Goal: Check status: Check status

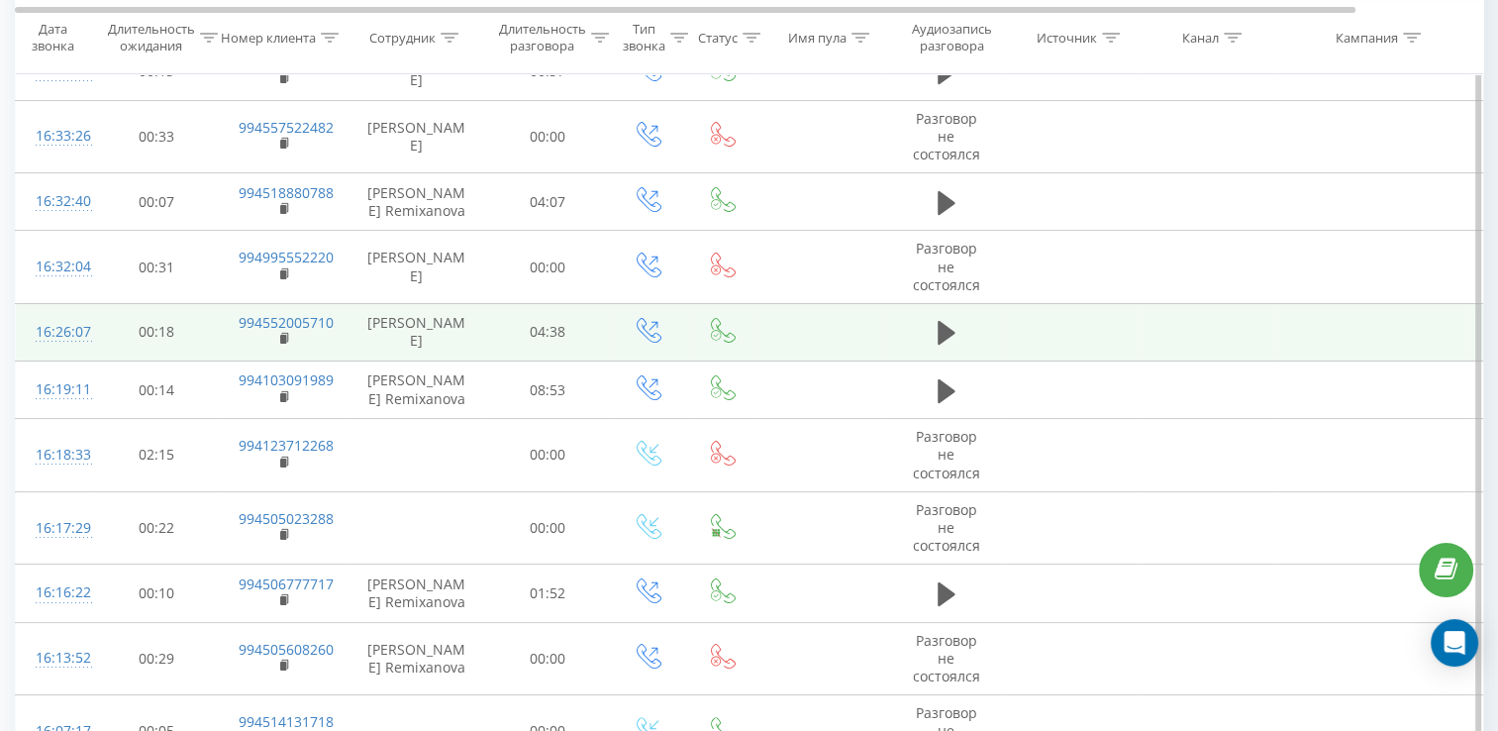
scroll to position [99, 0]
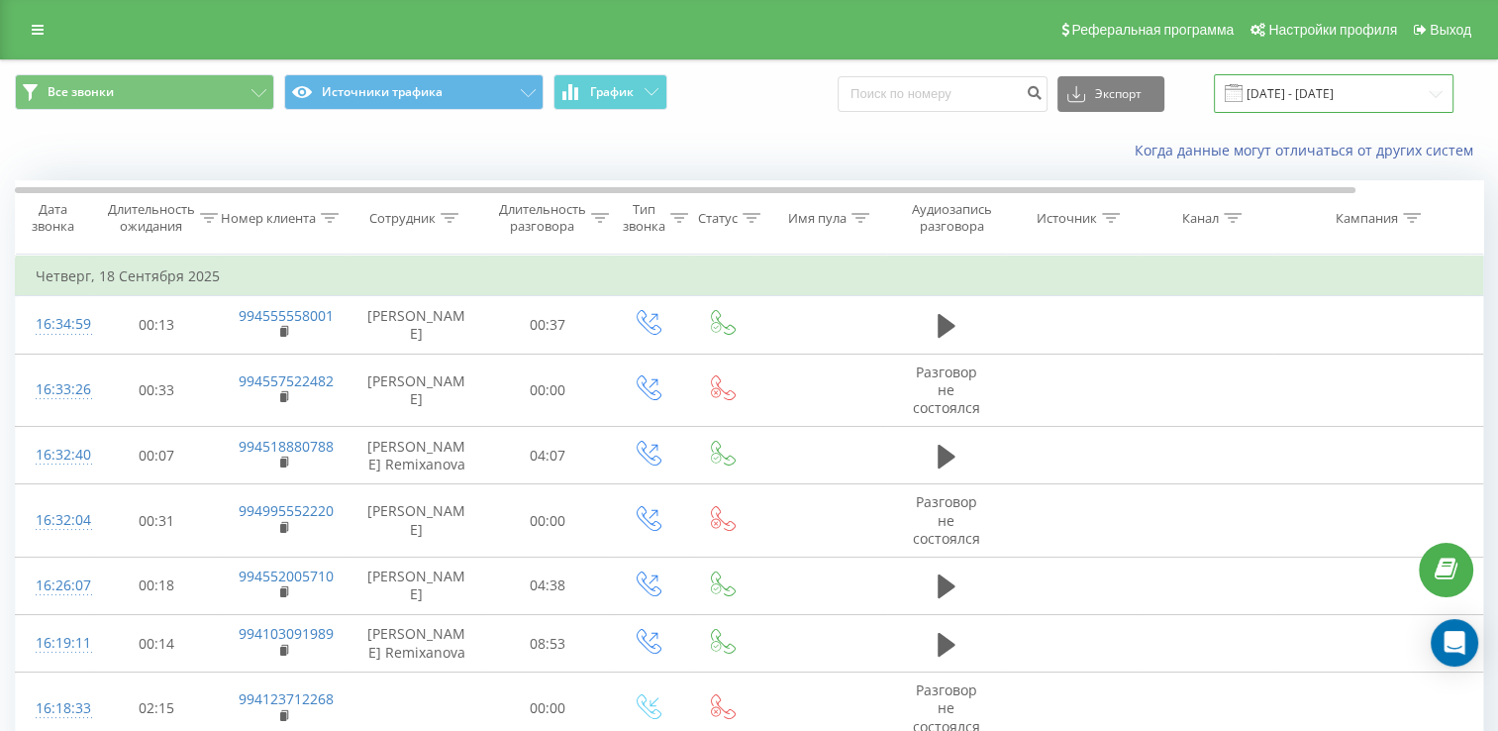
click at [1335, 90] on input "[DATE] - [DATE]" at bounding box center [1334, 93] width 240 height 39
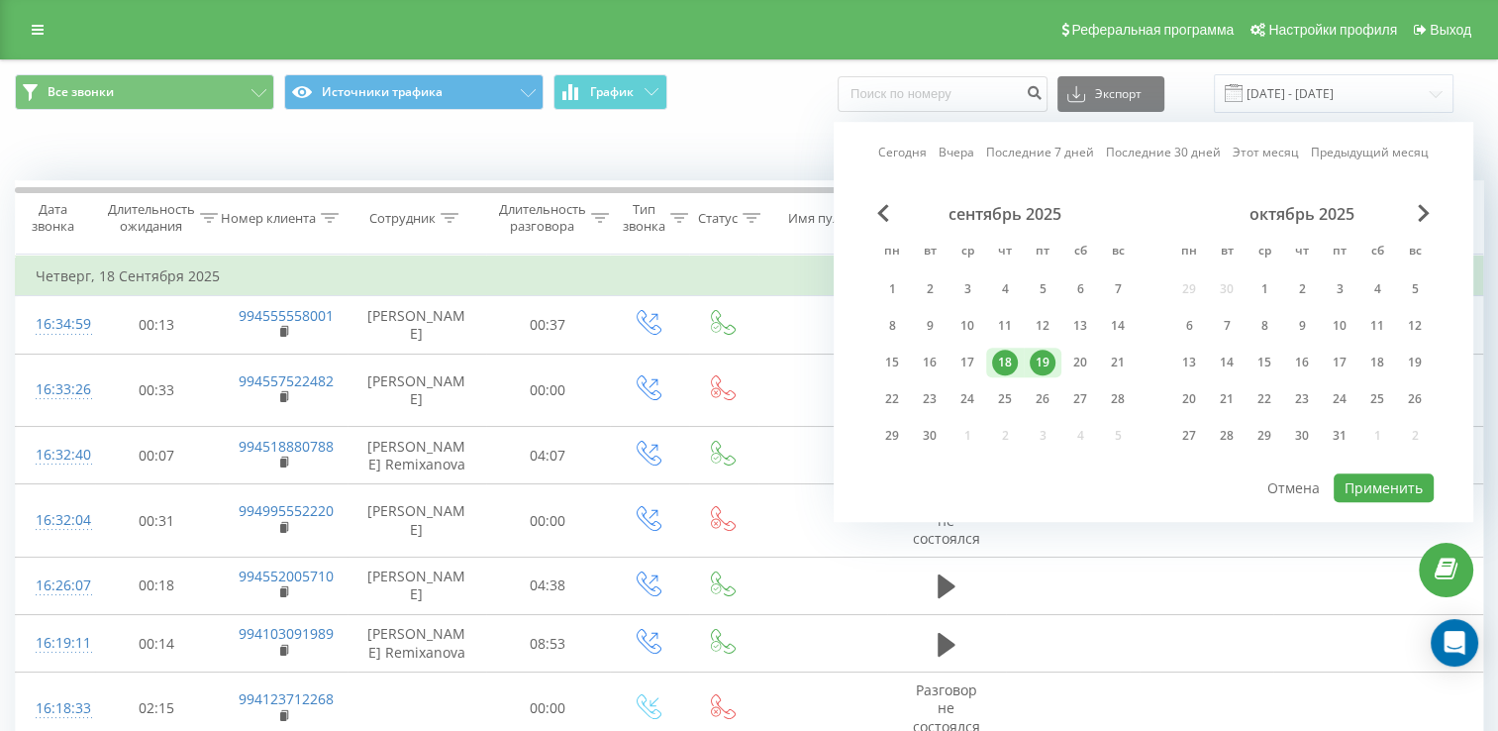
click at [1048, 360] on div "19" at bounding box center [1043, 363] width 26 height 26
click at [902, 399] on div "22" at bounding box center [892, 399] width 26 height 26
click at [1365, 489] on button "Применить" at bounding box center [1384, 487] width 100 height 29
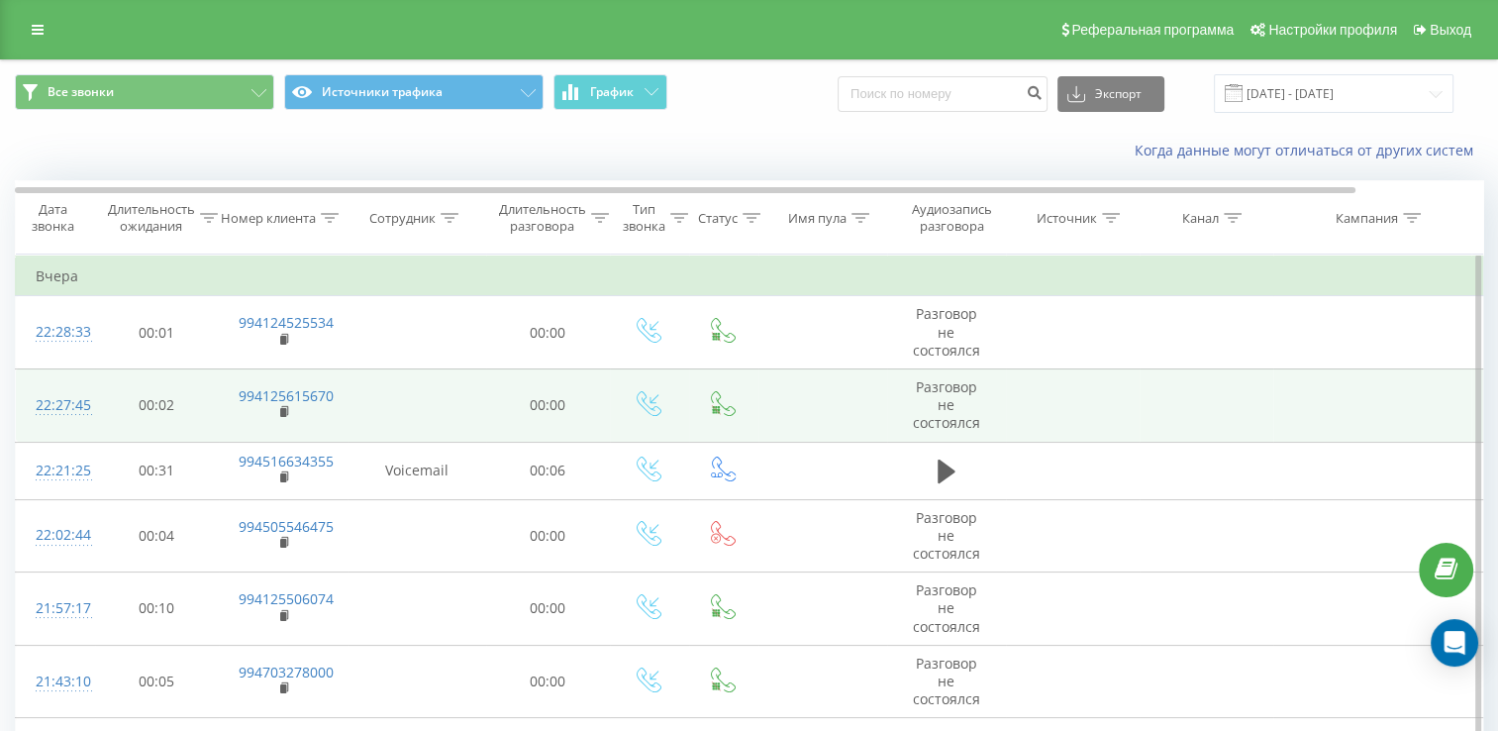
click at [1035, 436] on td at bounding box center [1073, 404] width 134 height 73
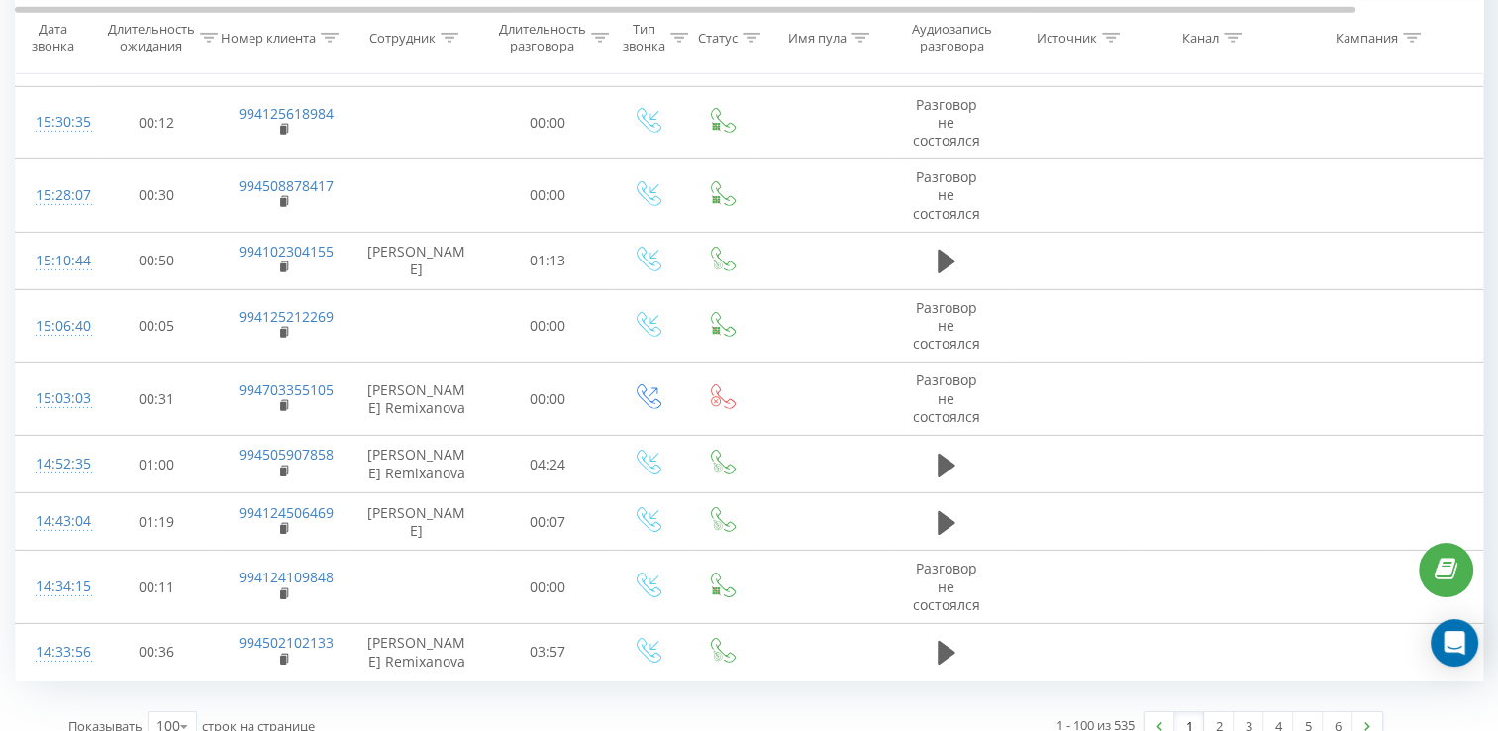
scroll to position [6112, 0]
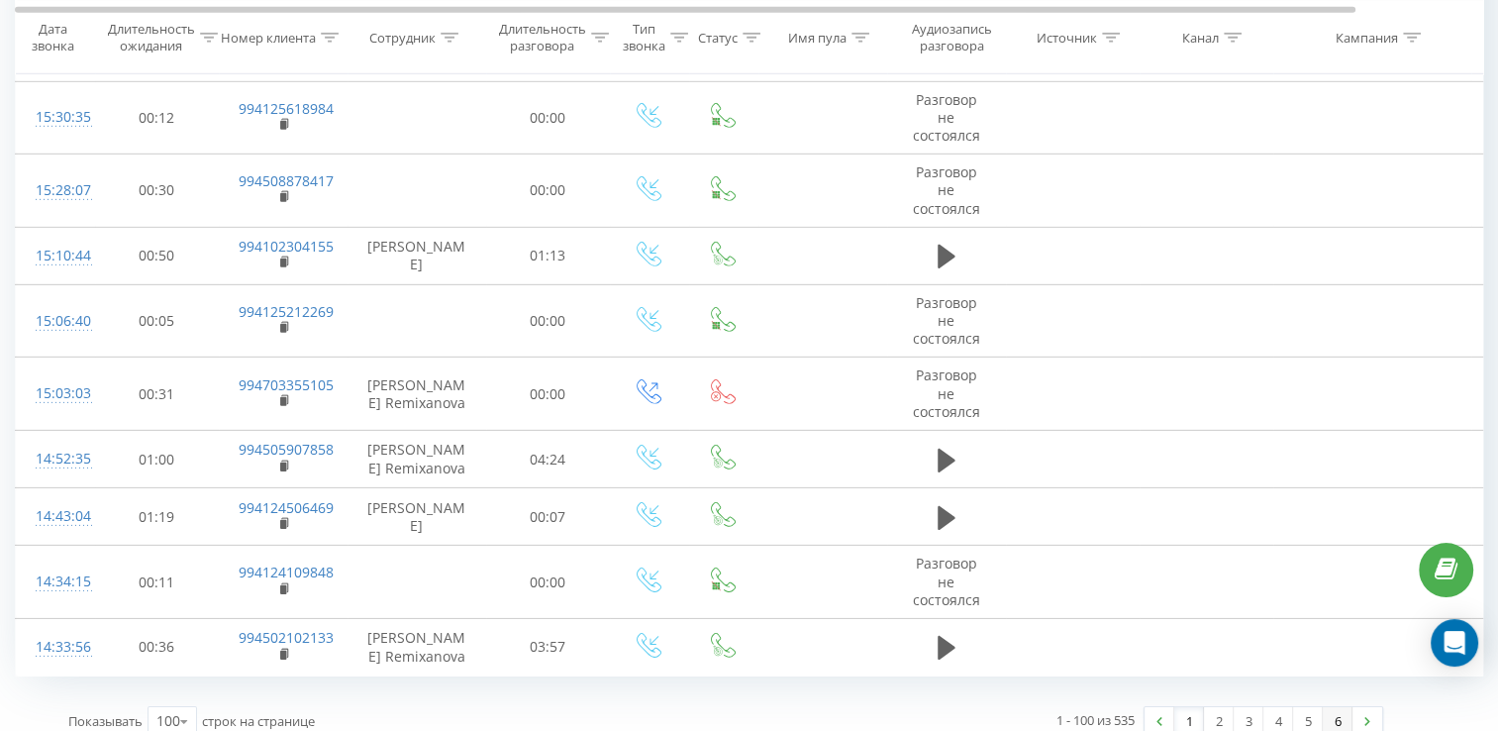
click at [1331, 707] on link "6" at bounding box center [1338, 721] width 30 height 28
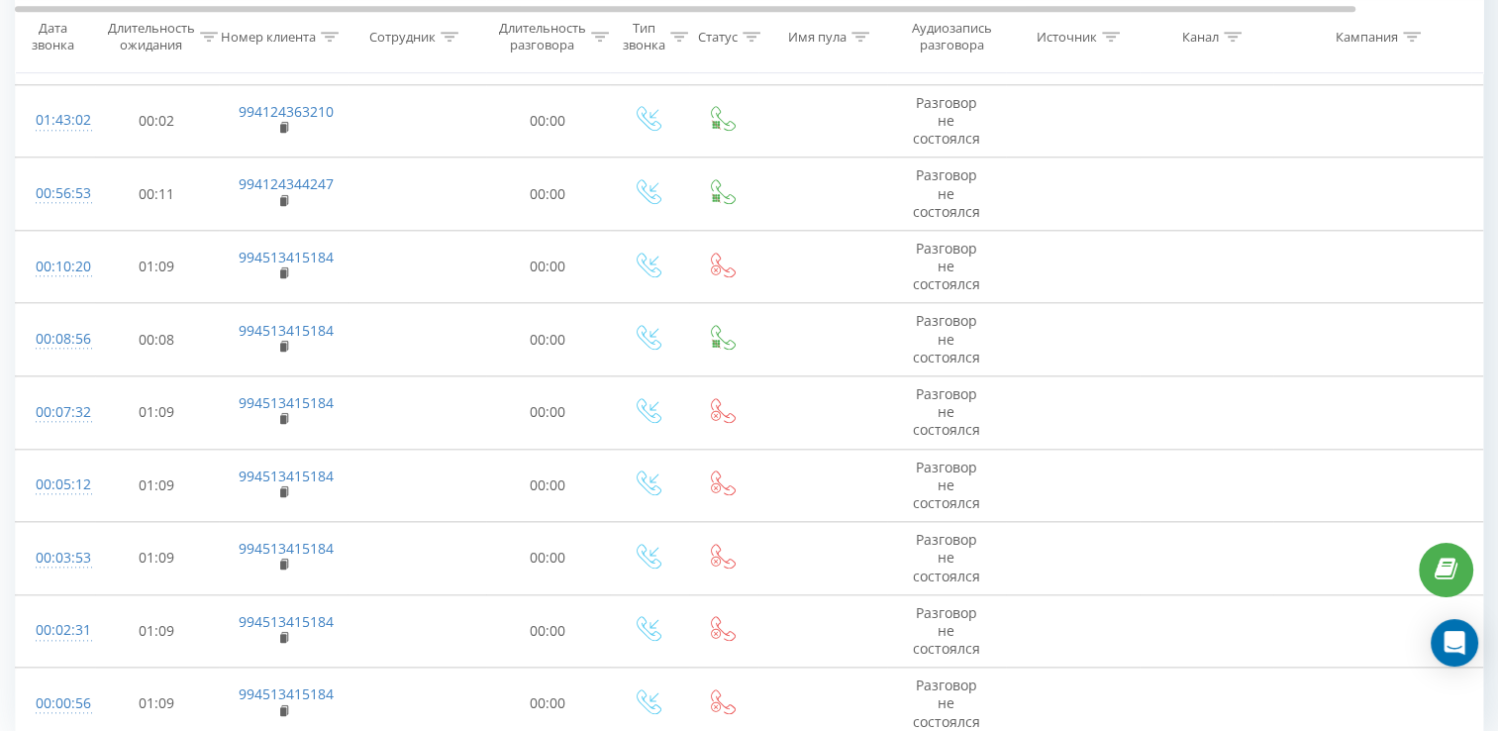
scroll to position [2090, 0]
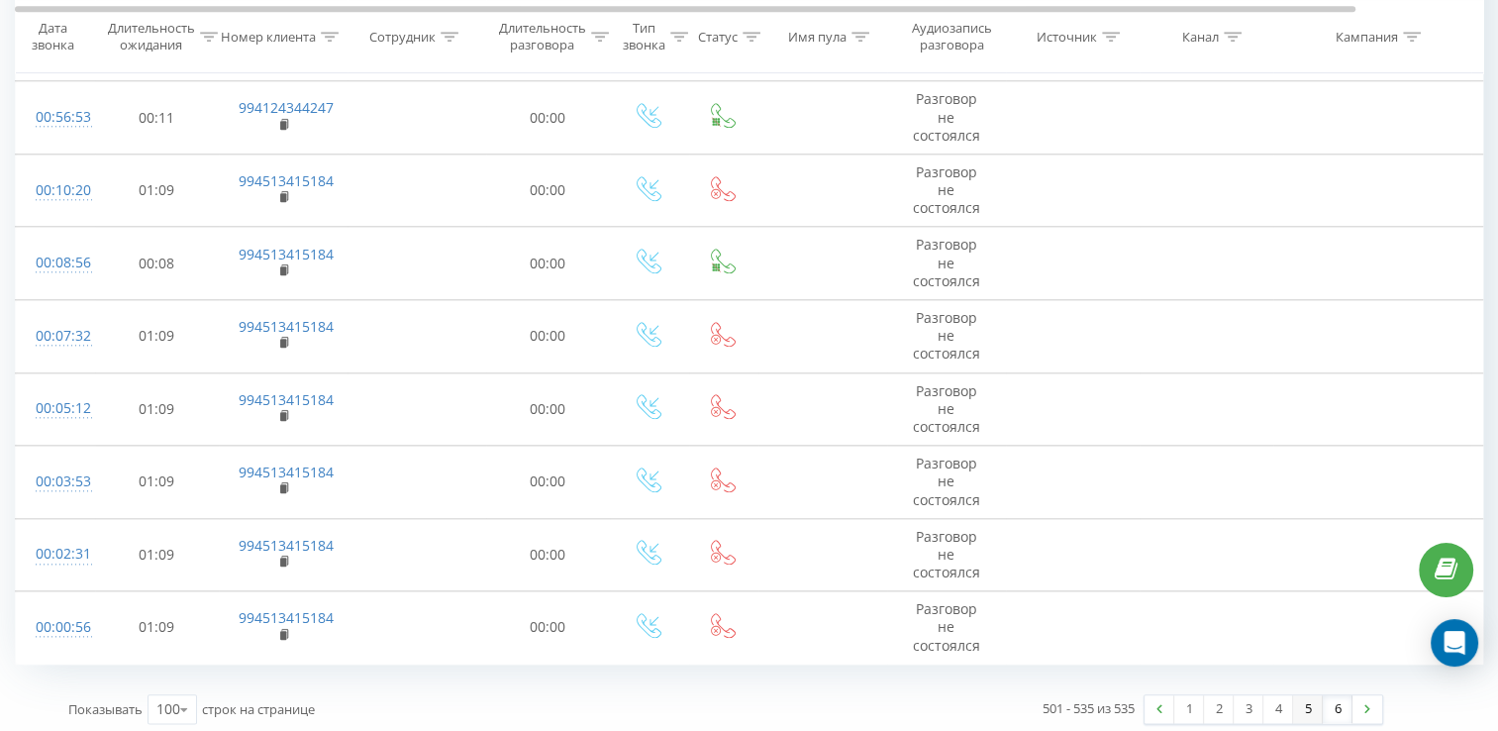
click at [1319, 705] on link "5" at bounding box center [1308, 709] width 30 height 28
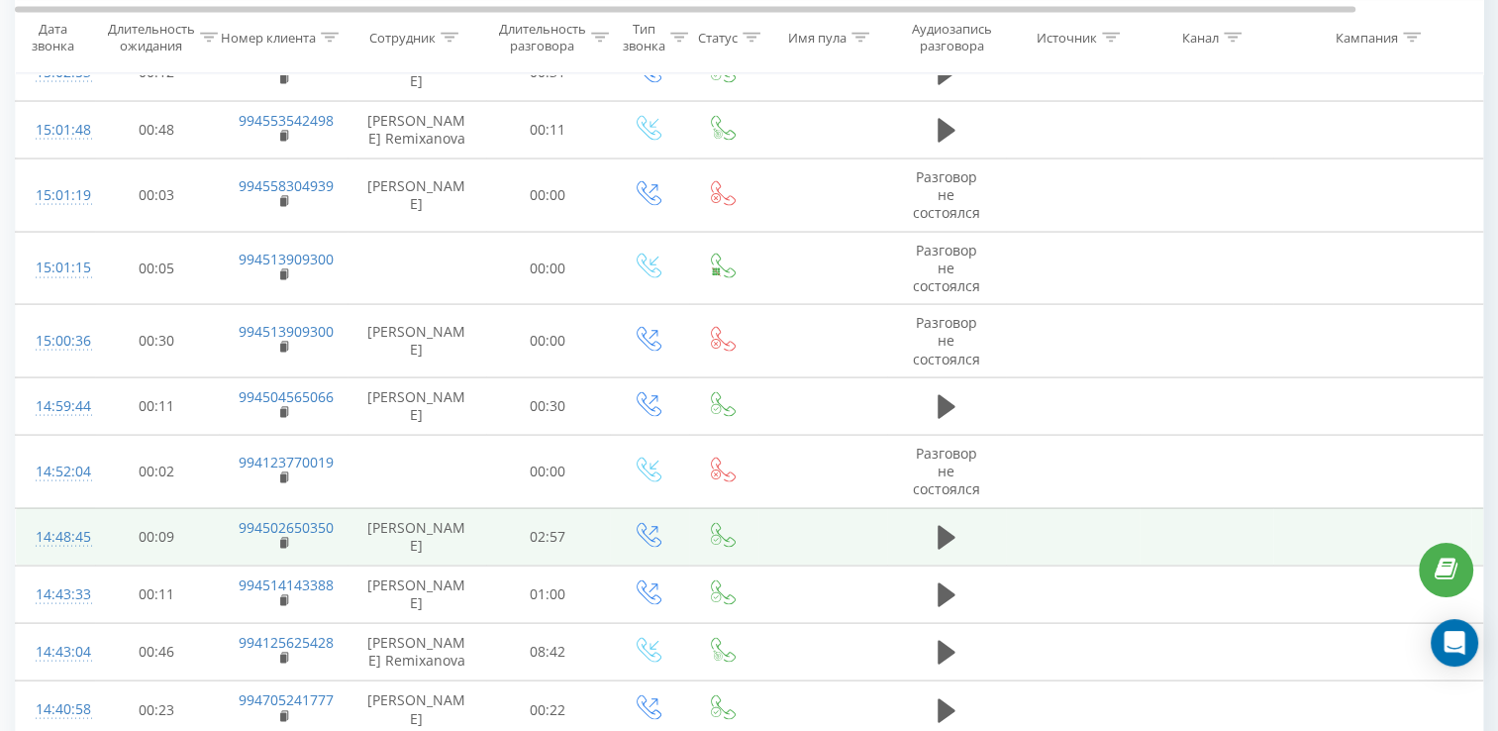
scroll to position [3885, 0]
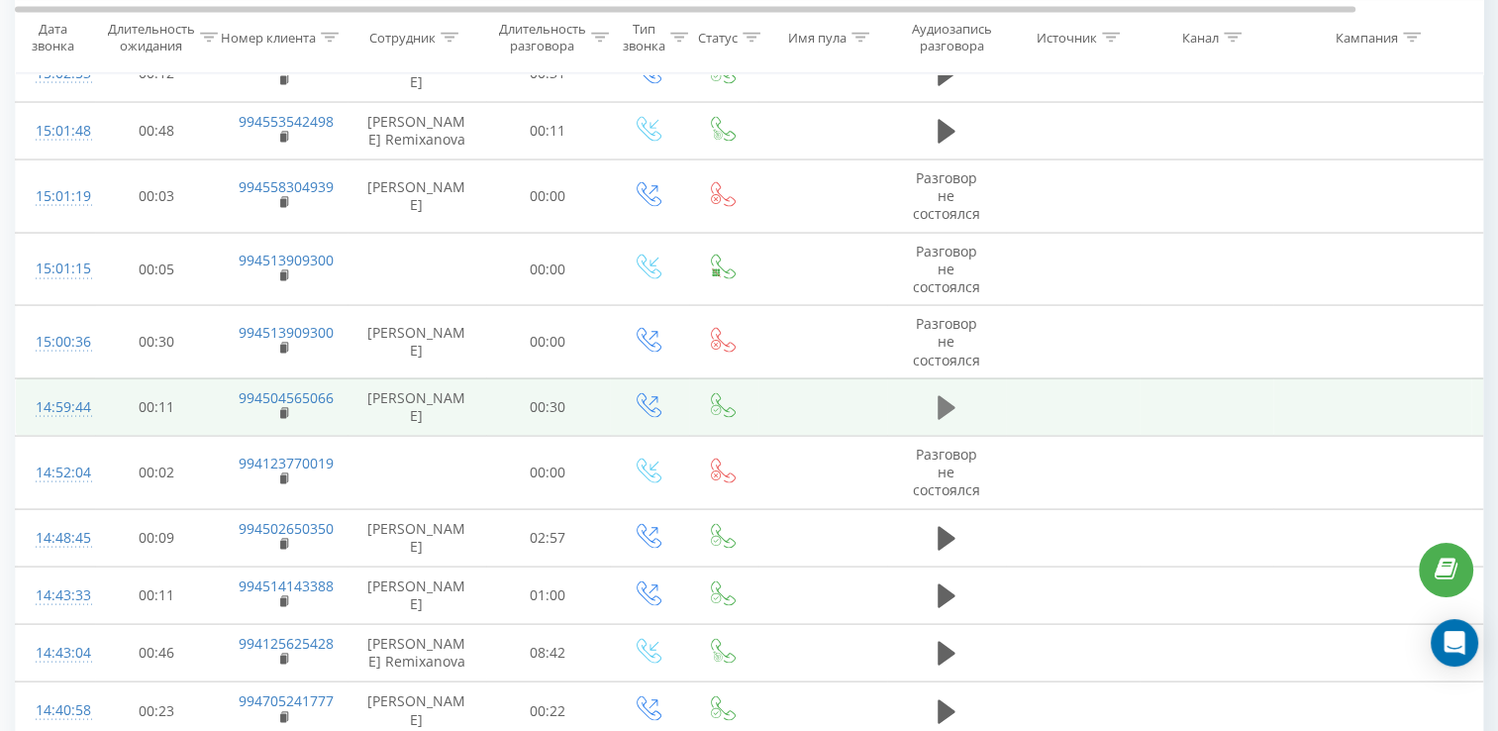
click at [949, 396] on icon at bounding box center [947, 408] width 18 height 24
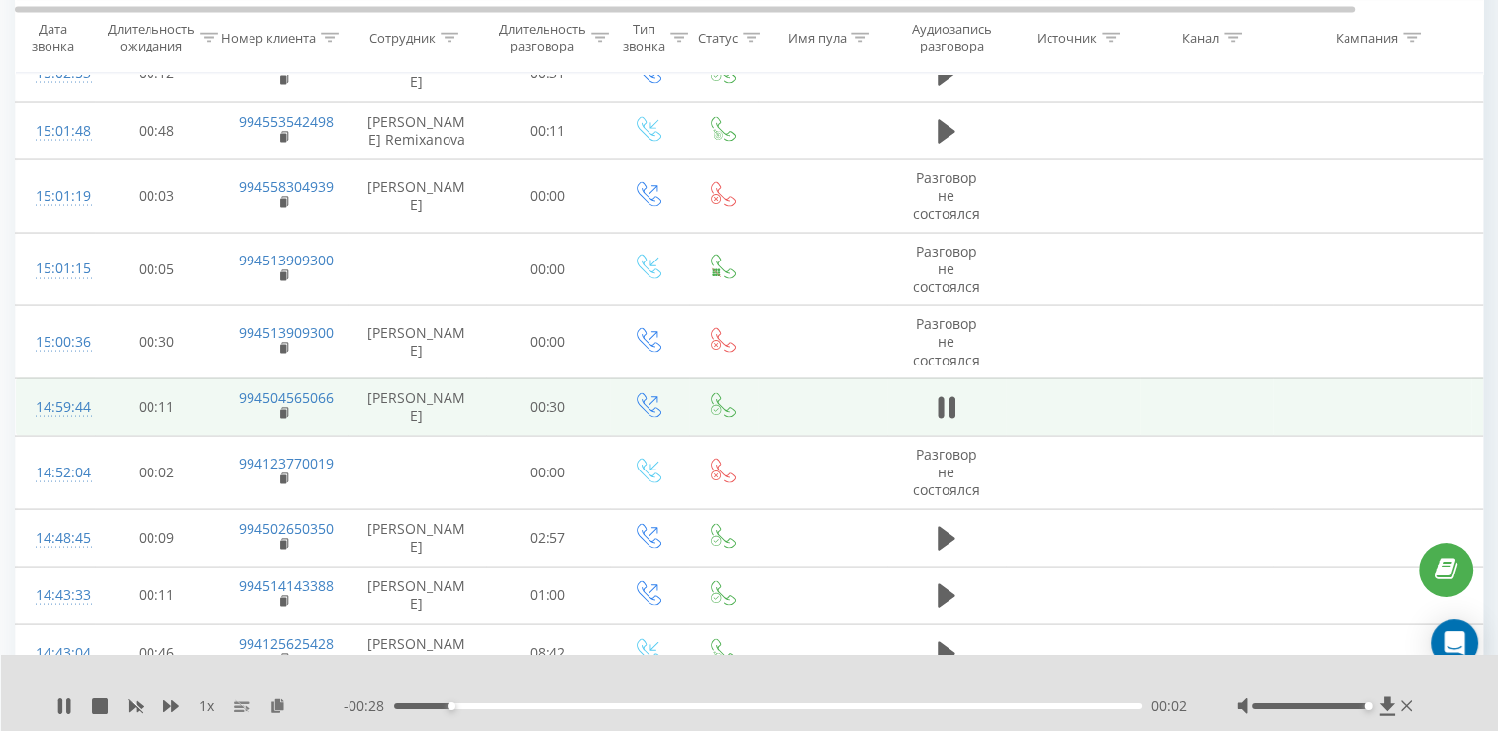
drag, startPoint x: 1307, startPoint y: 703, endPoint x: 1453, endPoint y: 721, distance: 146.6
click at [1453, 721] on div "1 x - 00:28 00:02 00:02" at bounding box center [750, 692] width 1498 height 76
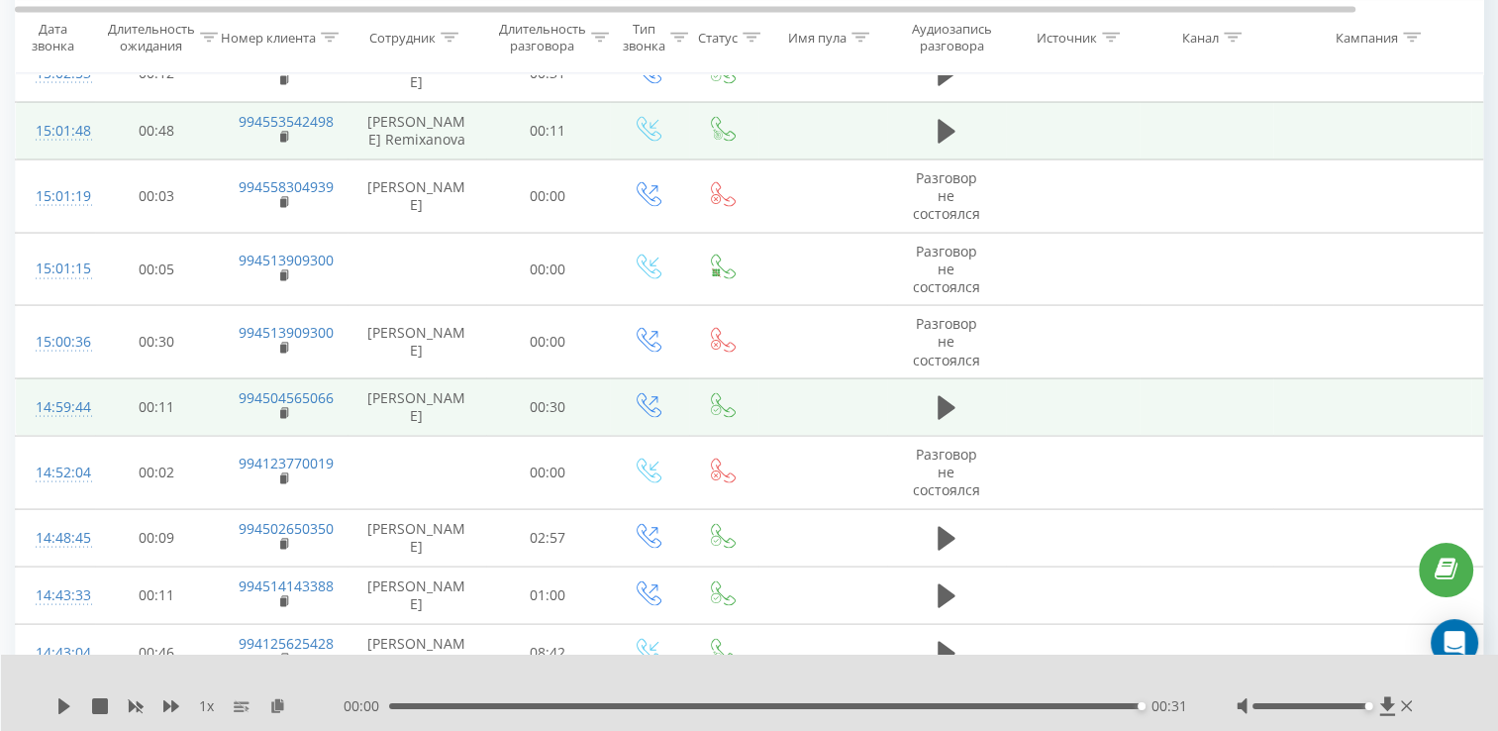
scroll to position [3786, 0]
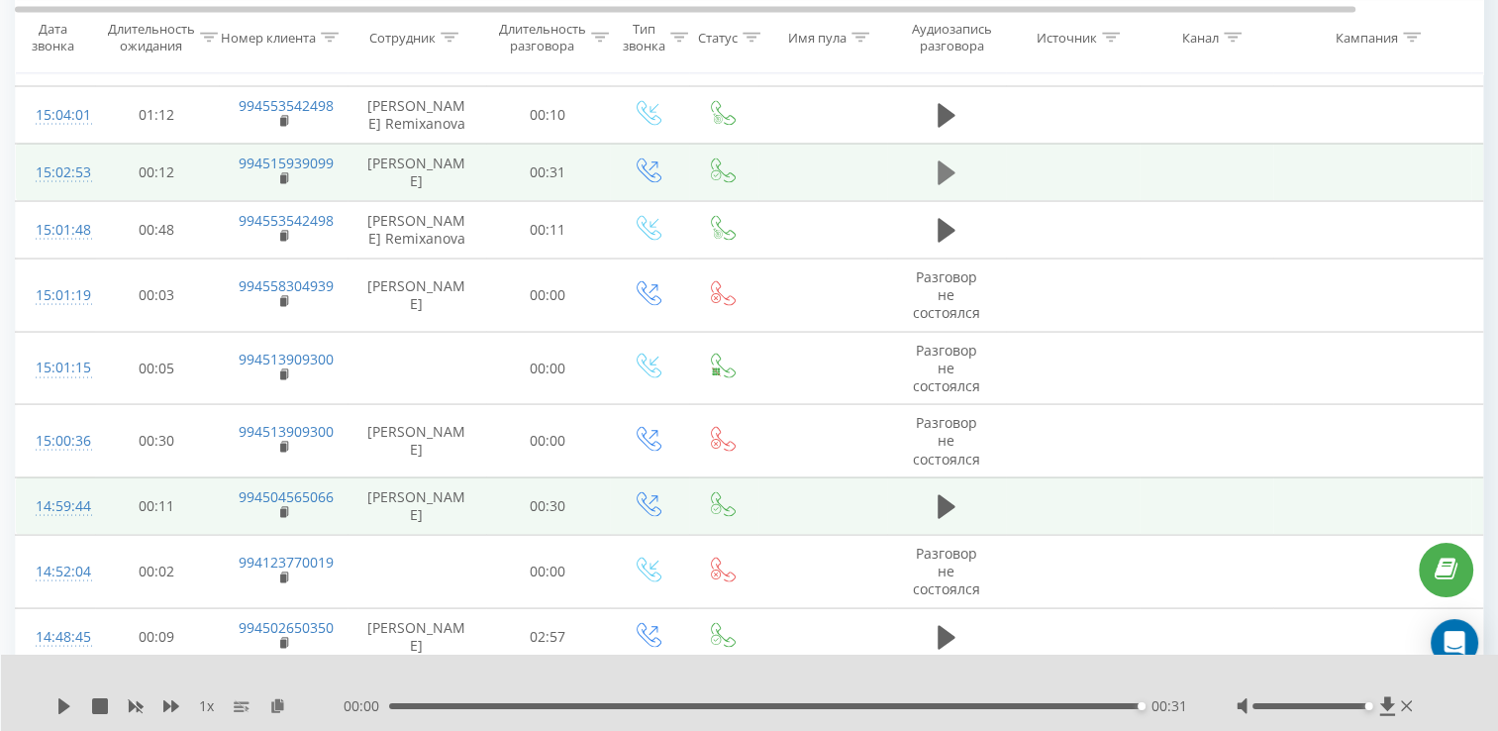
click at [940, 161] on icon at bounding box center [947, 173] width 18 height 24
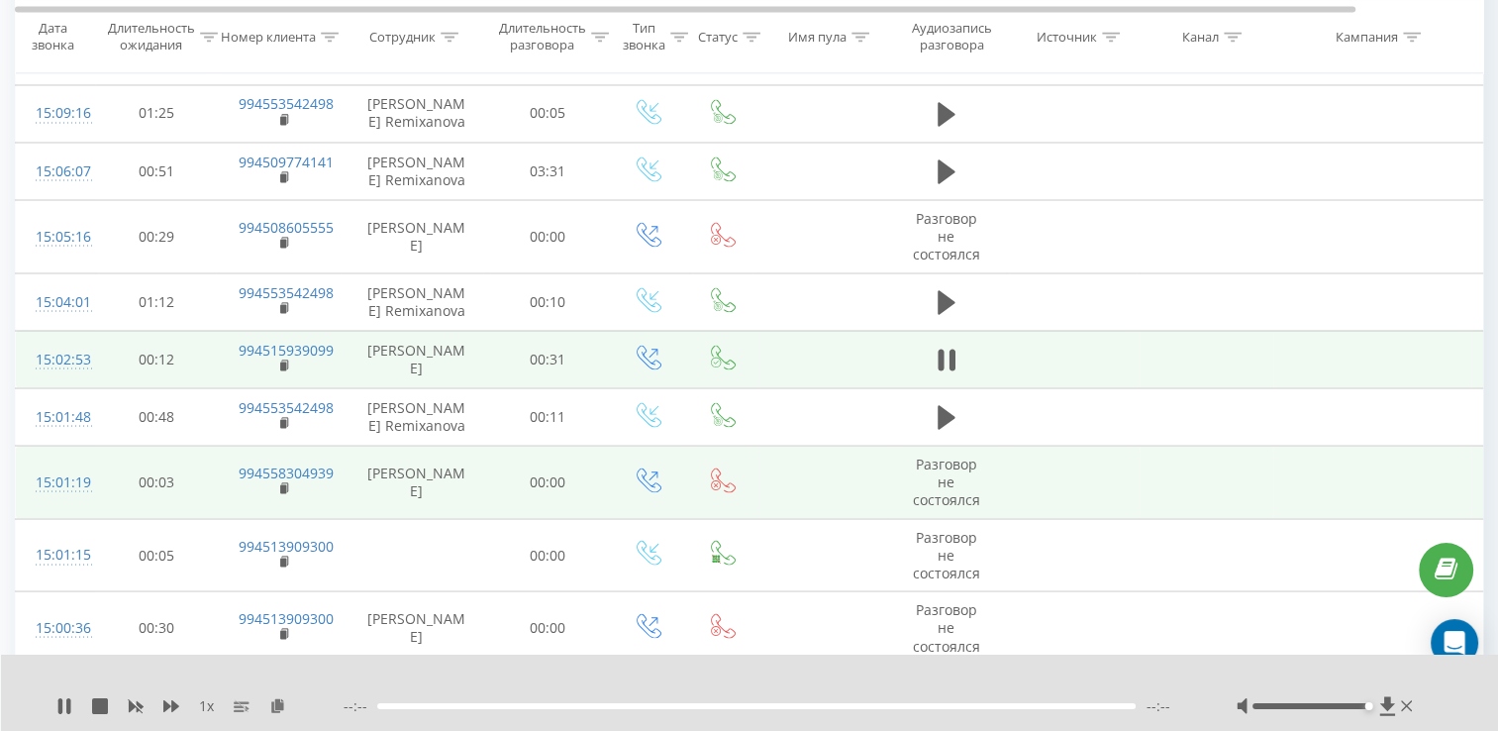
scroll to position [3588, 0]
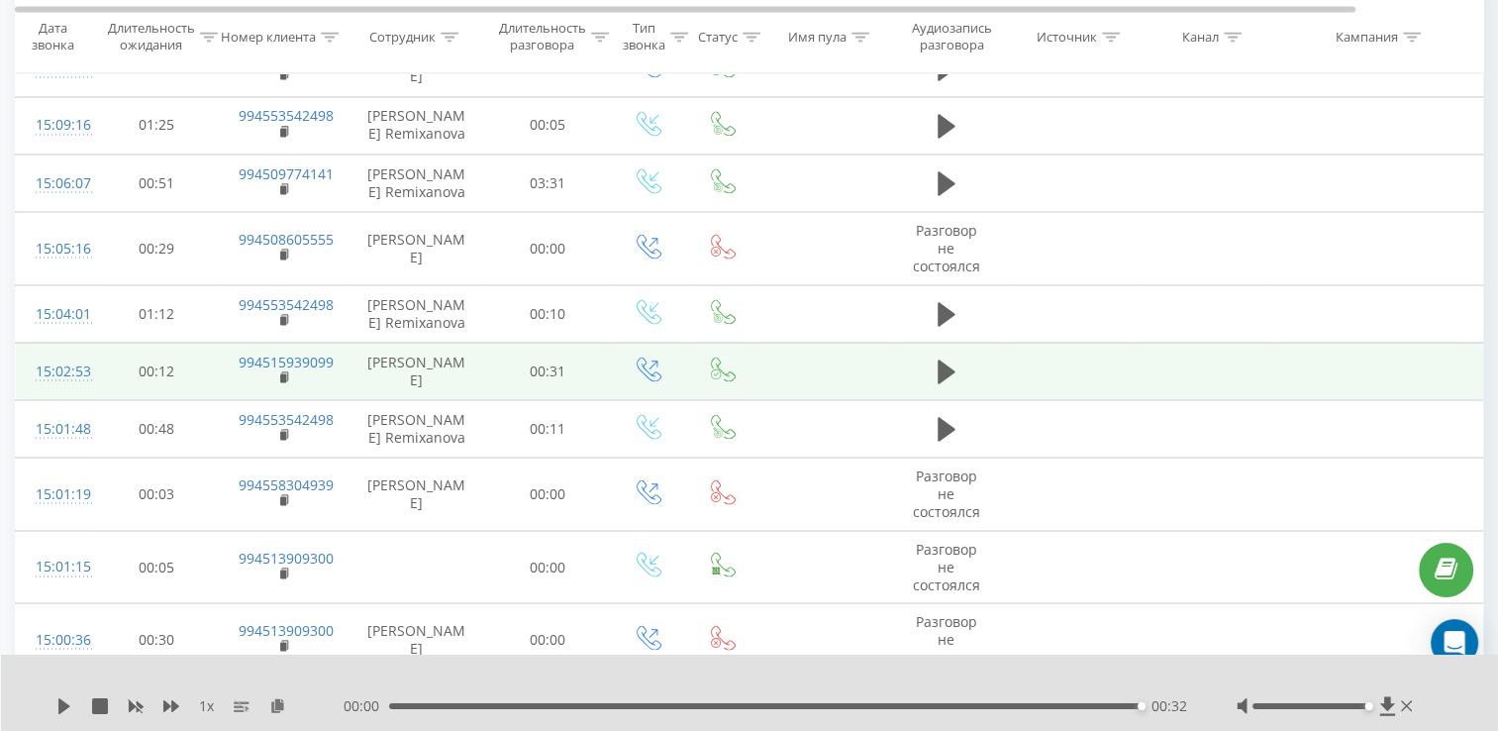
click at [779, 703] on div "00:32" at bounding box center [765, 706] width 752 height 6
click at [63, 707] on icon at bounding box center [64, 706] width 12 height 16
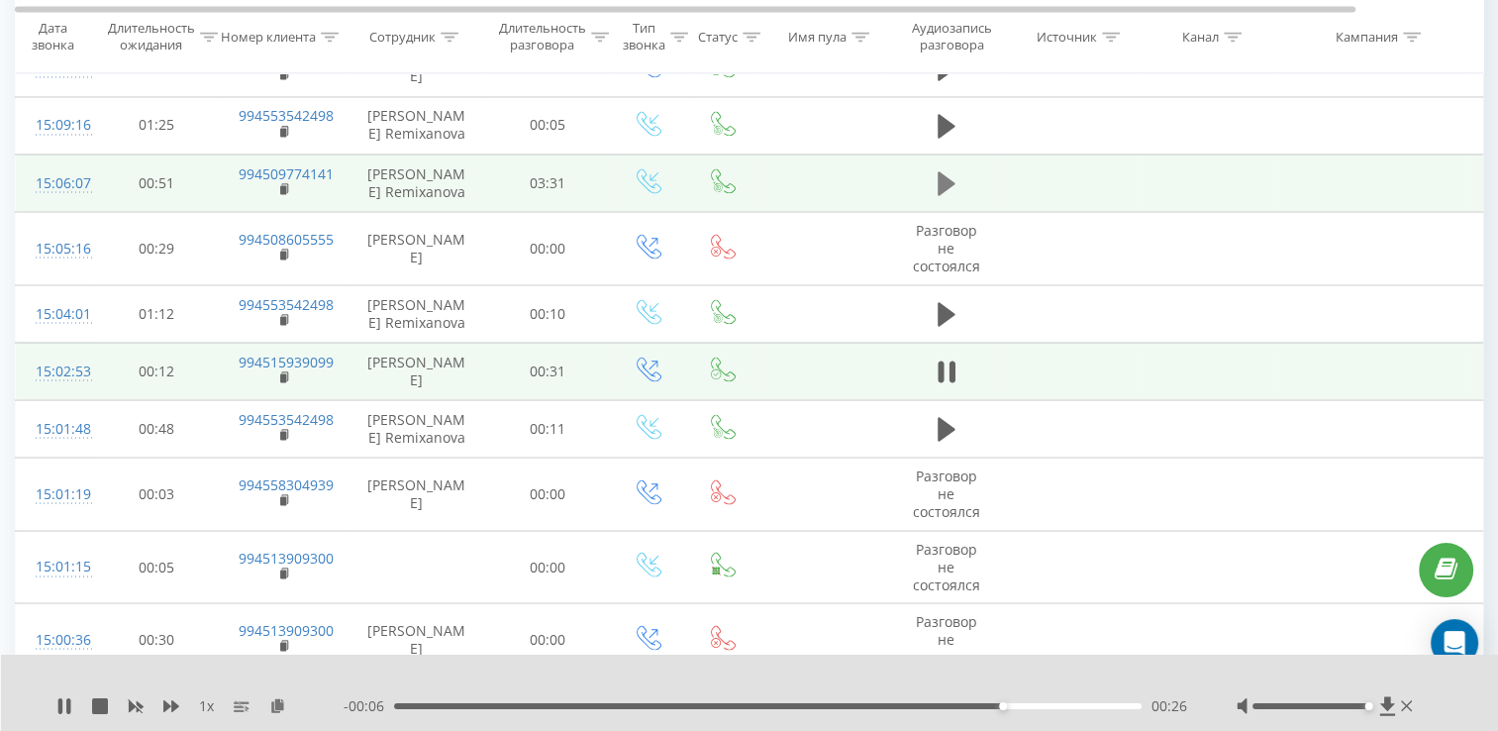
click at [954, 177] on icon at bounding box center [947, 183] width 18 height 28
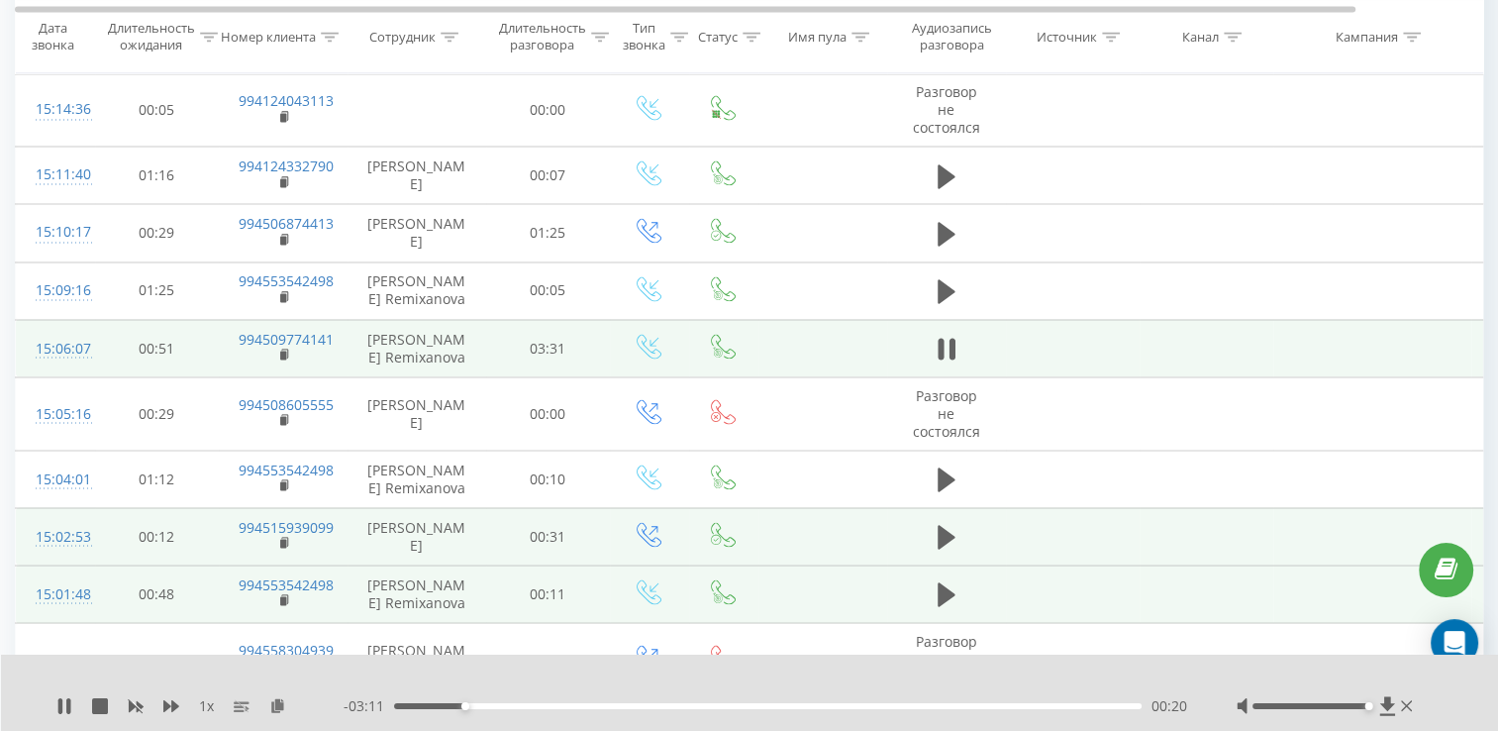
scroll to position [3390, 0]
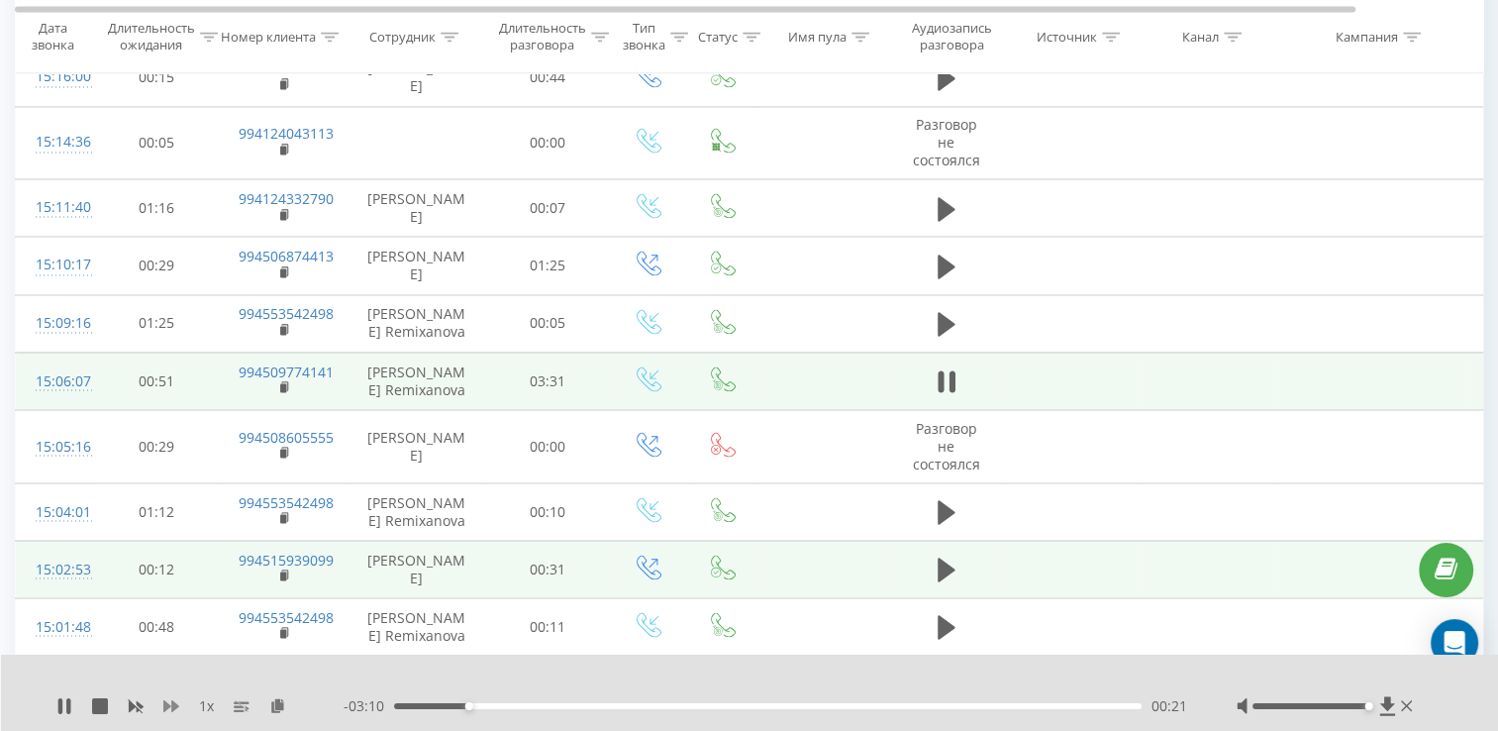
click at [165, 708] on icon at bounding box center [171, 706] width 16 height 12
click at [166, 708] on icon at bounding box center [171, 706] width 16 height 12
click at [947, 372] on icon at bounding box center [947, 381] width 18 height 28
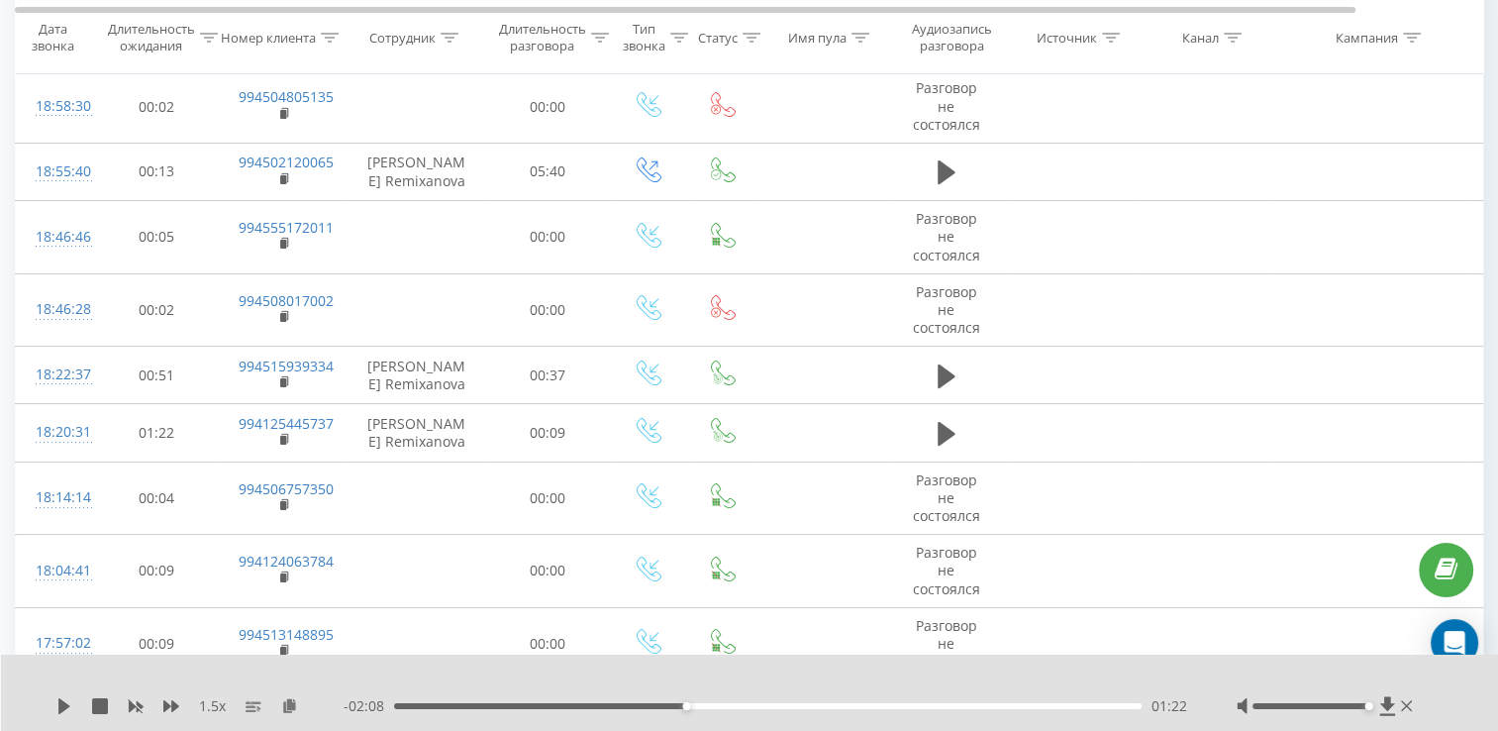
scroll to position [0, 0]
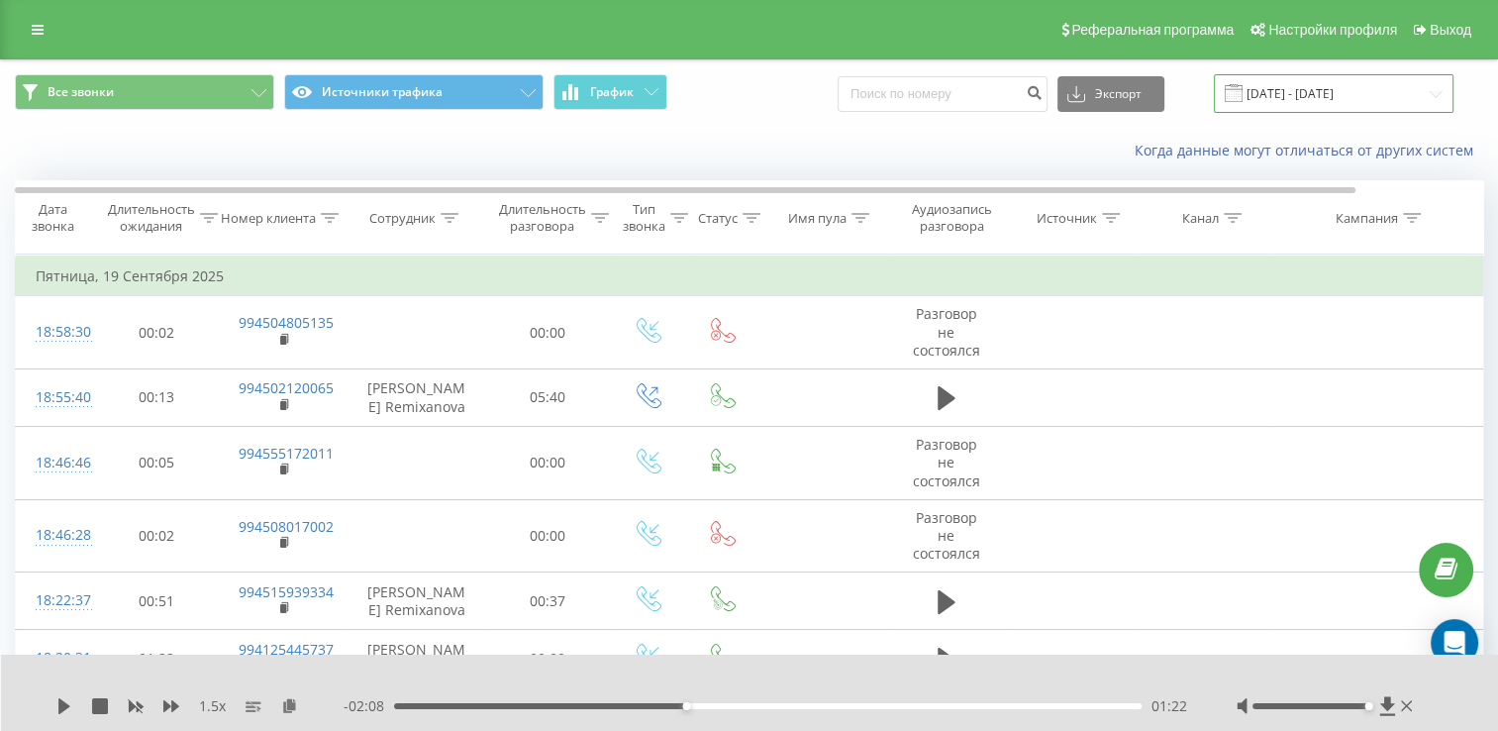
click at [1352, 79] on input "[DATE] - [DATE]" at bounding box center [1334, 93] width 240 height 39
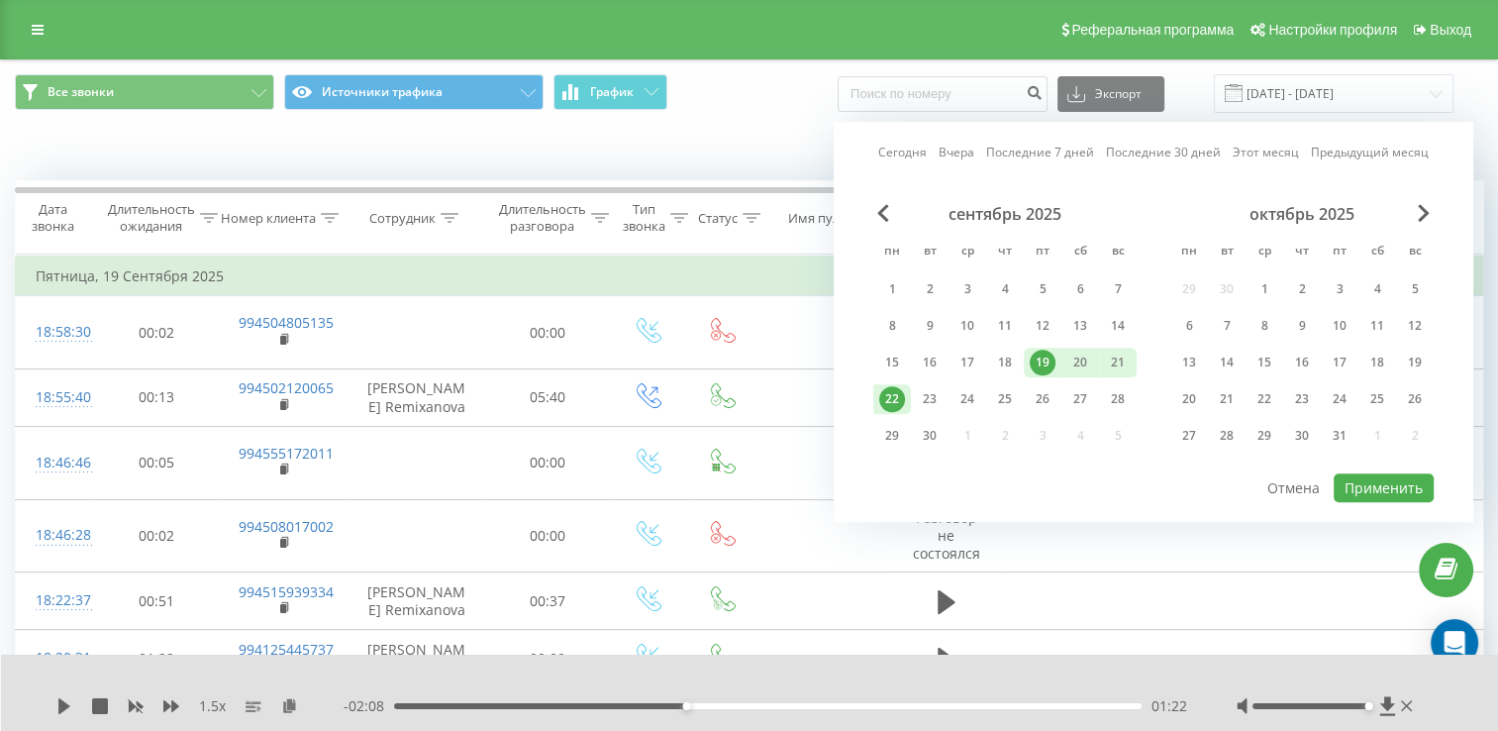
click at [896, 392] on div "22" at bounding box center [892, 399] width 26 height 26
click at [1366, 480] on button "Применить" at bounding box center [1384, 487] width 100 height 29
type input "[DATE] - [DATE]"
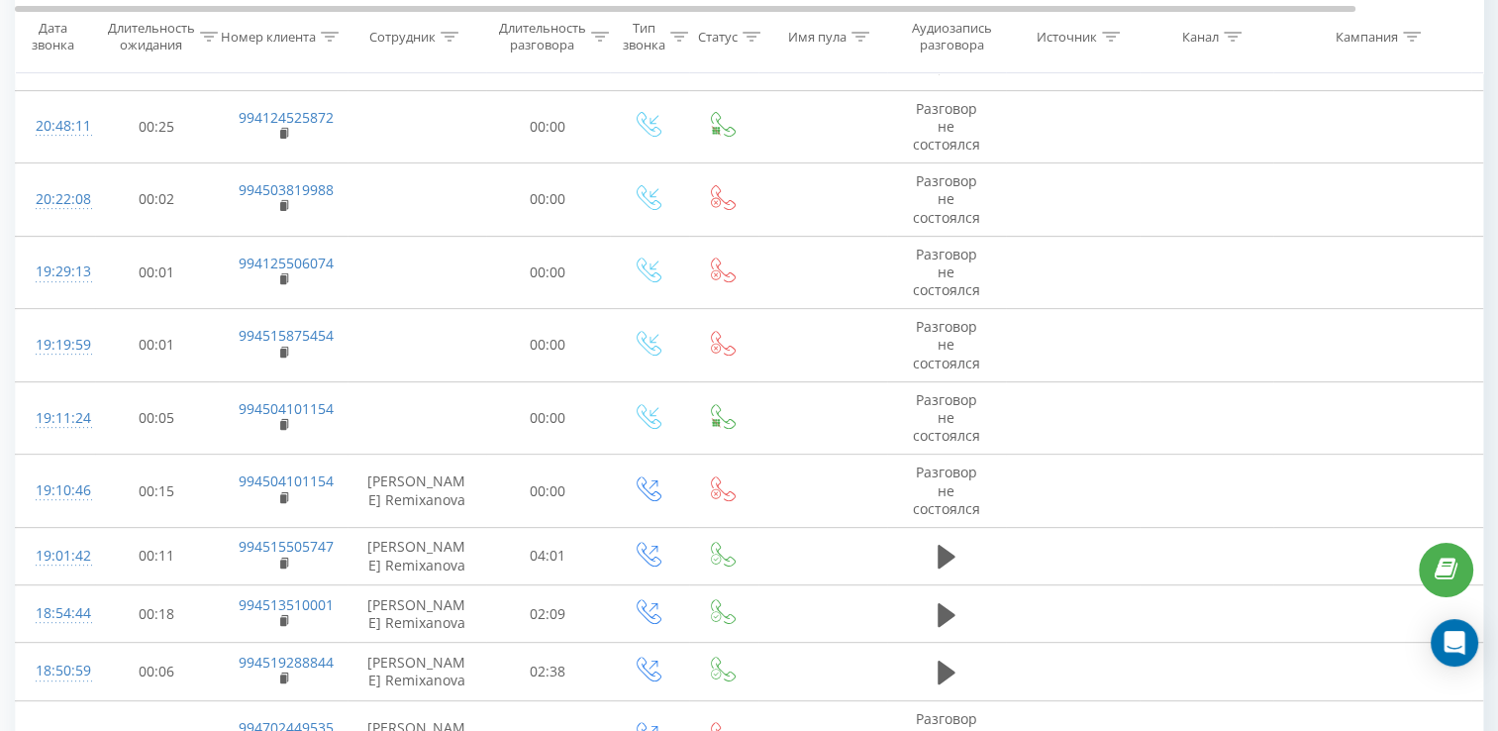
scroll to position [721, 0]
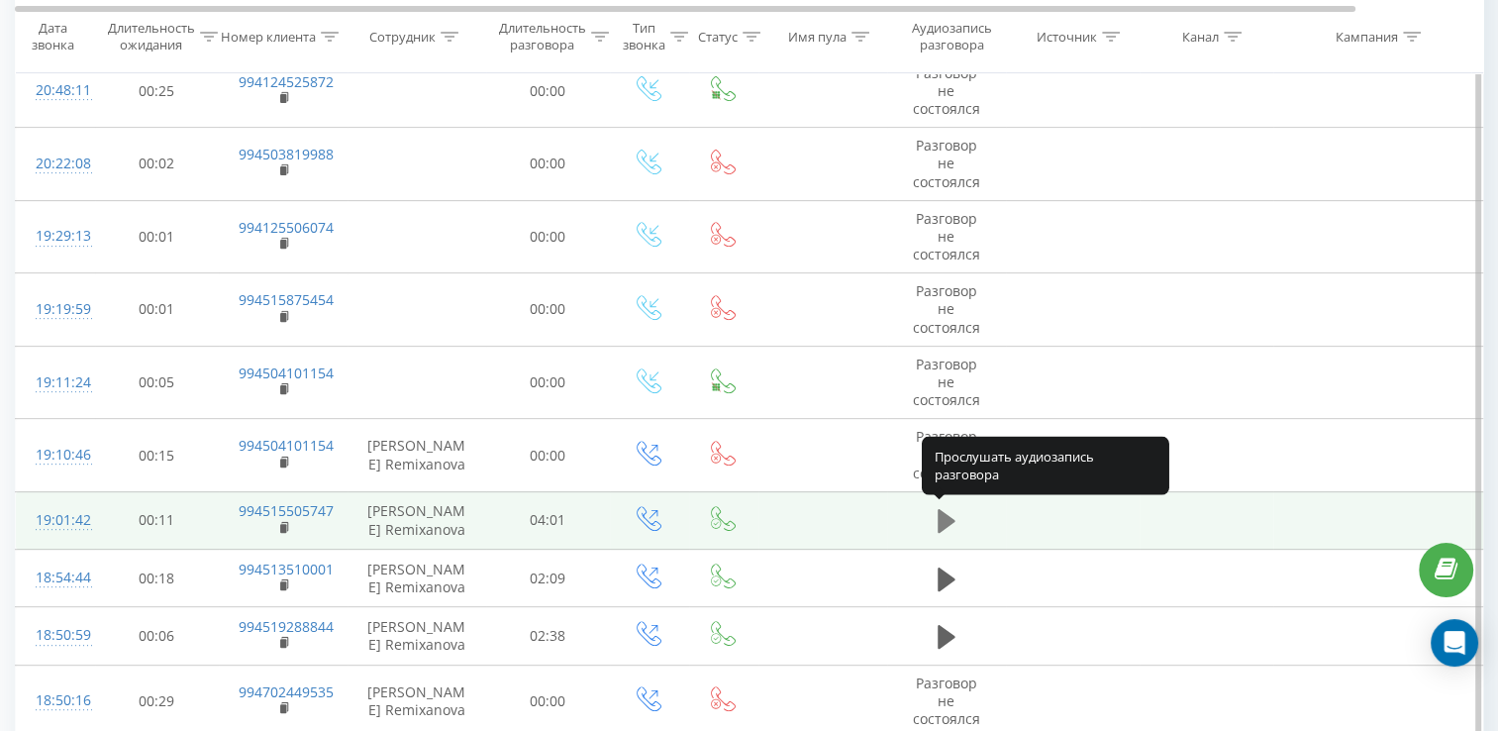
click at [941, 521] on icon at bounding box center [947, 521] width 18 height 24
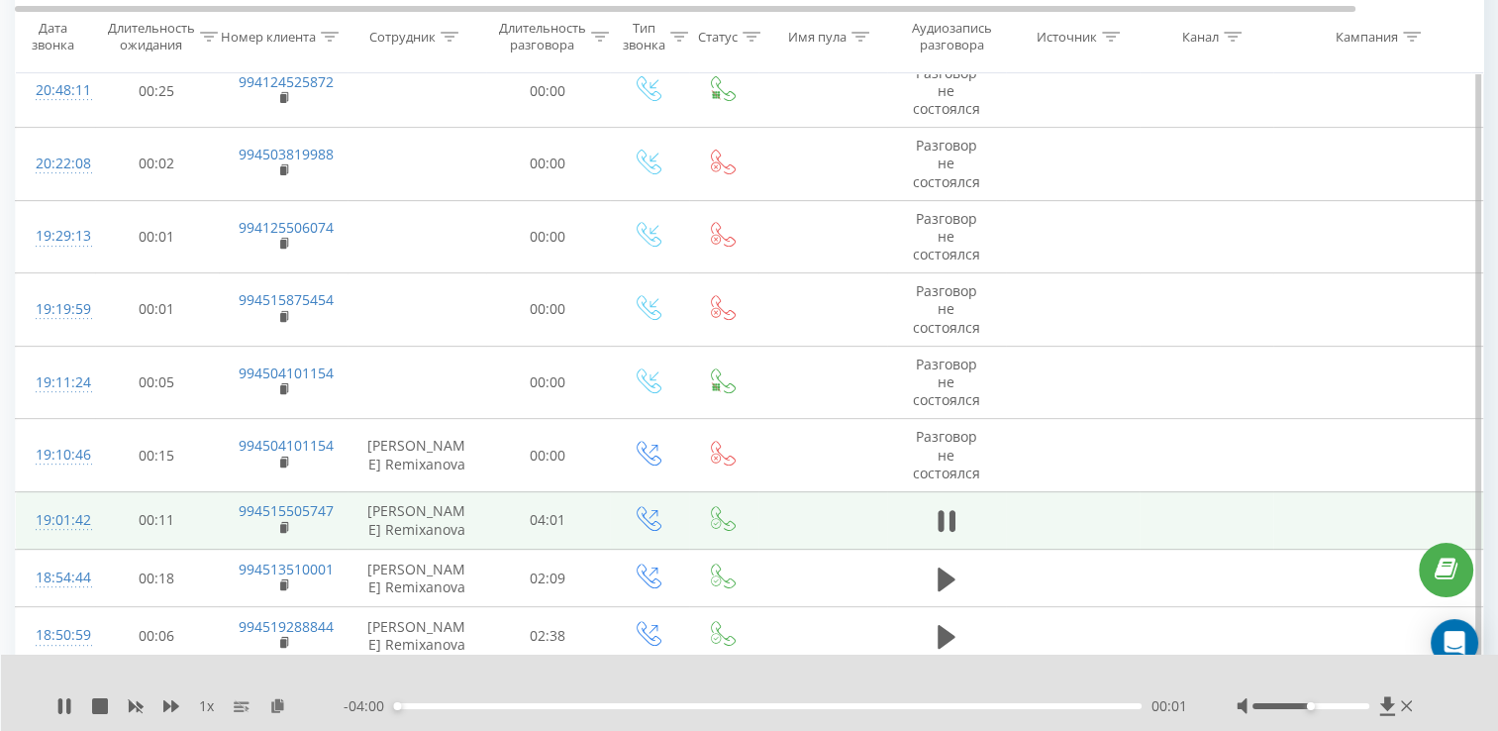
click at [941, 521] on icon at bounding box center [941, 521] width 6 height 22
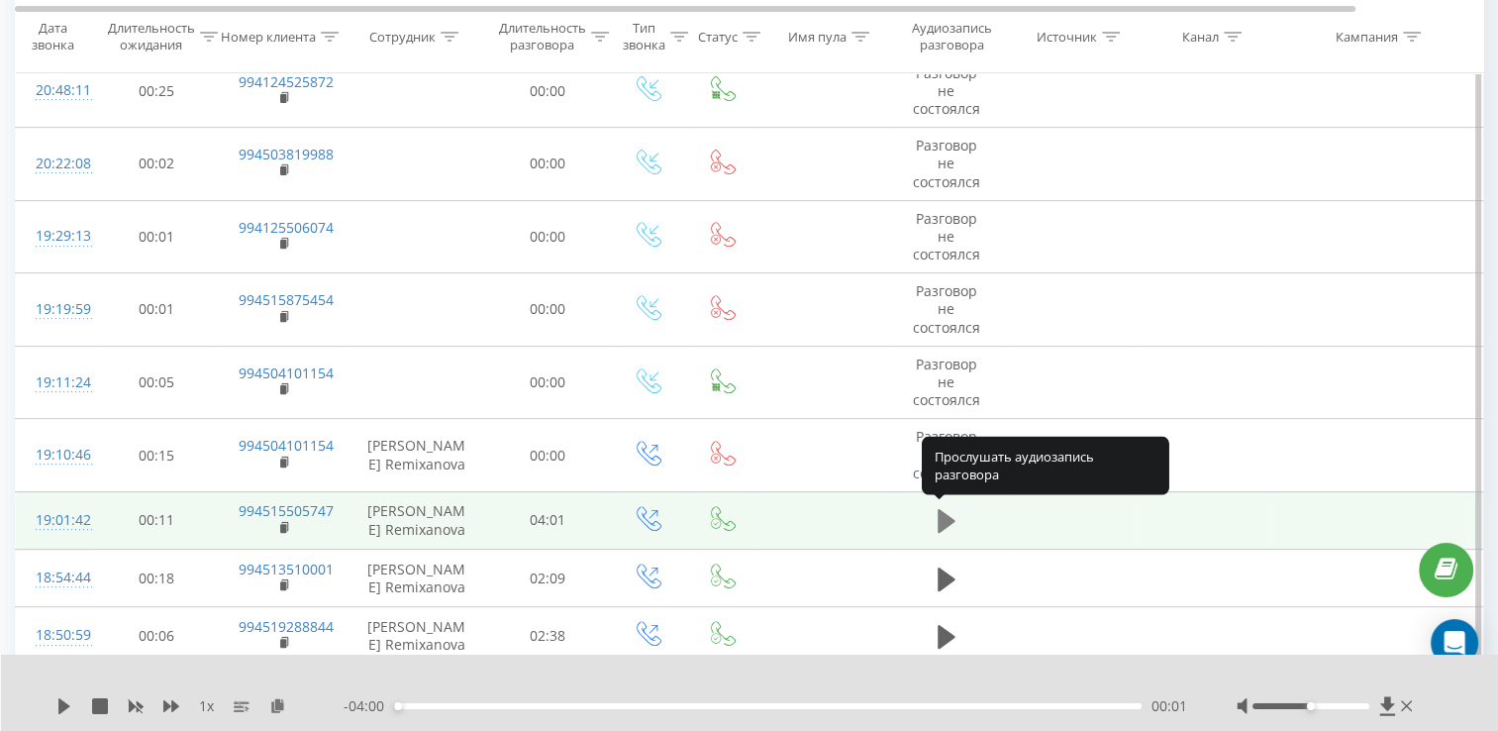
click at [946, 515] on icon at bounding box center [947, 521] width 18 height 24
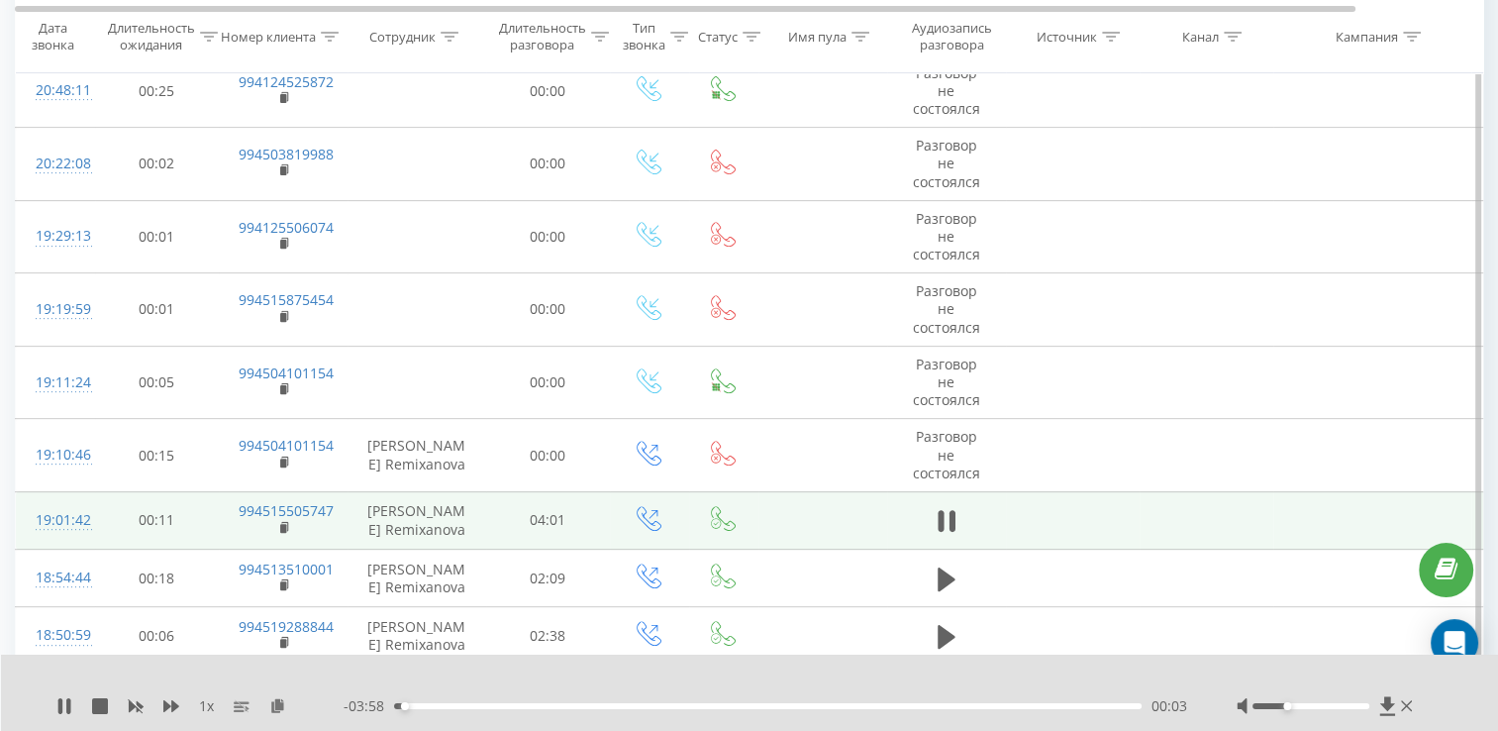
click at [1283, 704] on div at bounding box center [1311, 706] width 117 height 6
drag, startPoint x: 1283, startPoint y: 704, endPoint x: 1337, endPoint y: 711, distance: 53.9
click at [1337, 711] on div at bounding box center [1327, 706] width 180 height 20
click at [175, 702] on icon at bounding box center [171, 706] width 16 height 16
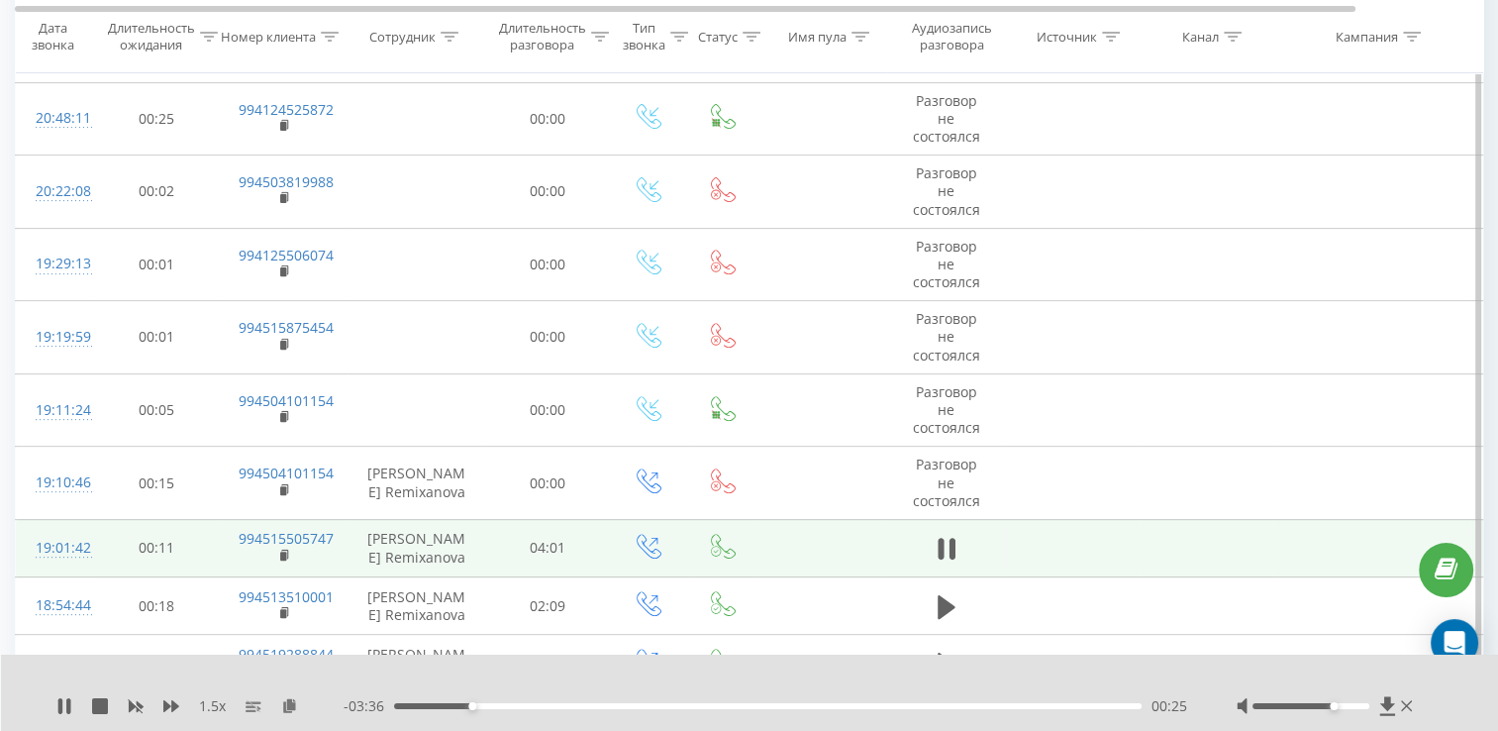
scroll to position [792, 0]
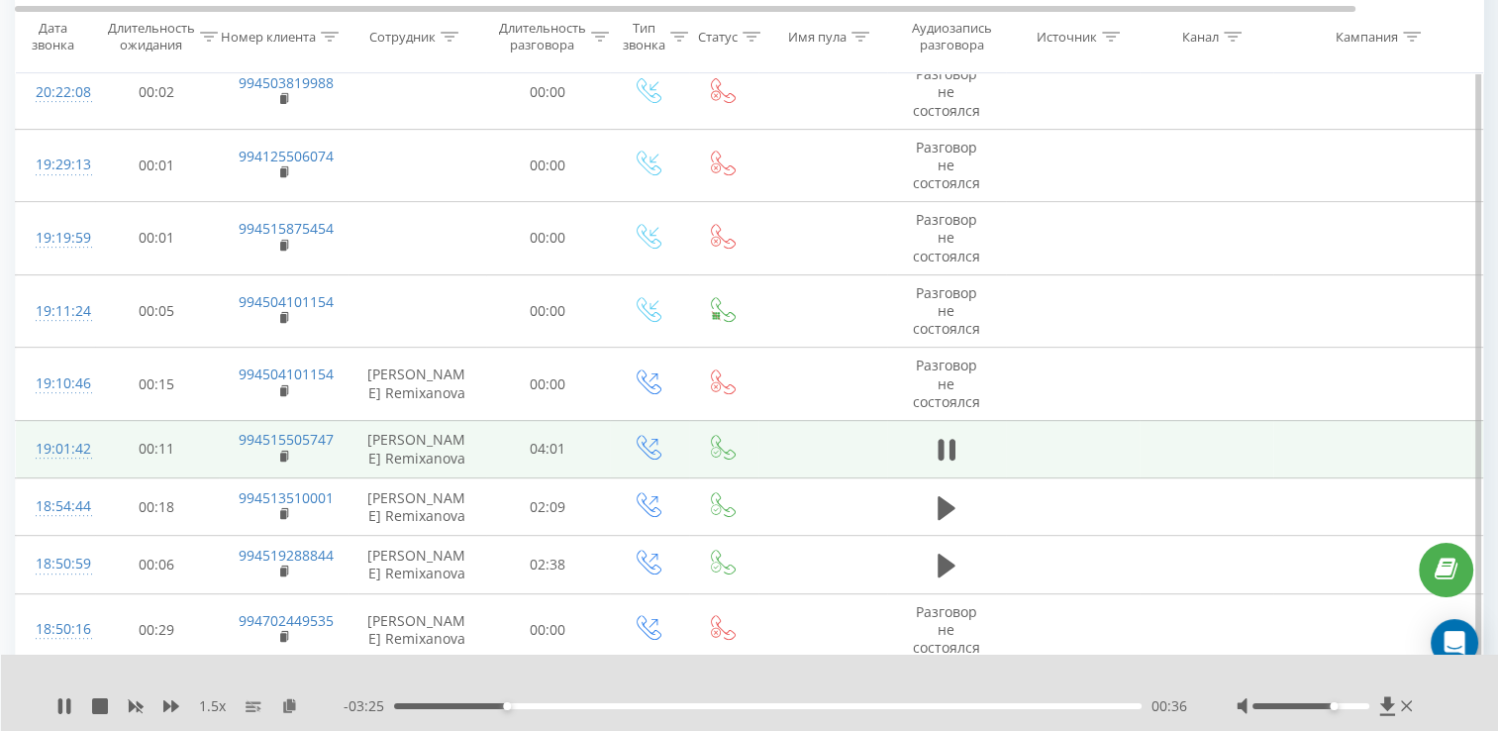
drag, startPoint x: 1334, startPoint y: 709, endPoint x: 1339, endPoint y: 721, distance: 12.9
click at [1339, 721] on div "1.5 x - 03:25 00:36 00:36" at bounding box center [750, 692] width 1498 height 76
click at [1362, 707] on div at bounding box center [1311, 706] width 117 height 6
click at [177, 712] on icon at bounding box center [171, 706] width 16 height 16
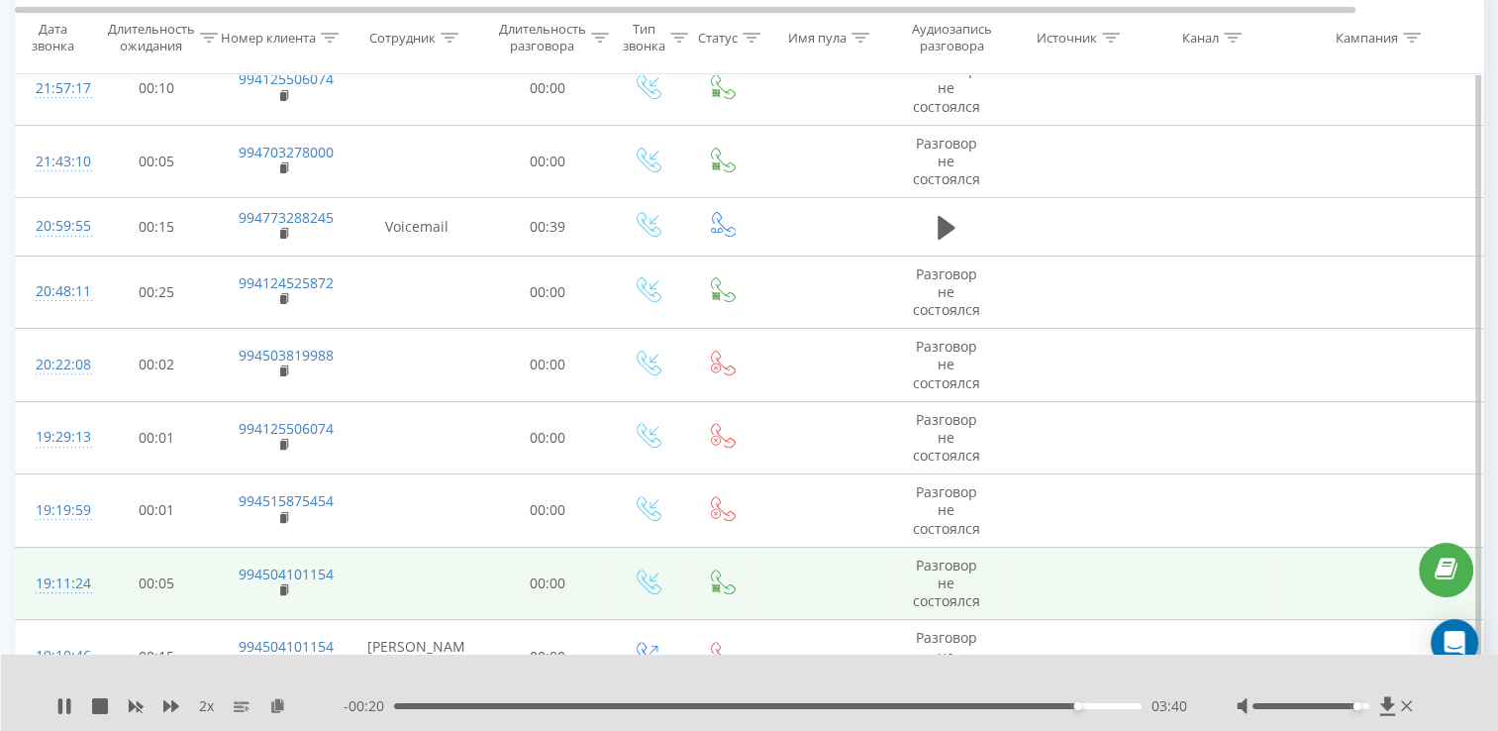
scroll to position [495, 0]
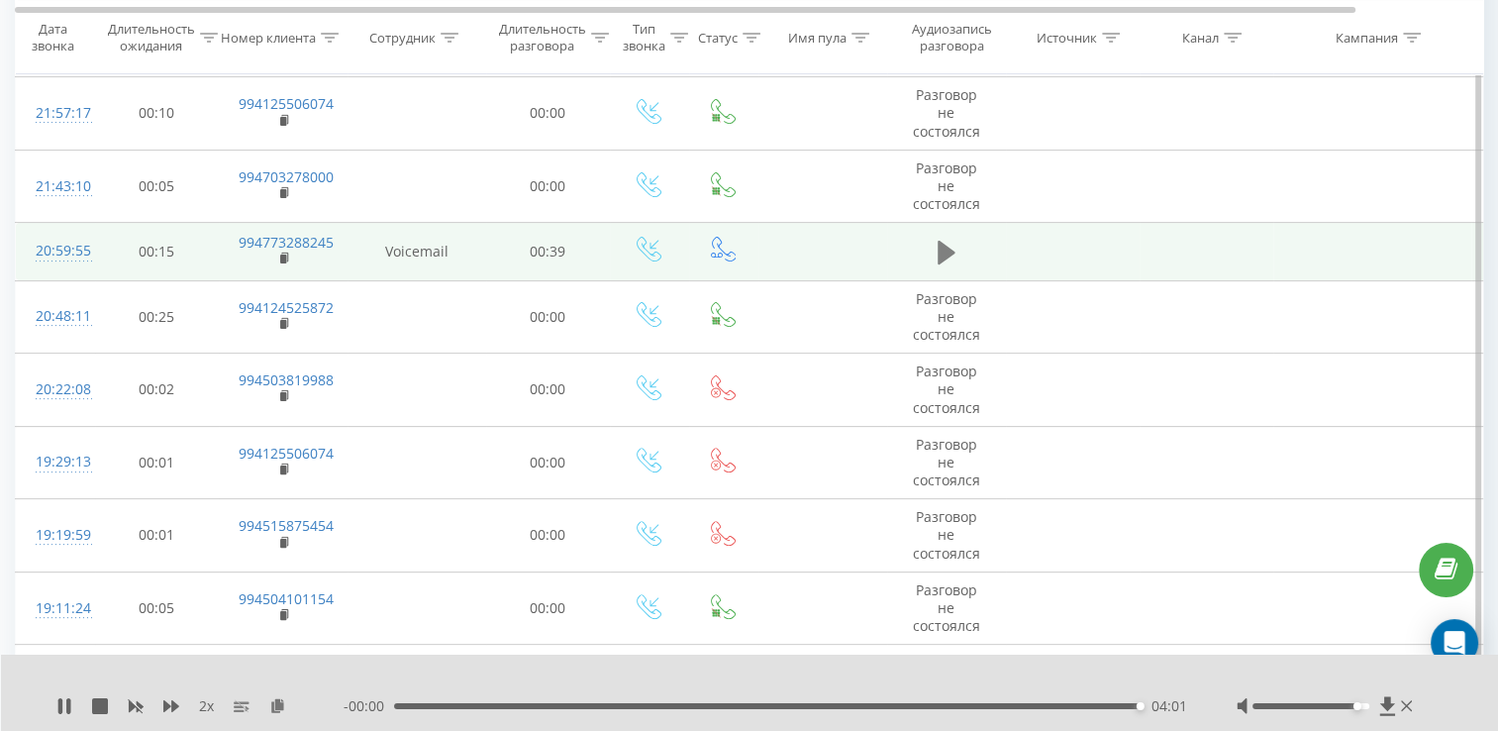
click at [939, 253] on icon at bounding box center [947, 253] width 18 height 24
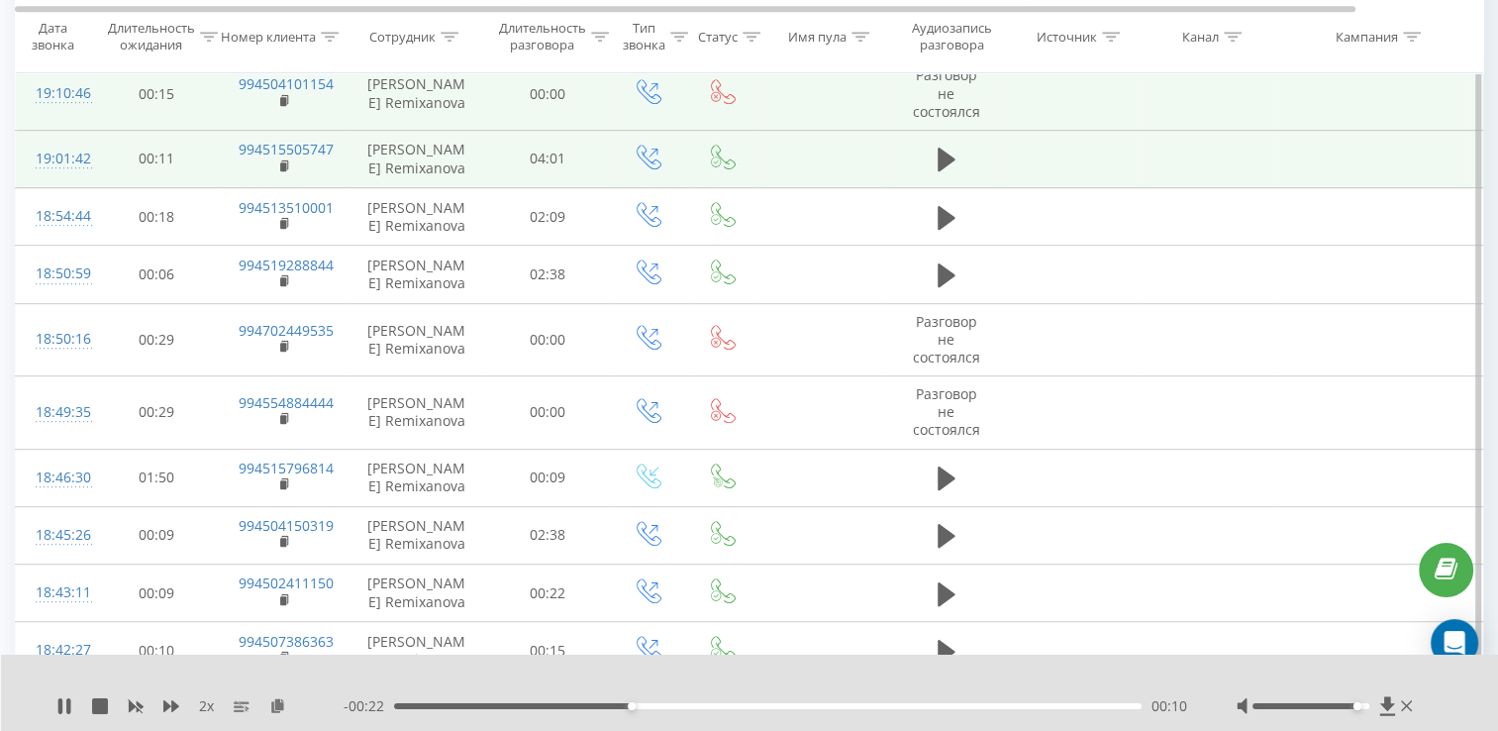
scroll to position [990, 0]
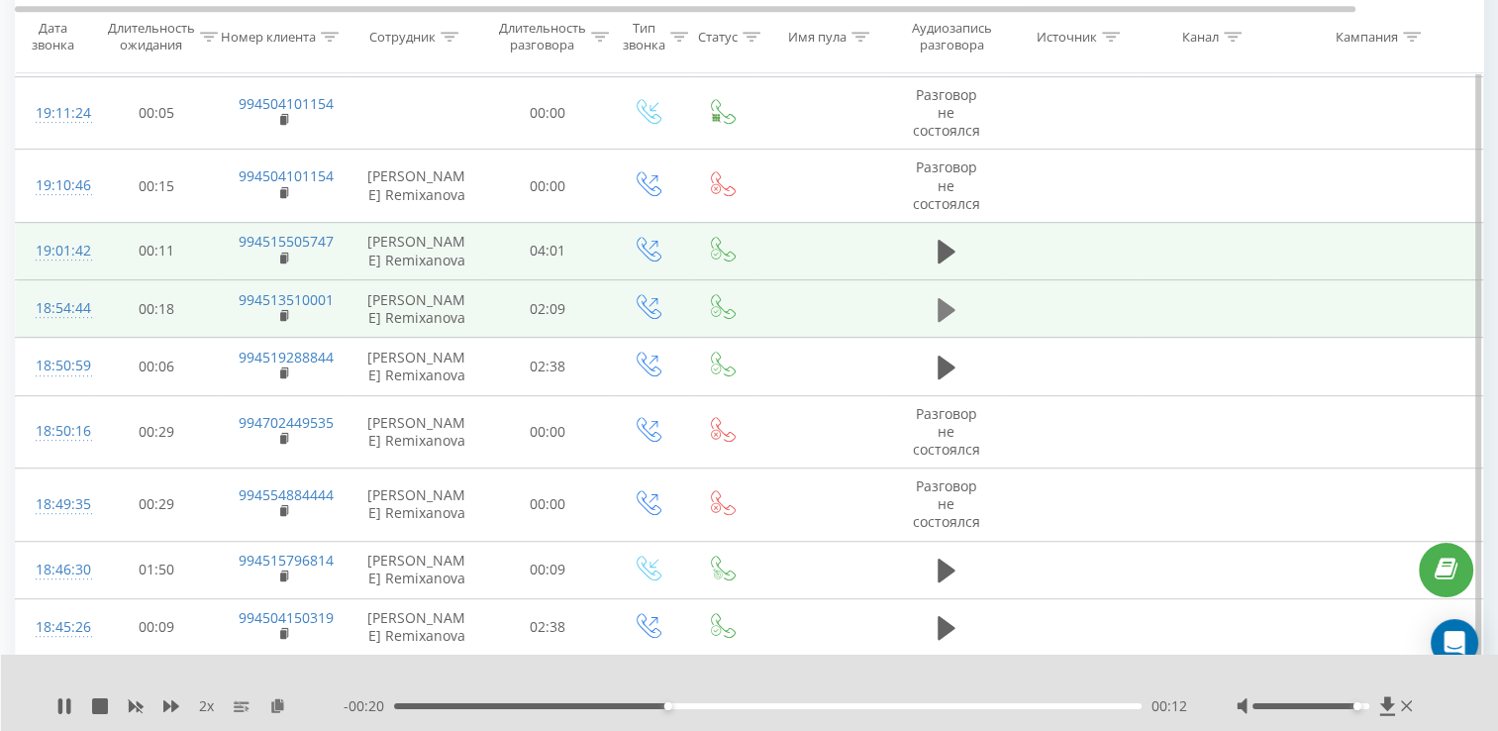
click at [940, 298] on icon at bounding box center [947, 309] width 18 height 24
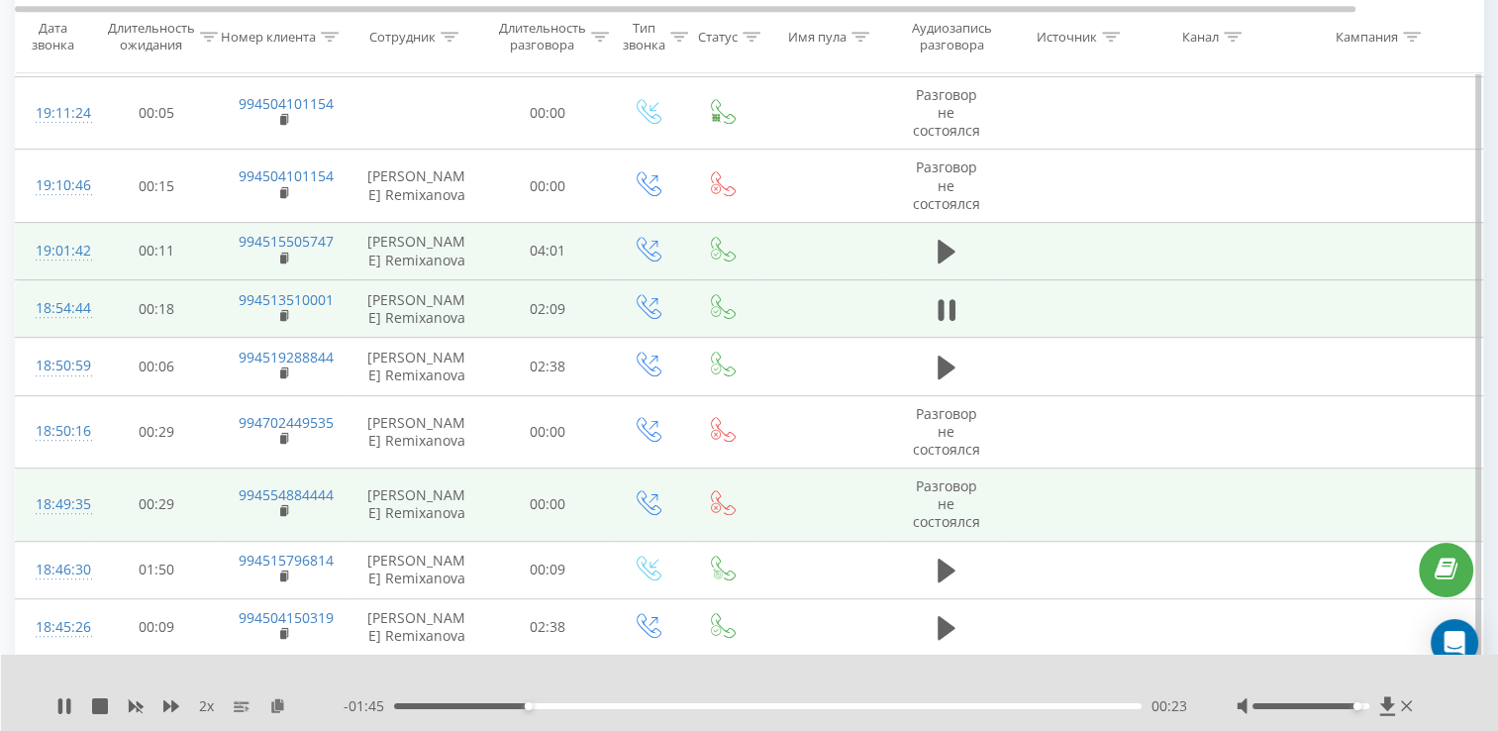
scroll to position [1188, 0]
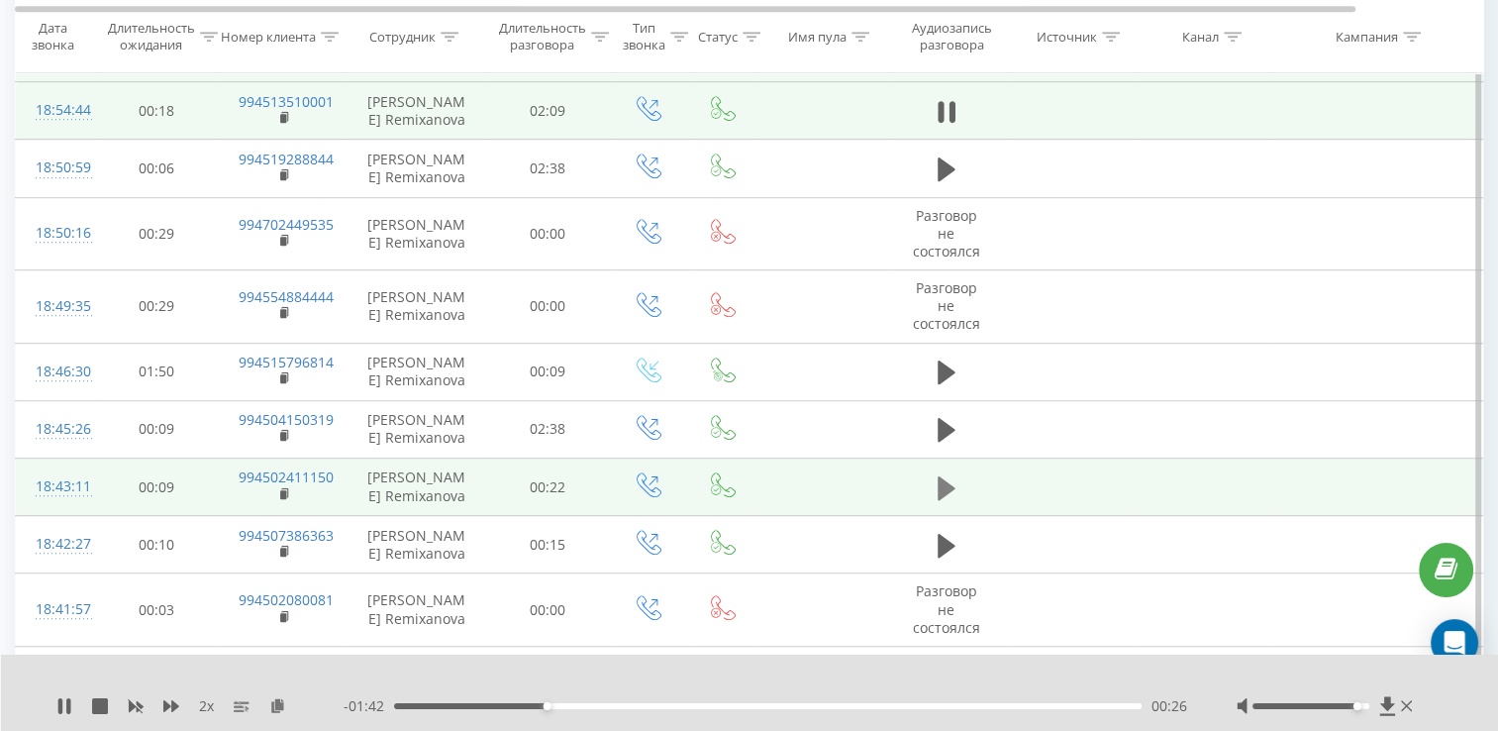
click at [938, 480] on icon at bounding box center [947, 487] width 18 height 24
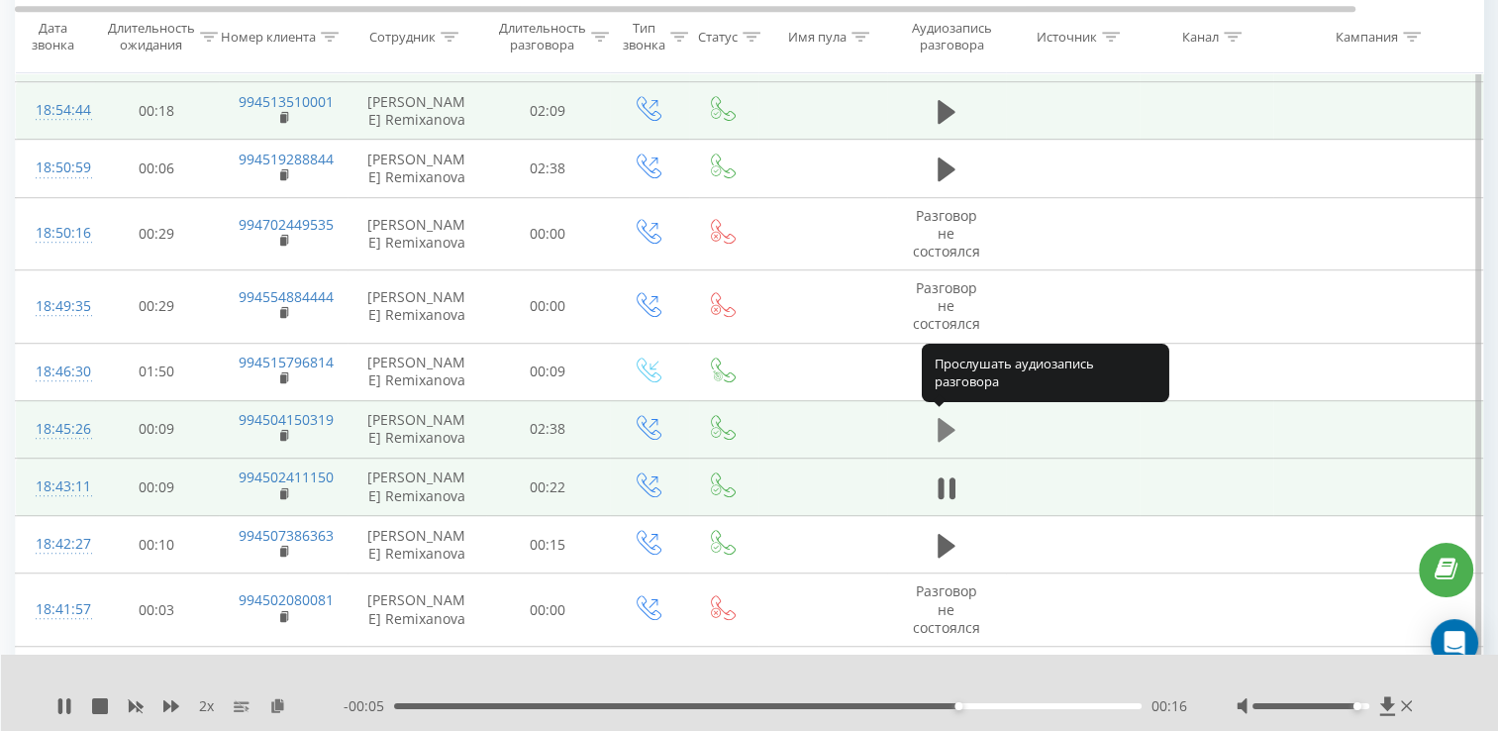
click at [943, 430] on icon at bounding box center [947, 430] width 18 height 24
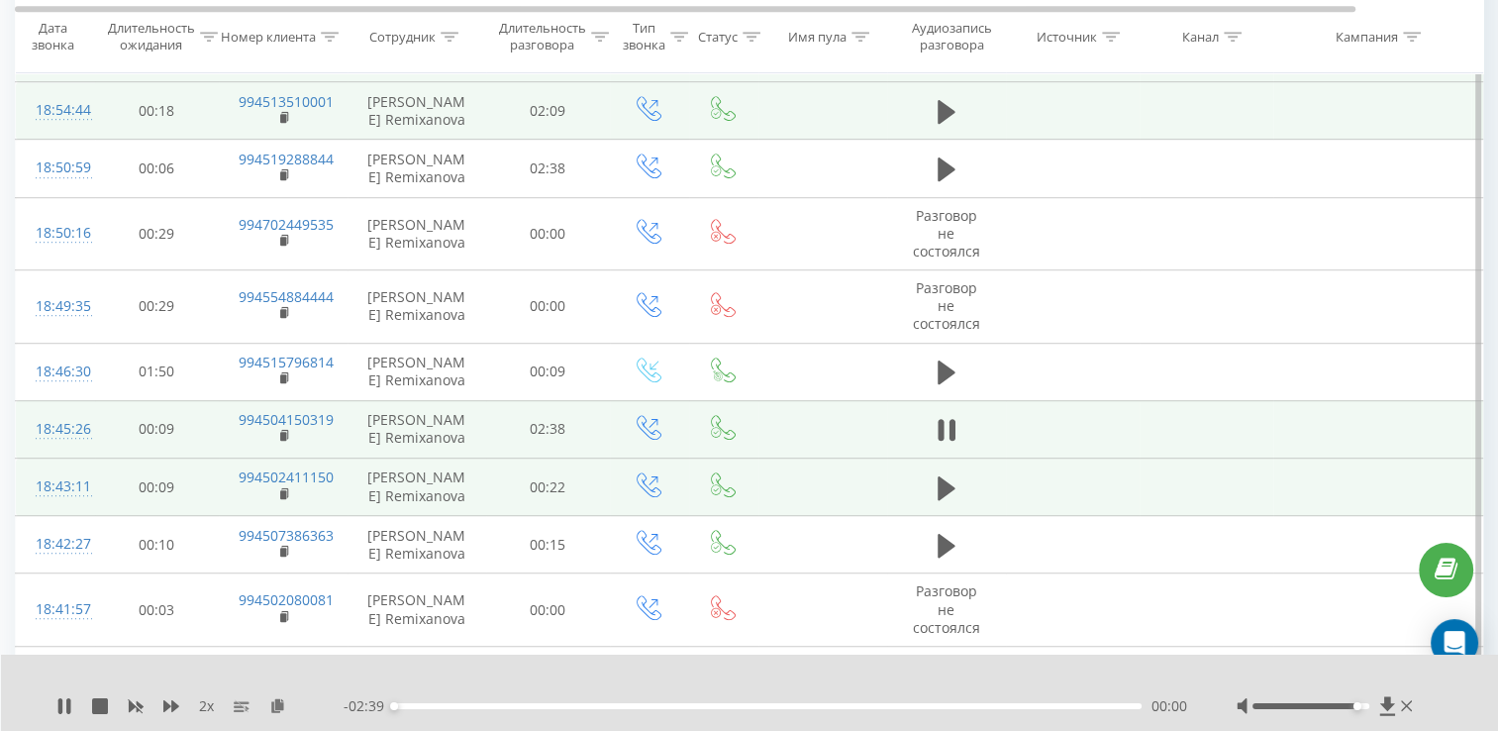
click at [946, 507] on td at bounding box center [946, 486] width 119 height 57
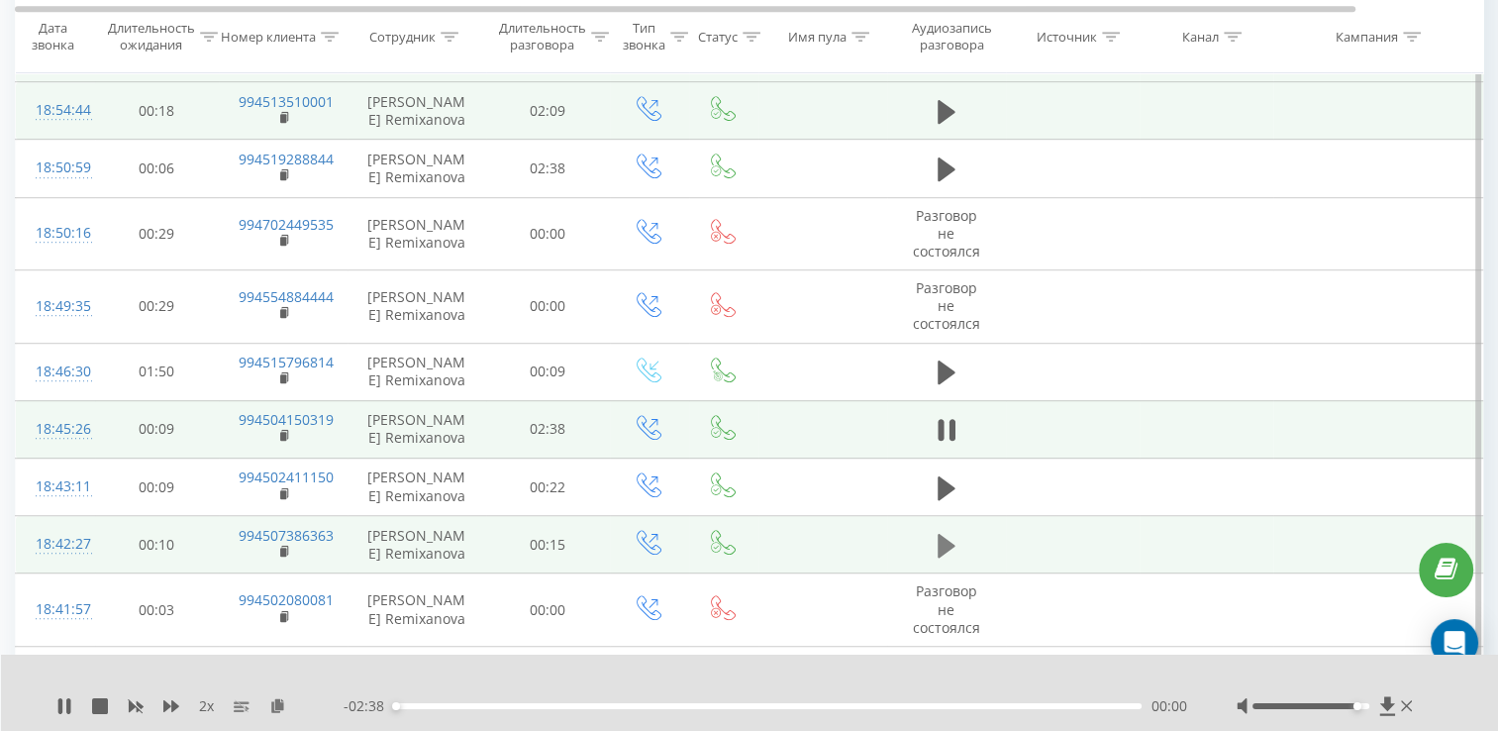
click at [946, 532] on icon at bounding box center [947, 546] width 18 height 28
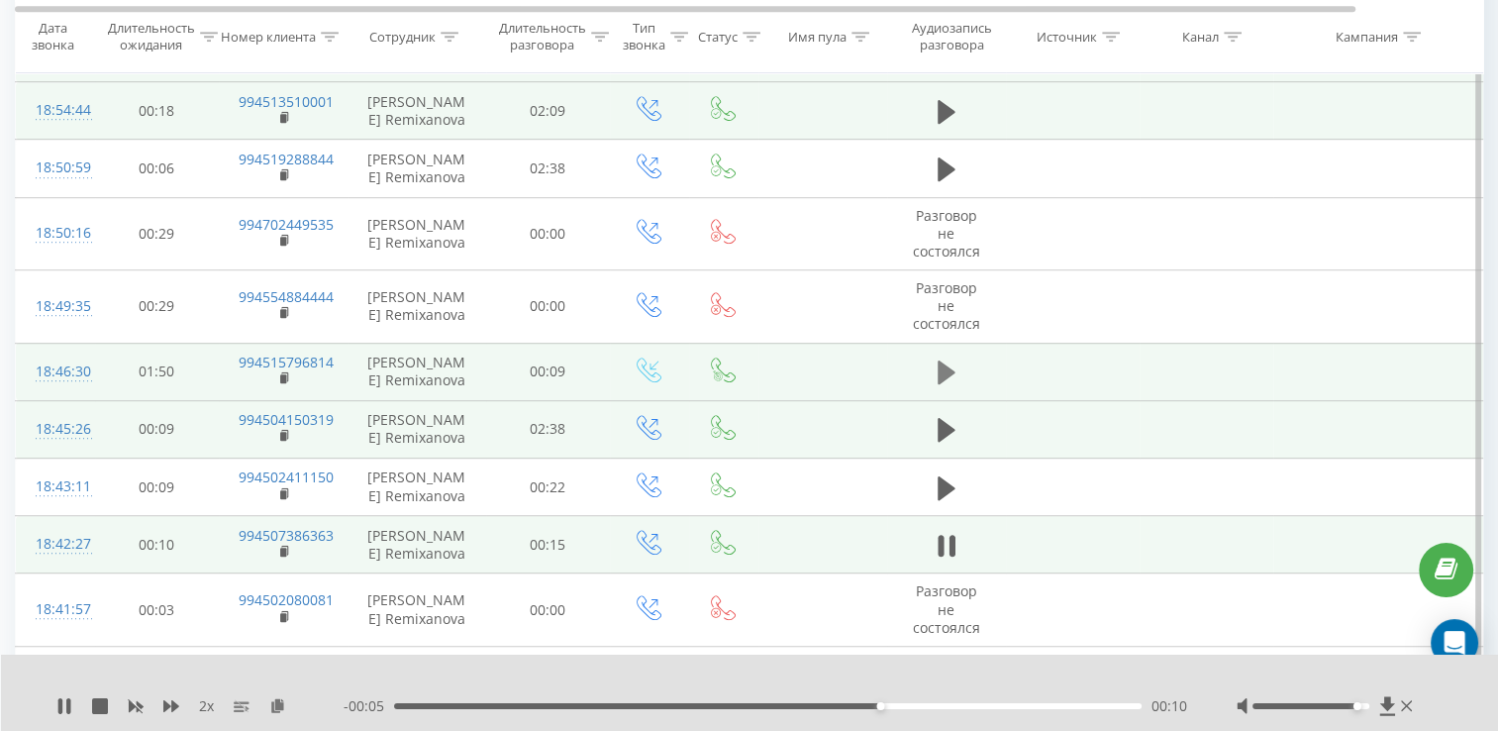
click at [959, 370] on button at bounding box center [947, 372] width 30 height 30
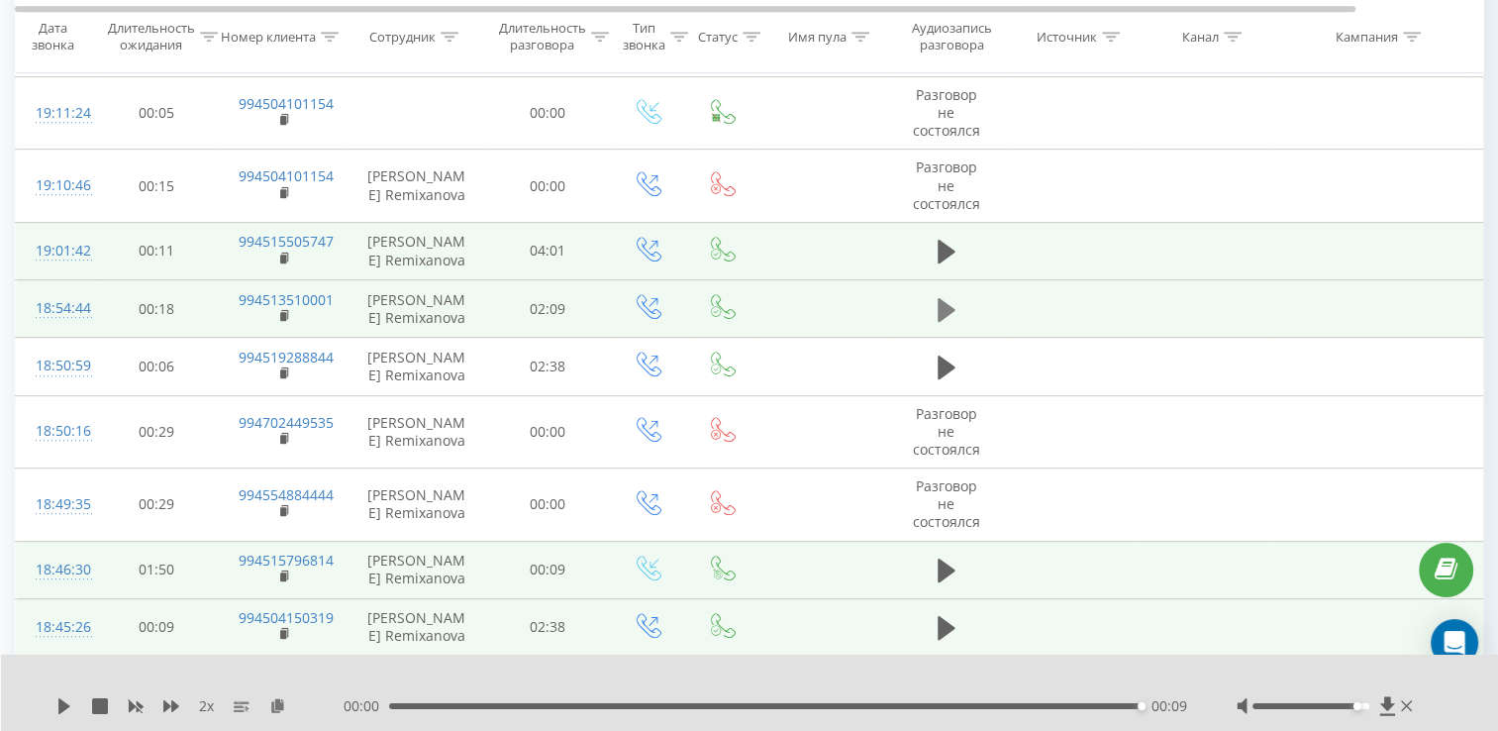
click at [945, 306] on icon at bounding box center [947, 309] width 18 height 24
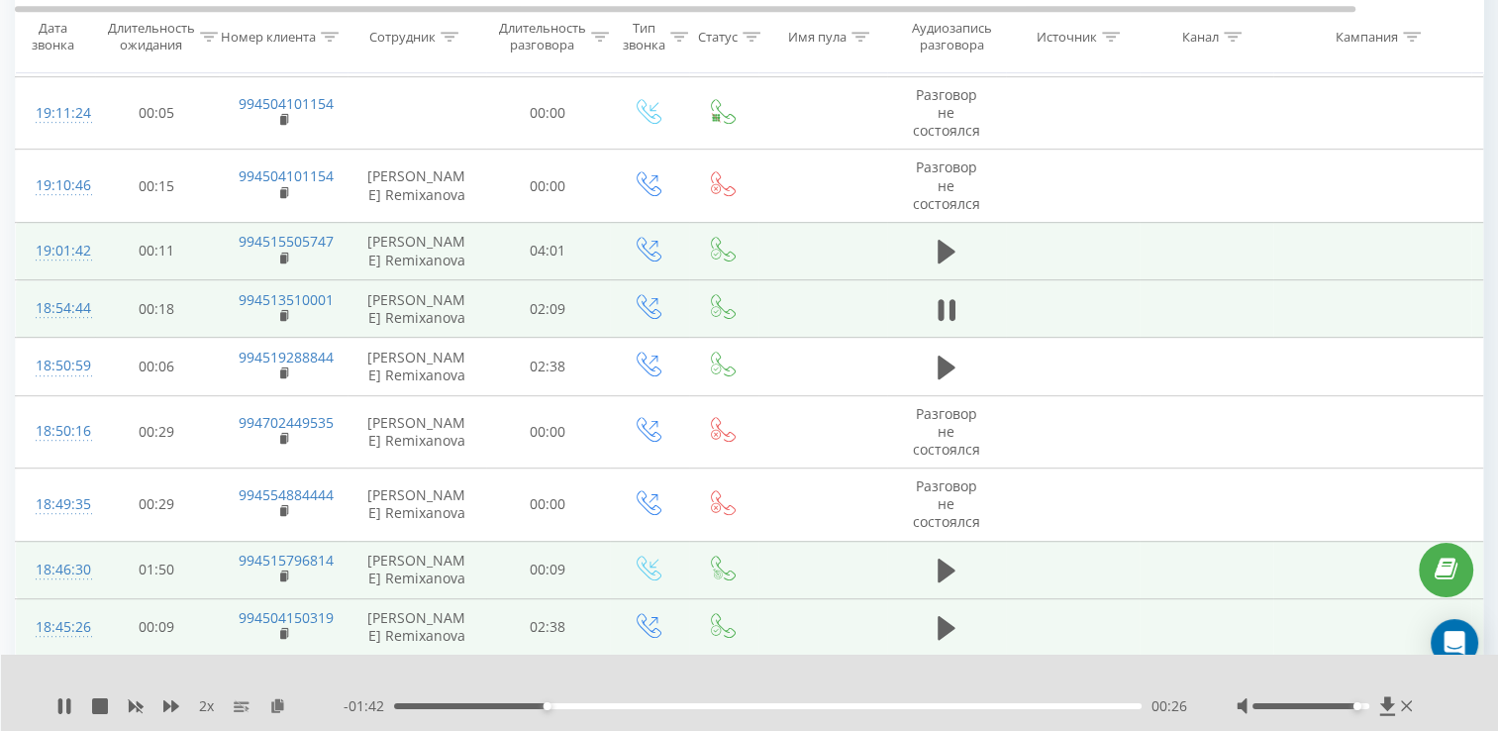
click at [492, 707] on div "00:26" at bounding box center [768, 706] width 748 height 6
click at [531, 706] on div "00:00" at bounding box center [768, 706] width 748 height 6
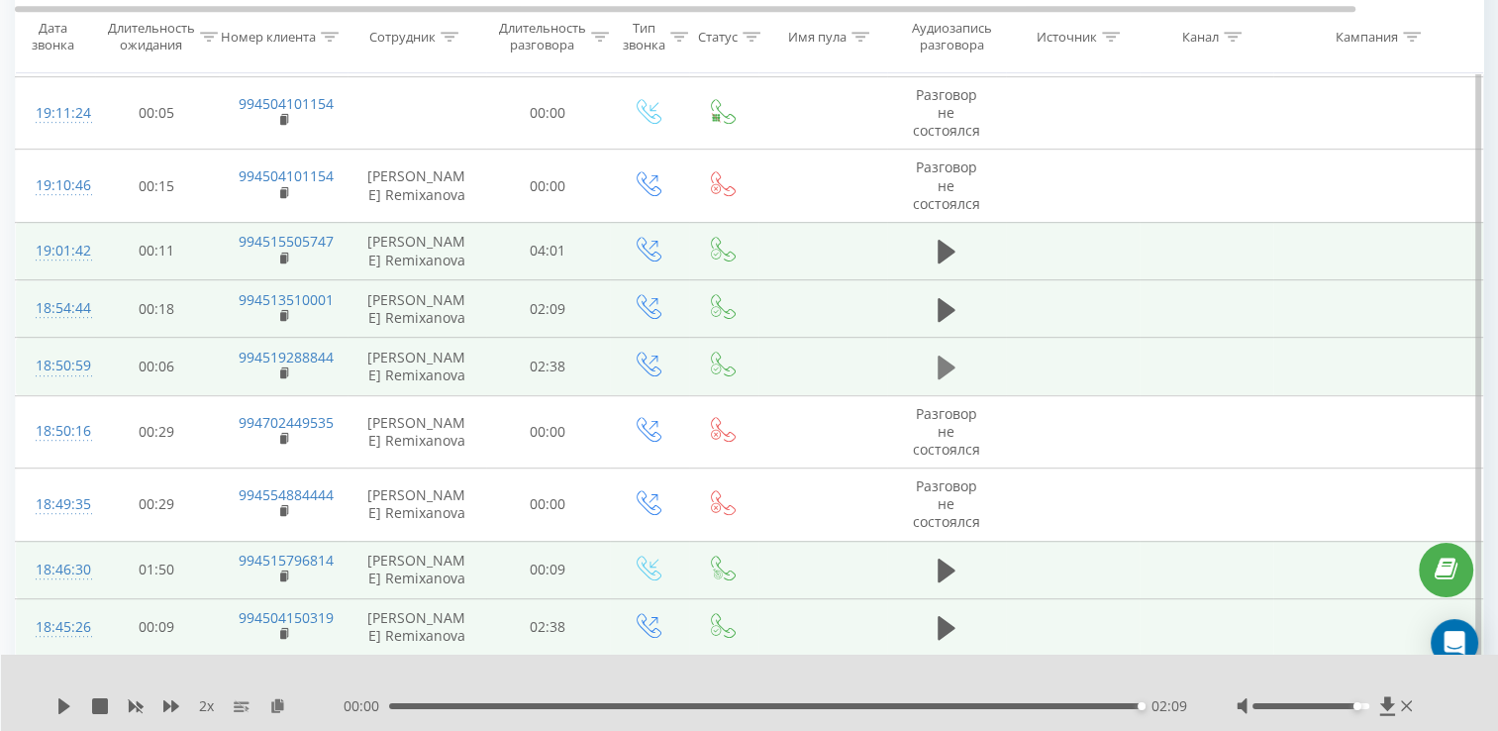
click at [948, 370] on icon at bounding box center [947, 367] width 18 height 28
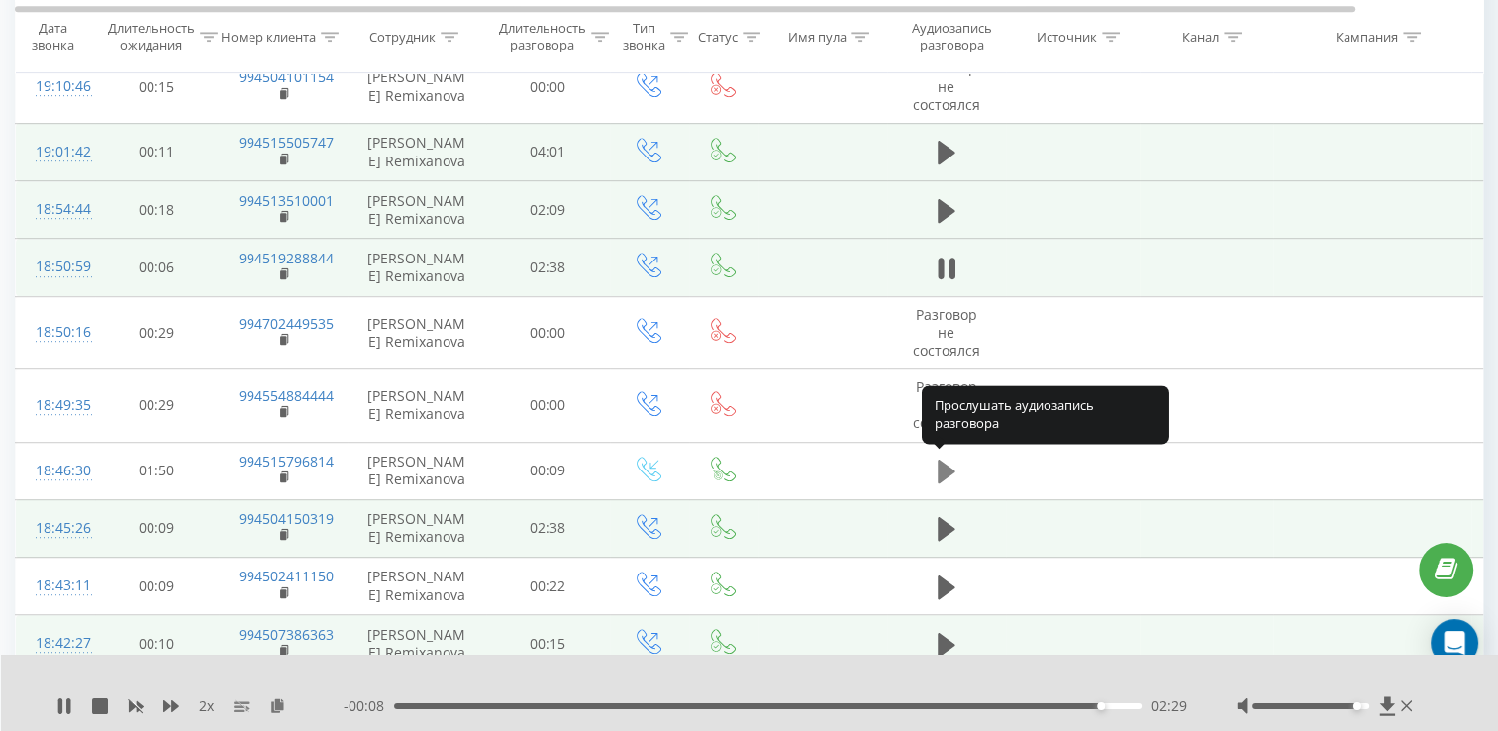
click at [949, 457] on icon at bounding box center [947, 471] width 18 height 28
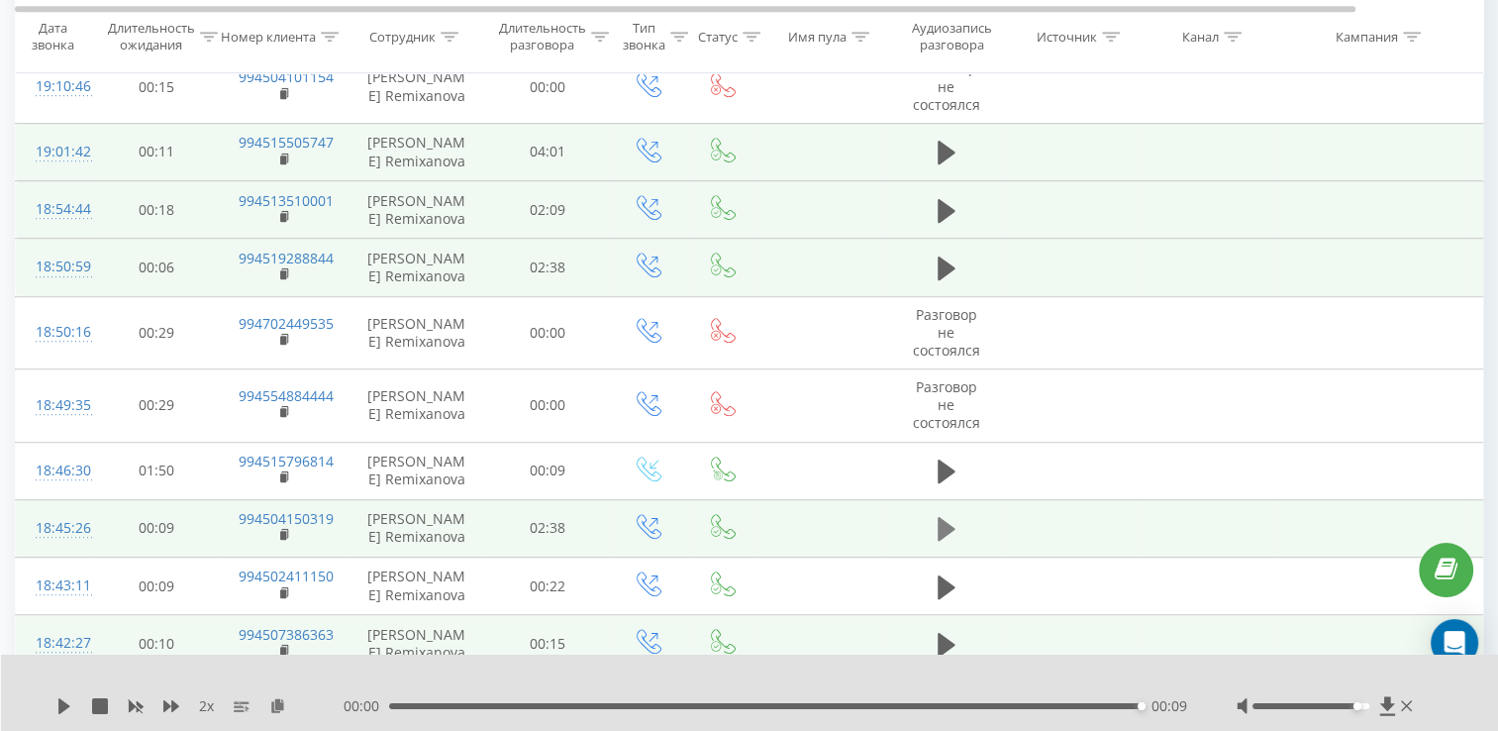
click at [951, 531] on icon at bounding box center [947, 529] width 18 height 28
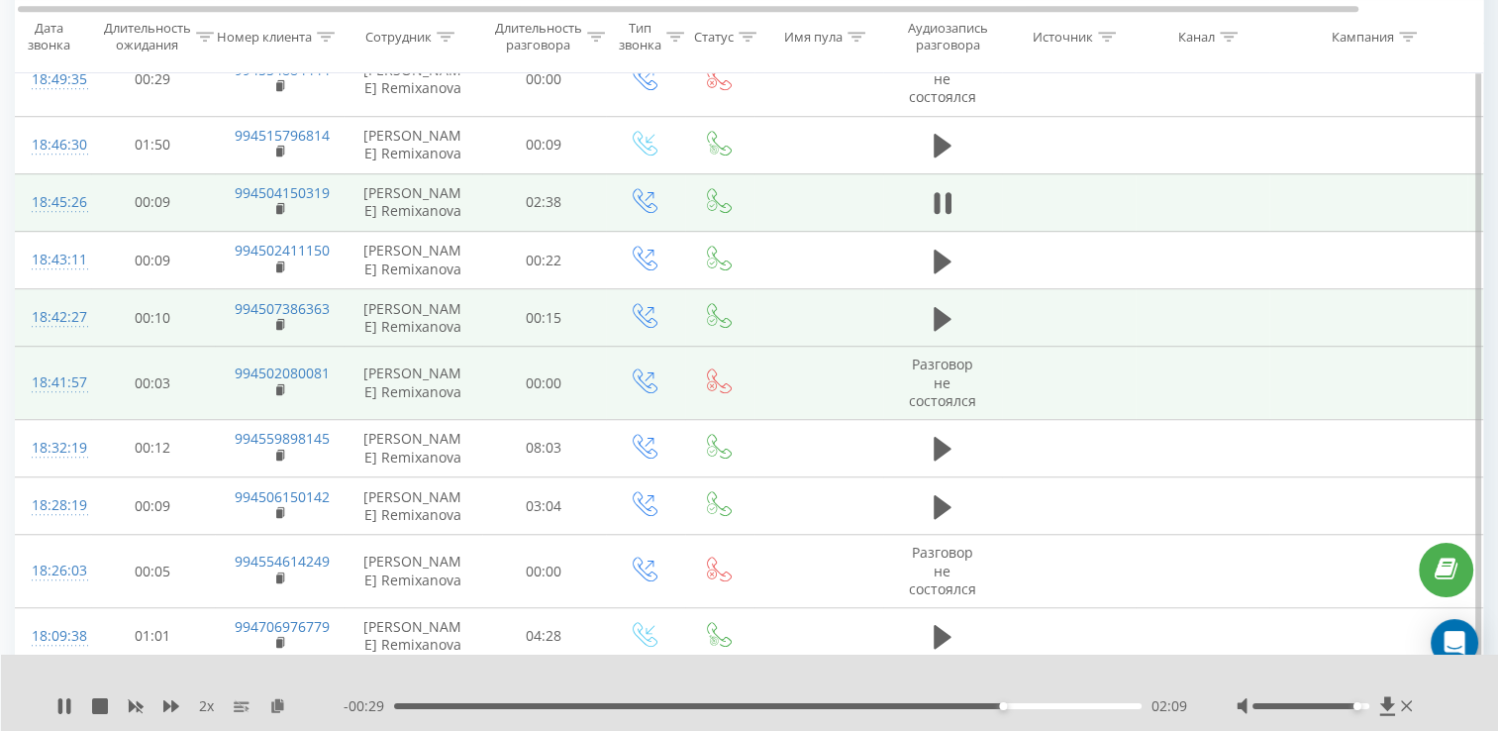
scroll to position [1416, 0]
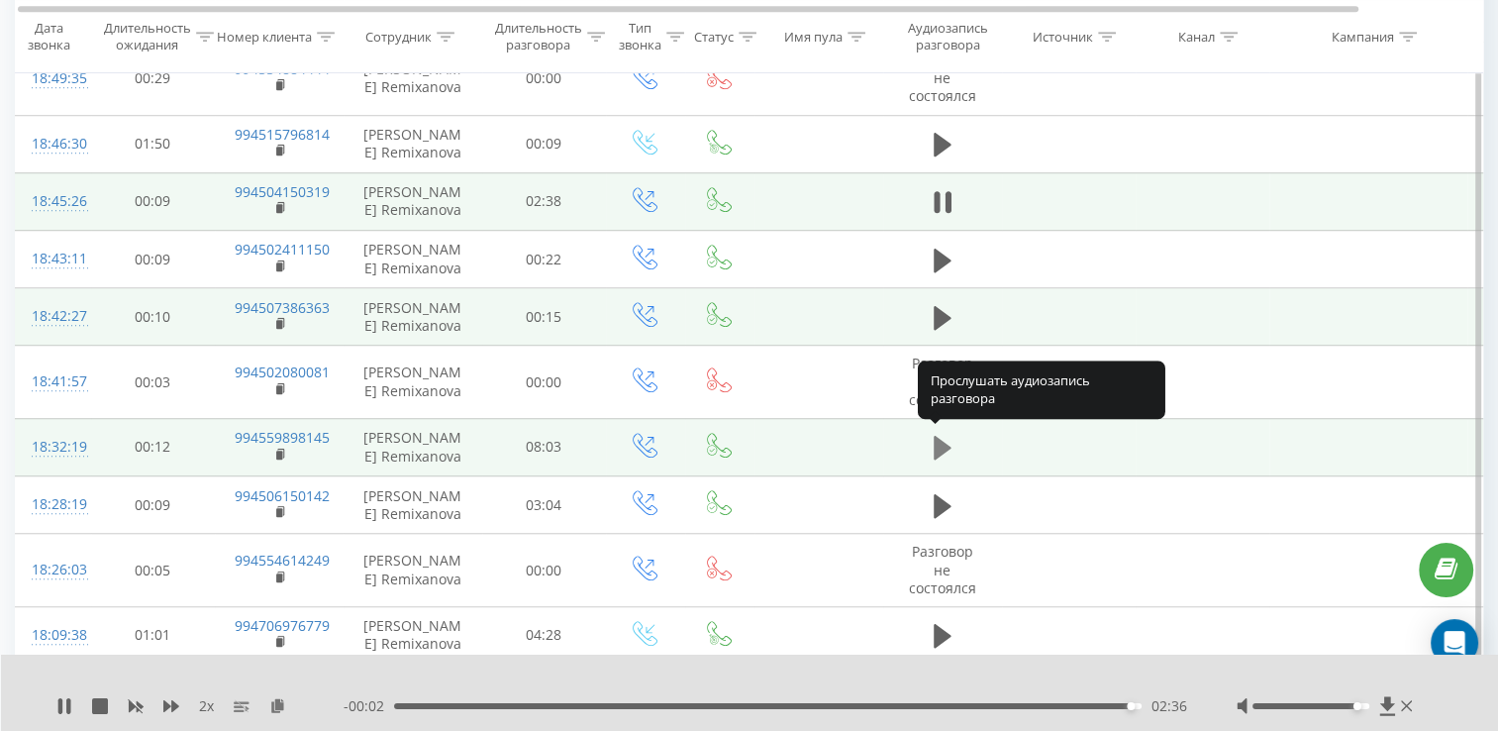
click at [938, 448] on icon at bounding box center [943, 448] width 18 height 24
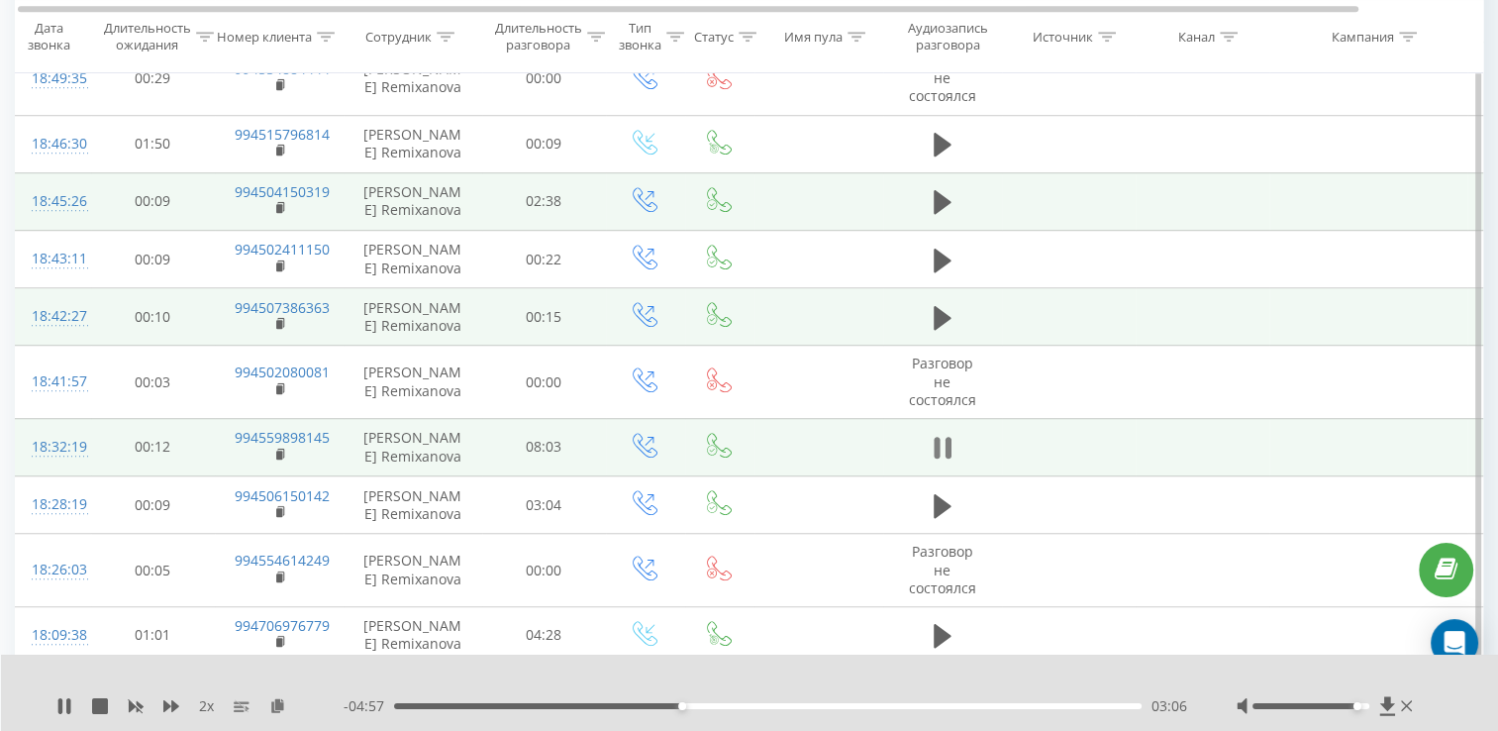
click at [954, 437] on button at bounding box center [943, 448] width 30 height 30
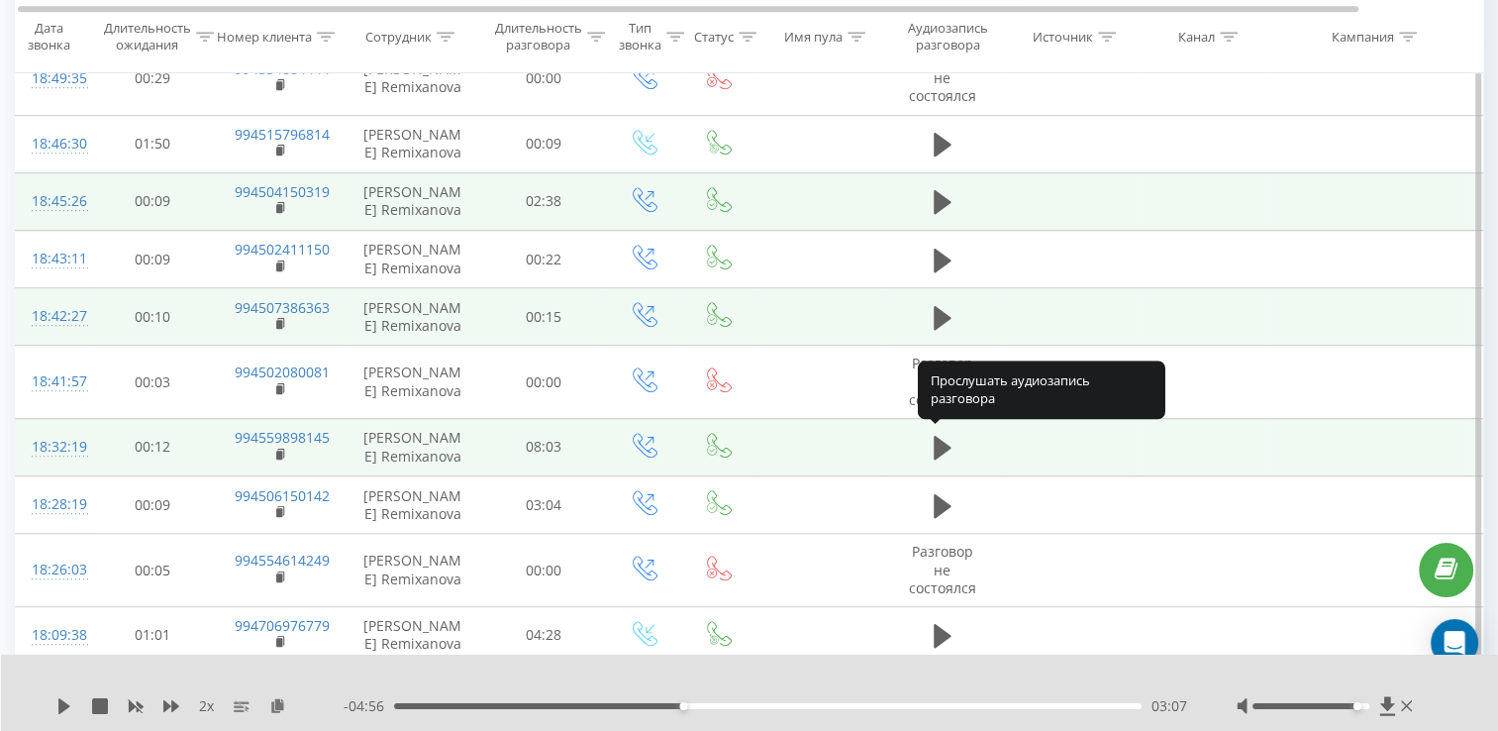
click at [954, 437] on button at bounding box center [943, 448] width 30 height 30
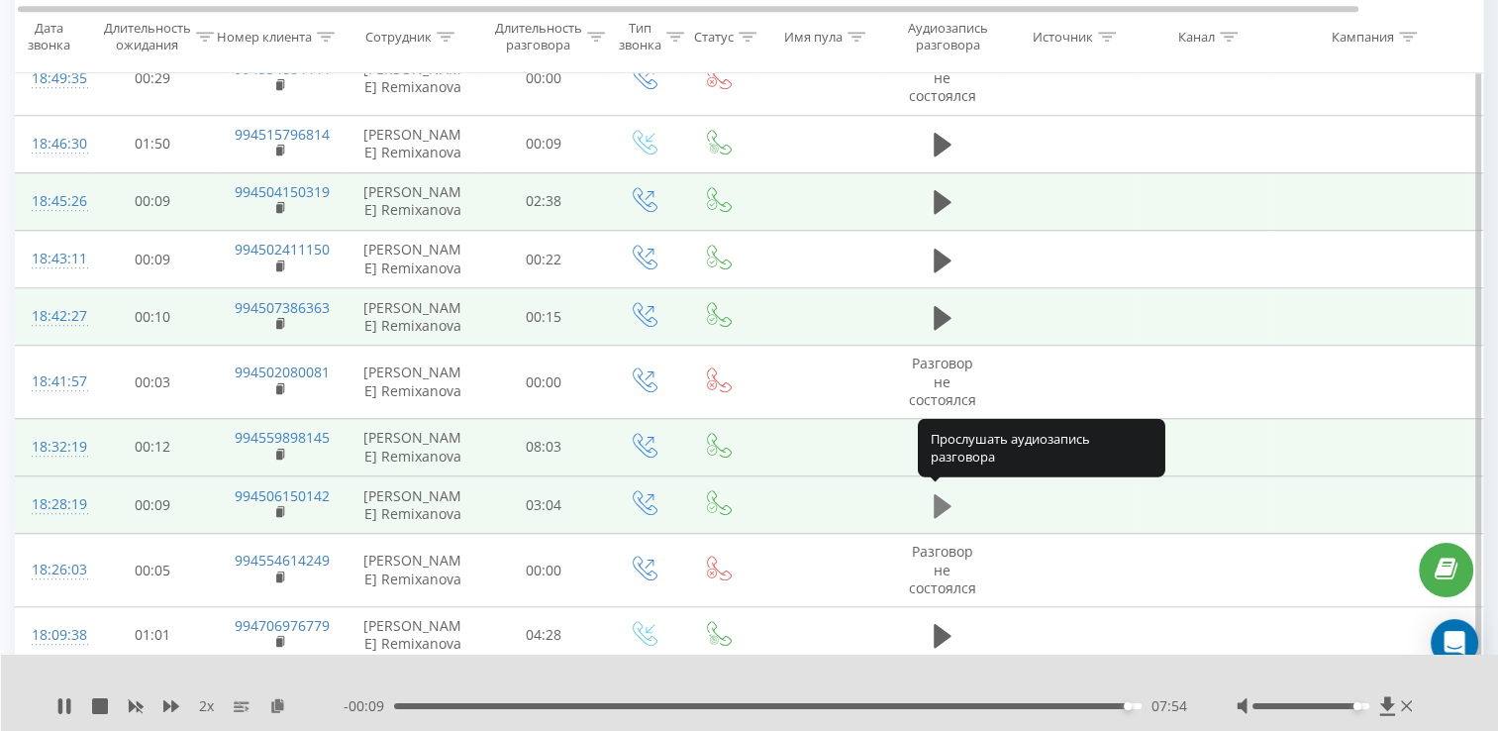
click at [950, 502] on icon at bounding box center [943, 506] width 18 height 28
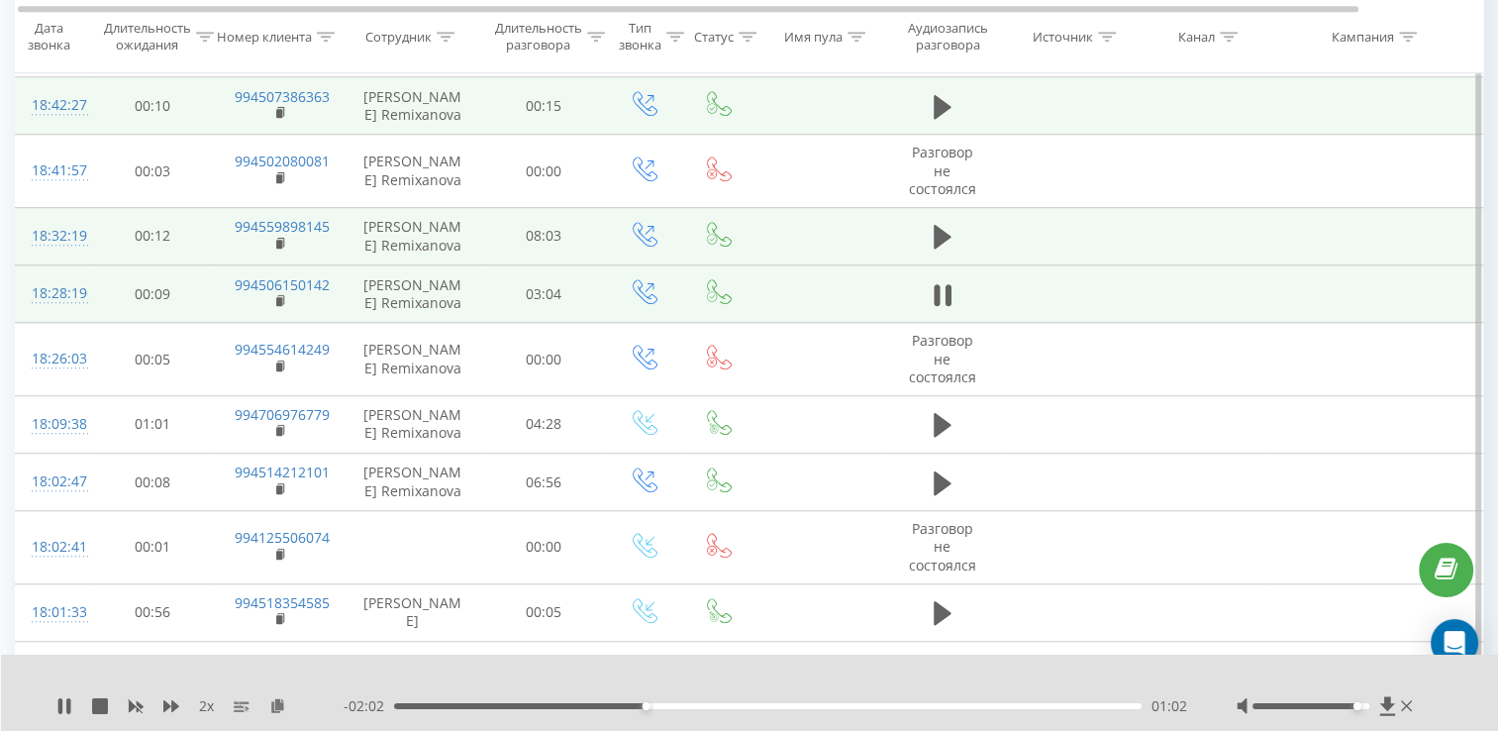
scroll to position [1614, 0]
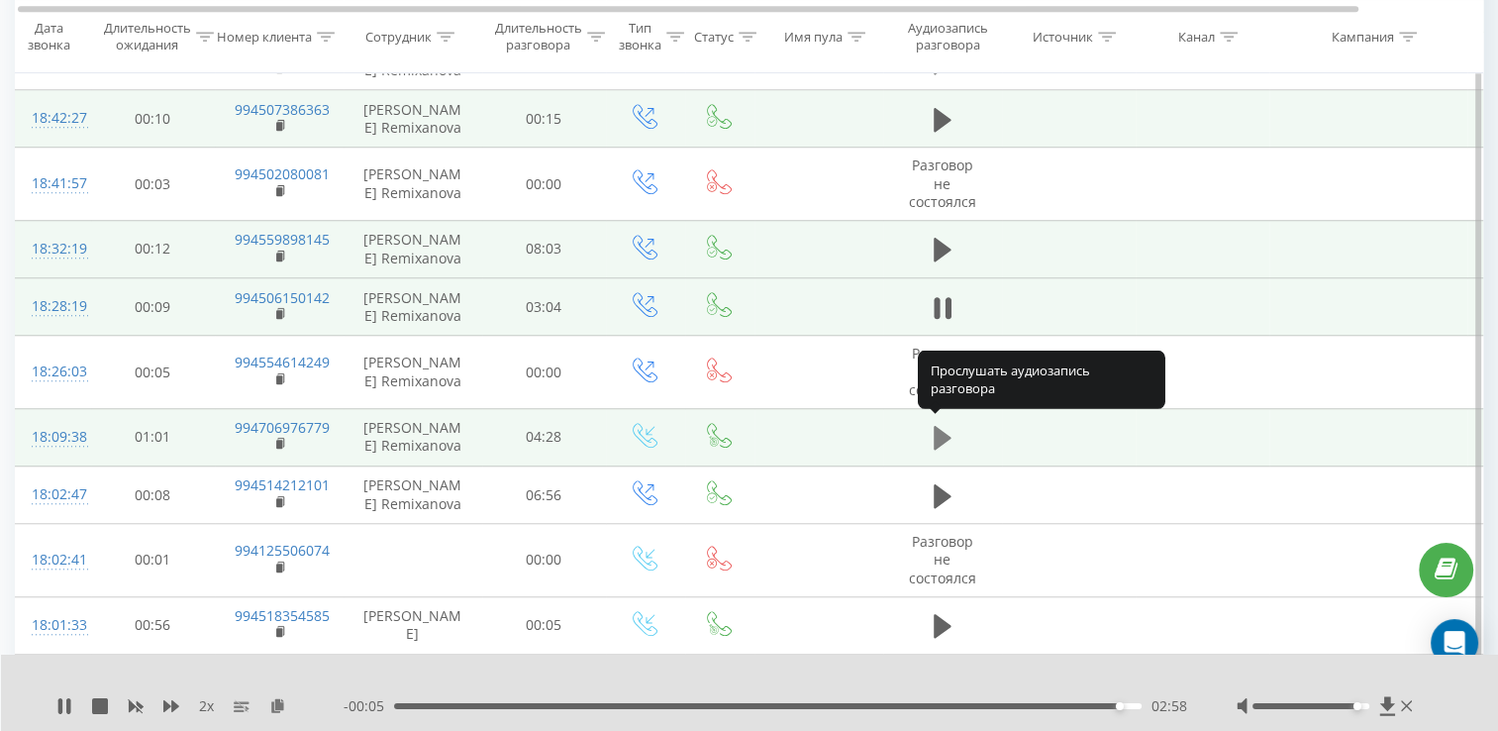
click at [949, 430] on icon at bounding box center [943, 438] width 18 height 28
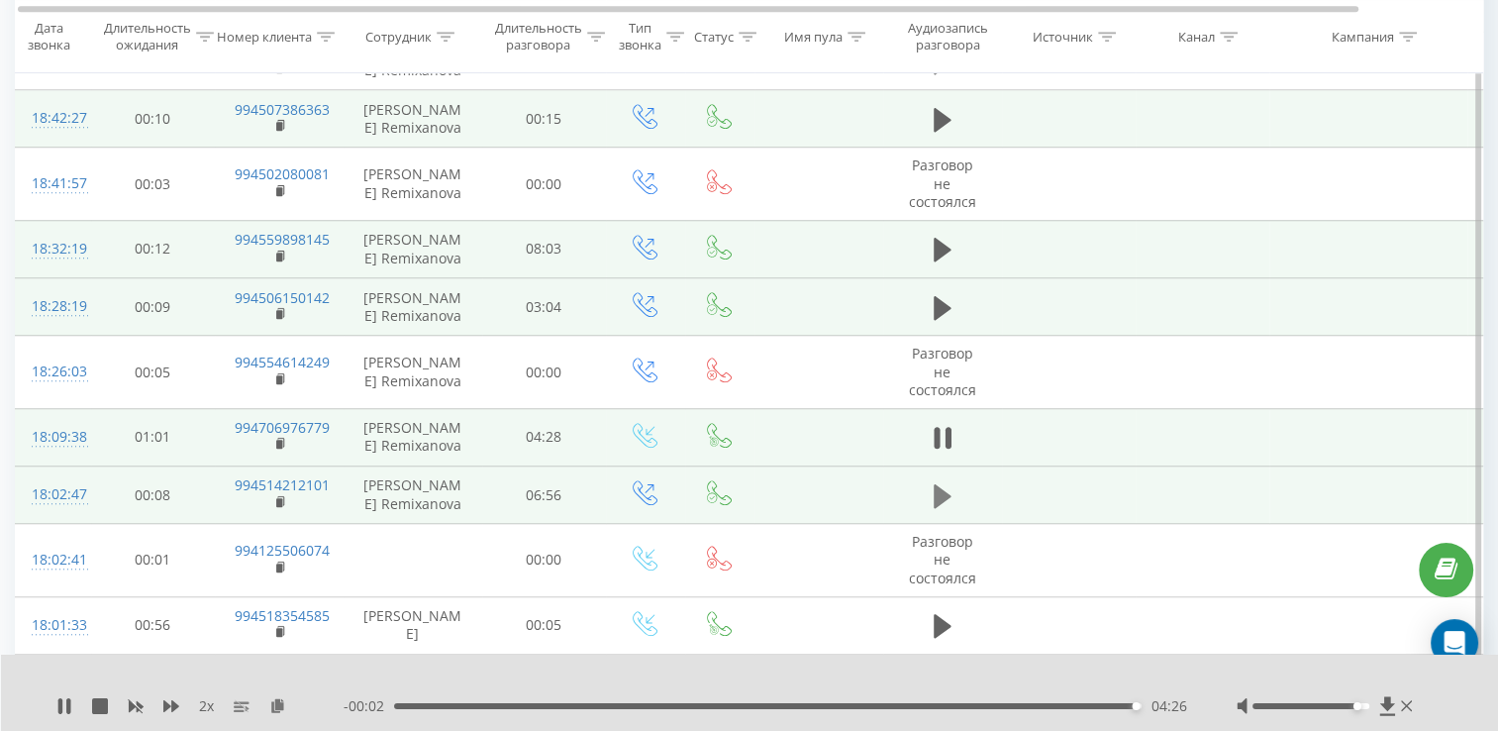
click at [947, 501] on icon at bounding box center [943, 496] width 18 height 28
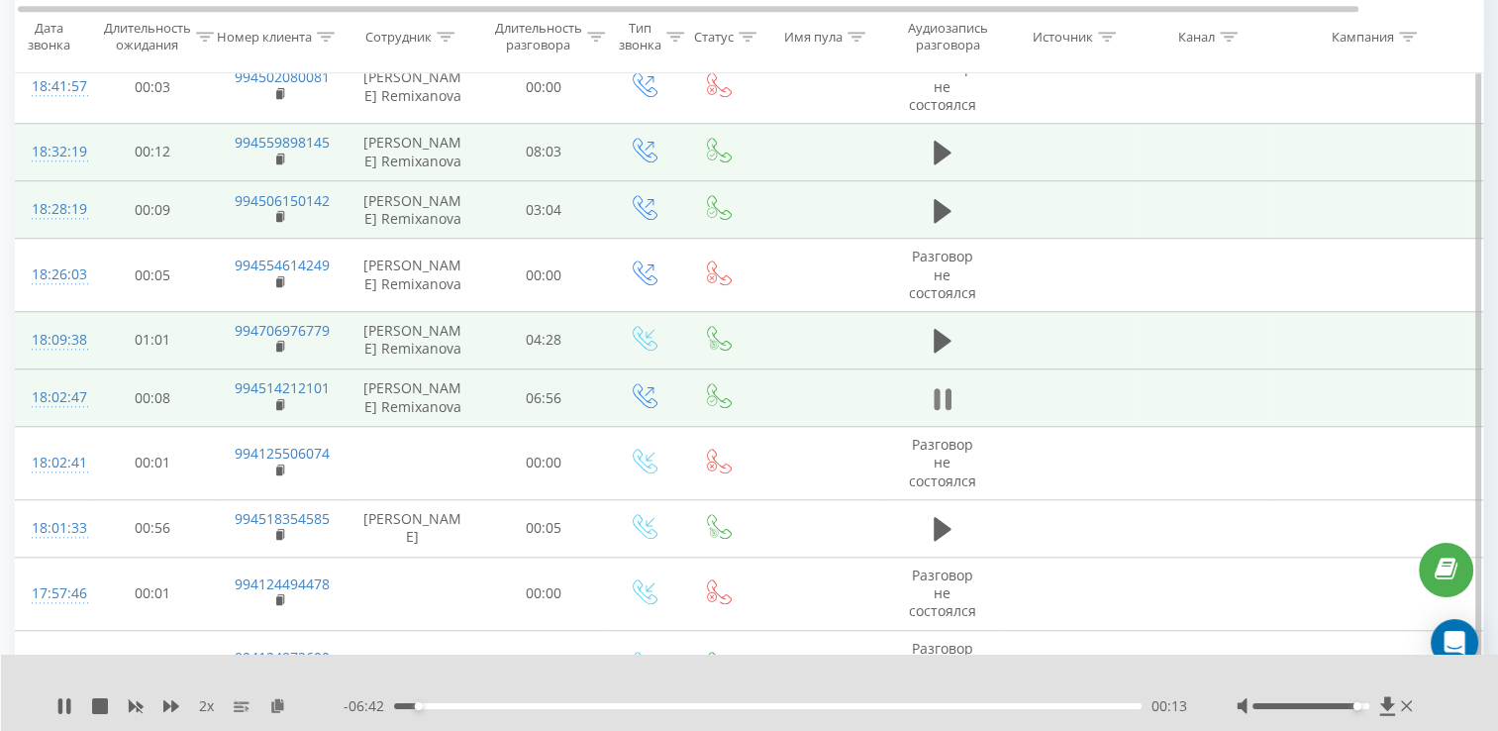
scroll to position [1713, 0]
click at [950, 383] on button at bounding box center [943, 397] width 30 height 30
click at [950, 383] on icon at bounding box center [943, 397] width 18 height 28
click at [950, 386] on icon at bounding box center [948, 397] width 6 height 22
click at [60, 699] on icon at bounding box center [64, 706] width 12 height 16
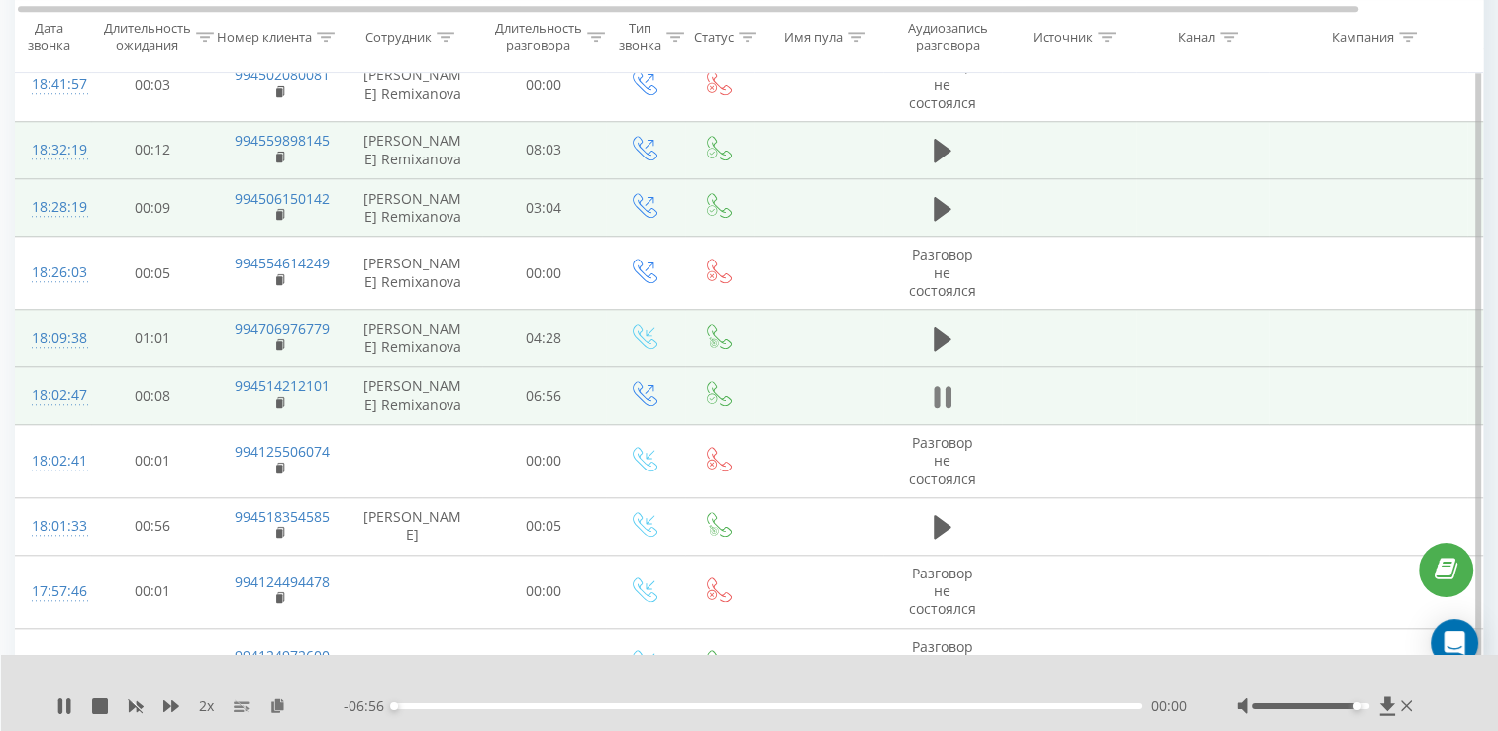
click at [939, 386] on icon at bounding box center [937, 397] width 6 height 22
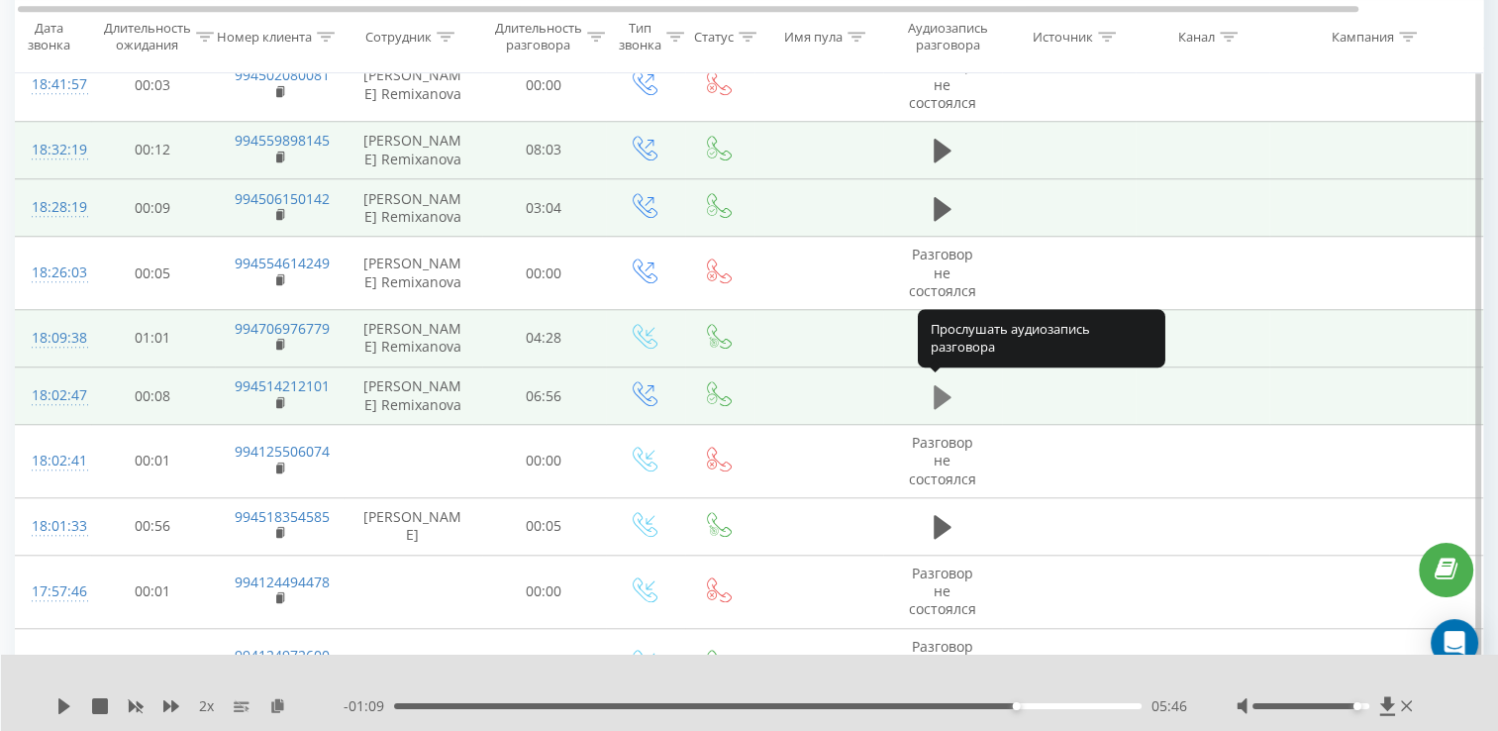
click at [939, 383] on icon at bounding box center [943, 397] width 18 height 28
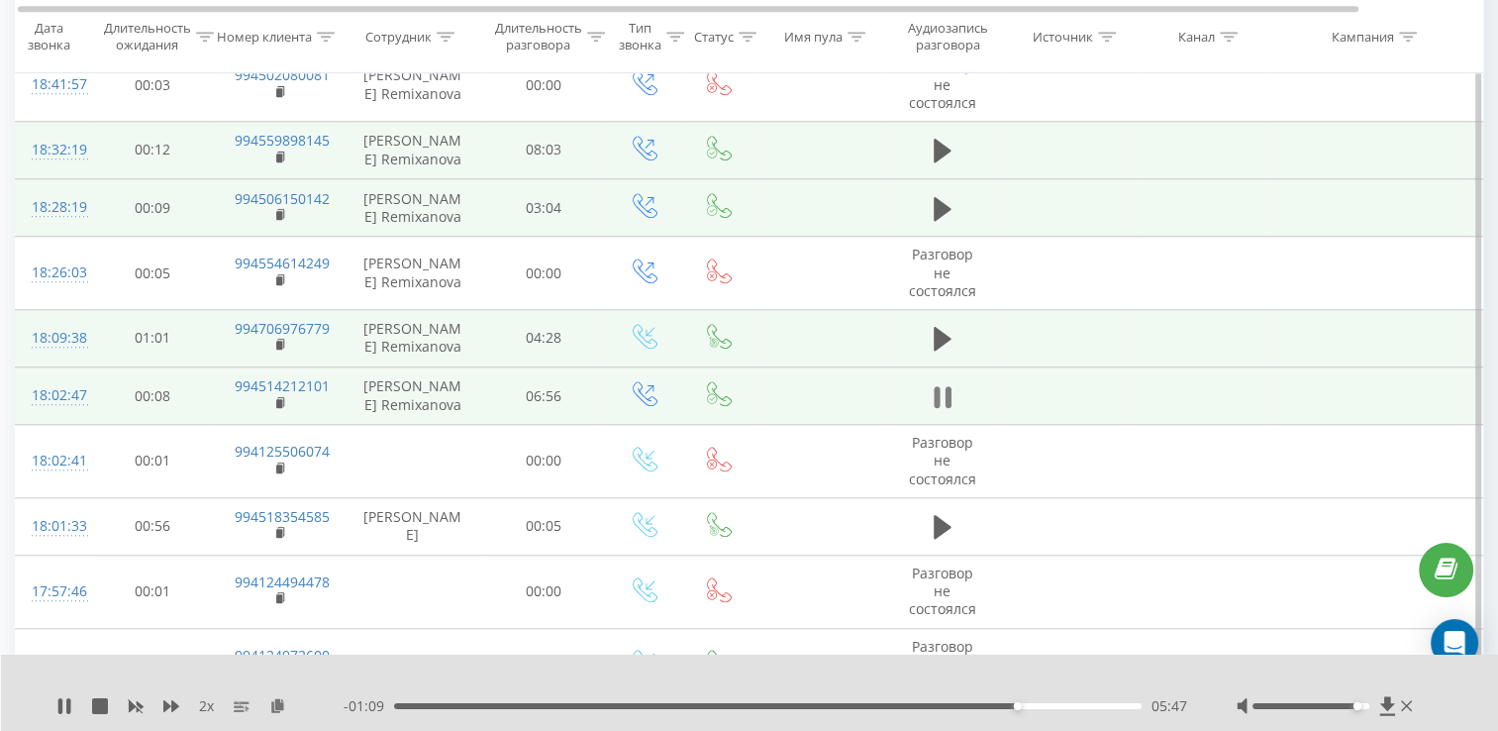
click at [943, 383] on icon at bounding box center [943, 397] width 18 height 28
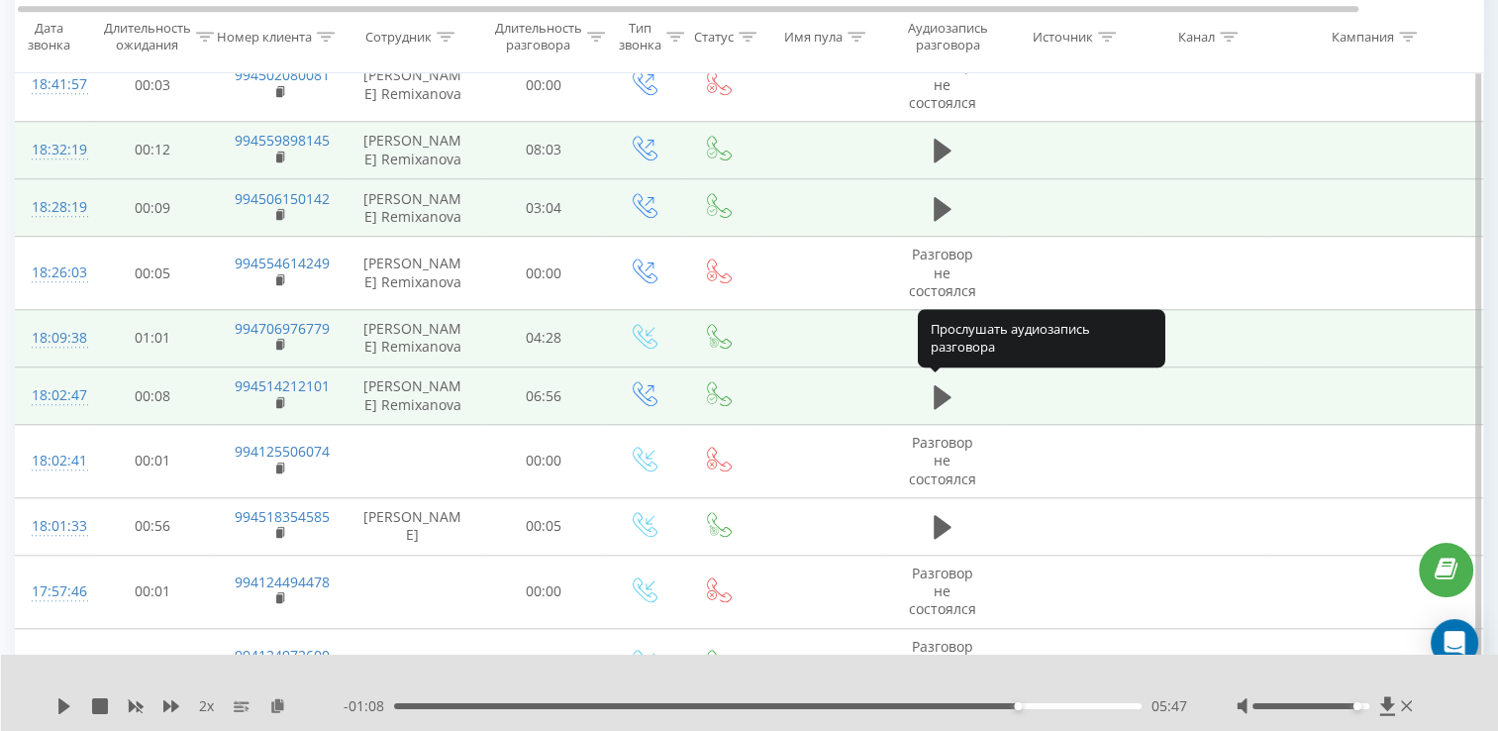
click at [943, 383] on icon at bounding box center [943, 397] width 18 height 28
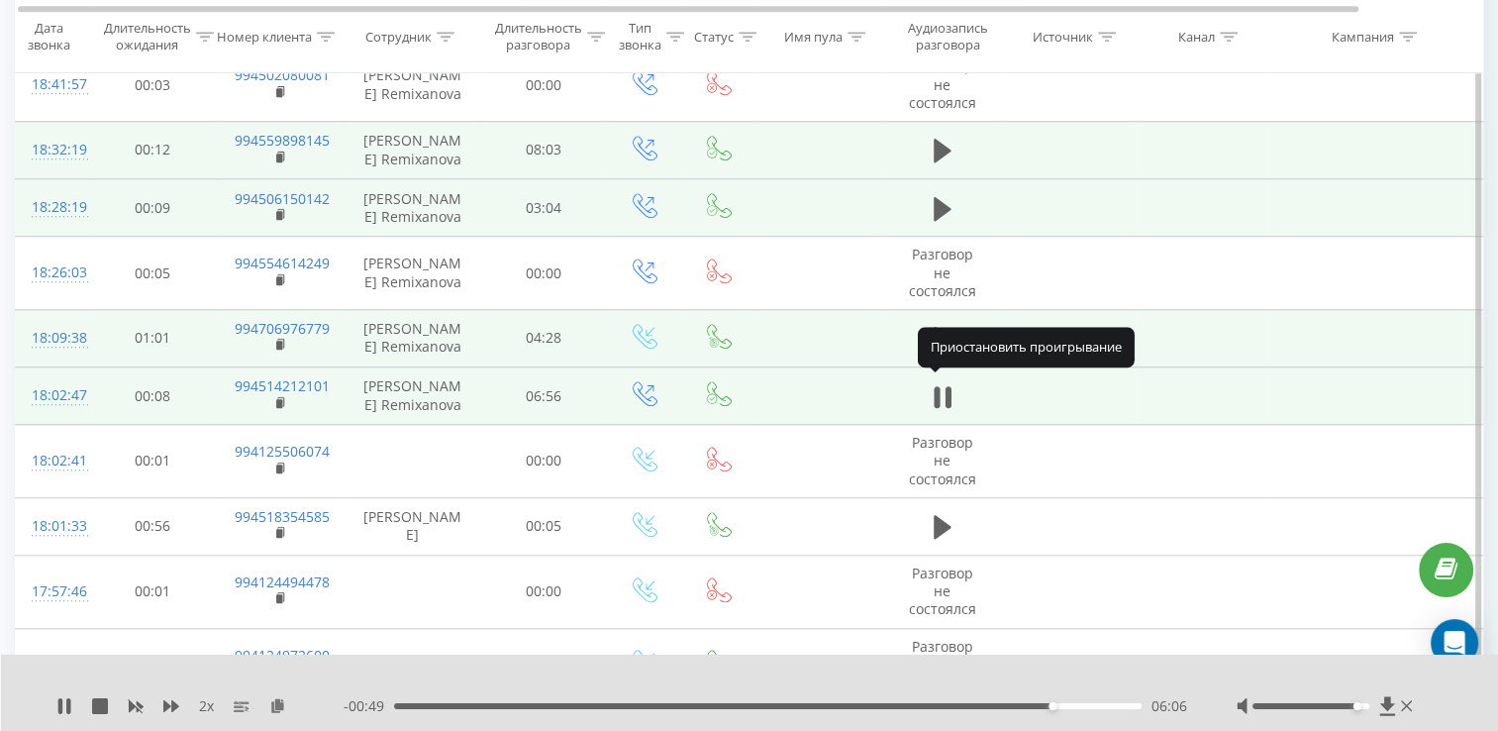
click at [943, 383] on icon at bounding box center [943, 397] width 18 height 28
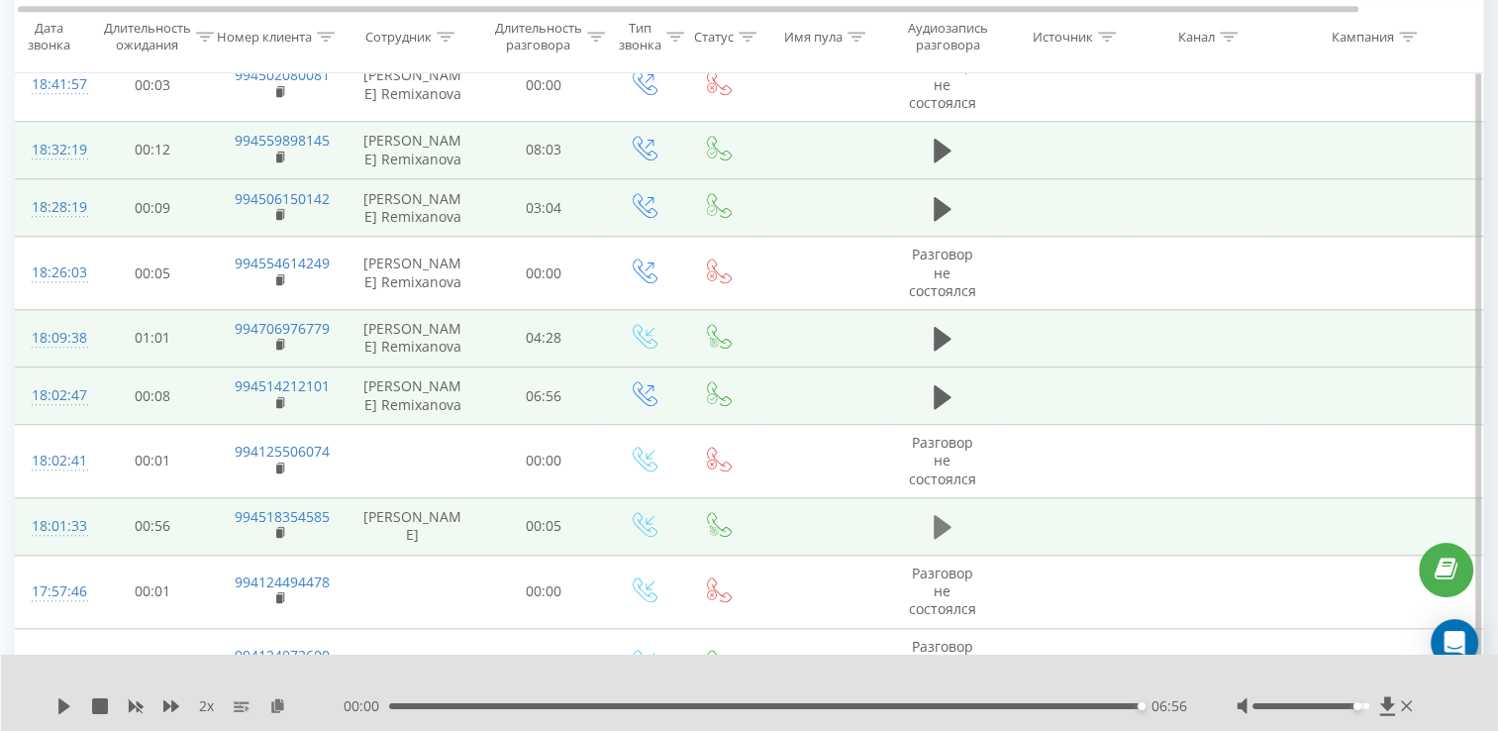
click at [941, 527] on icon at bounding box center [943, 527] width 18 height 24
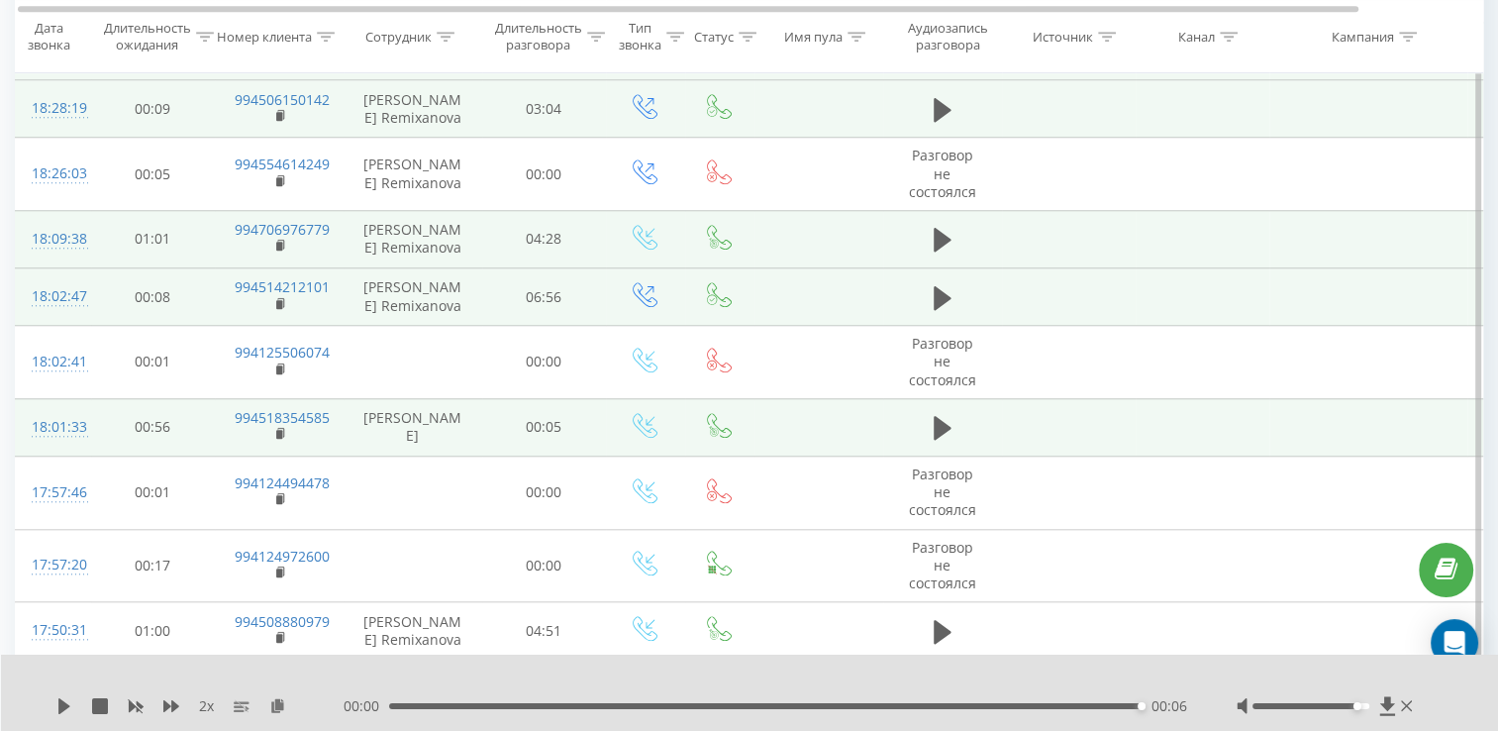
scroll to position [1911, 0]
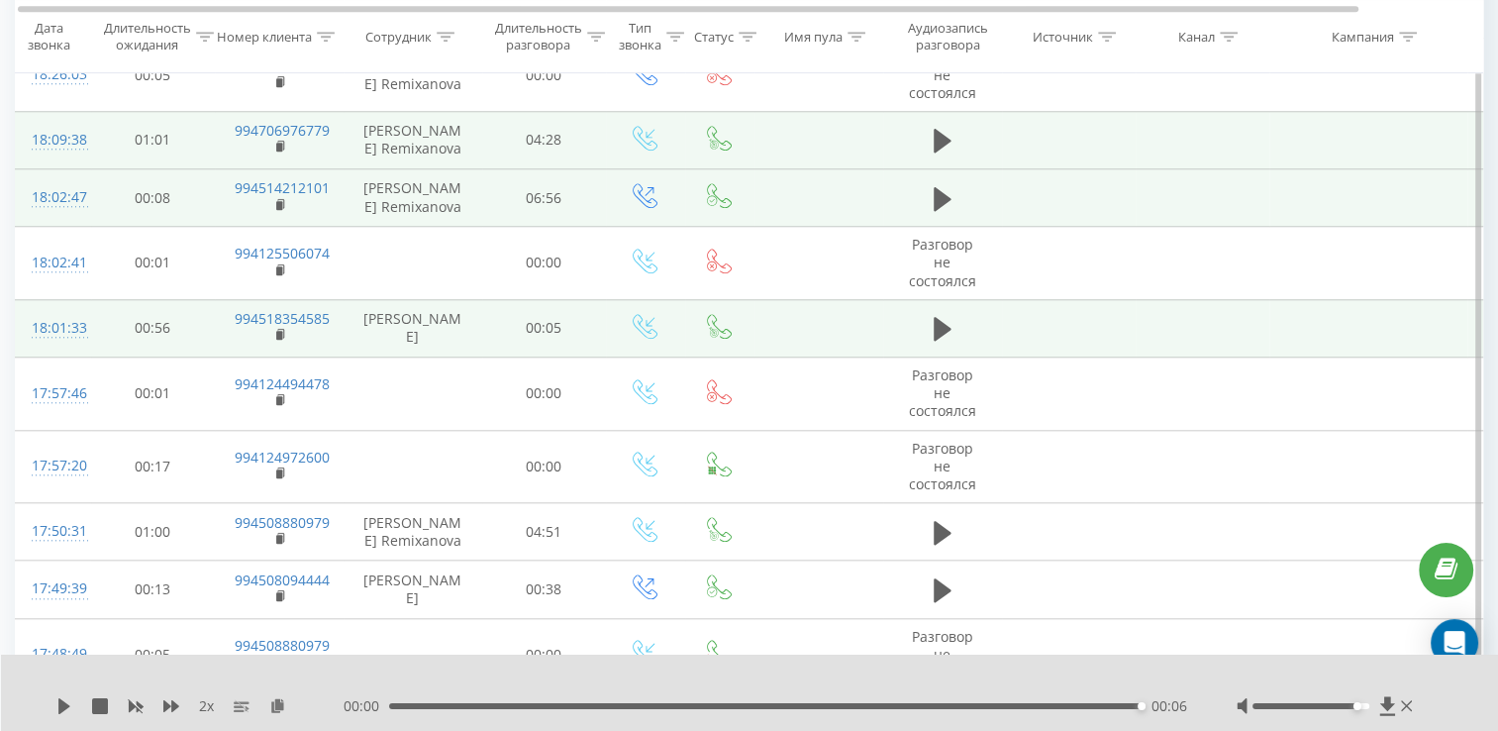
click at [943, 519] on icon at bounding box center [943, 533] width 18 height 28
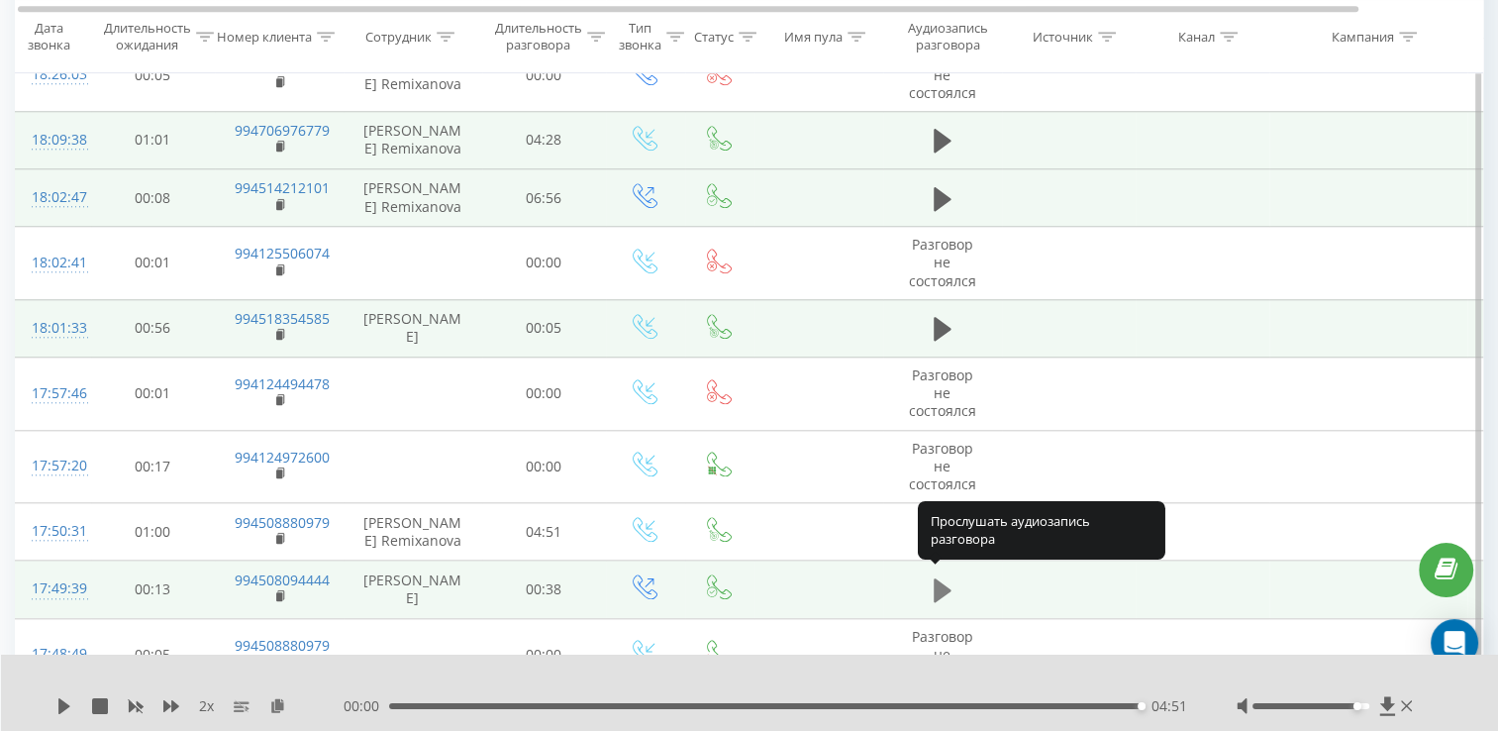
click at [947, 588] on icon at bounding box center [943, 590] width 18 height 28
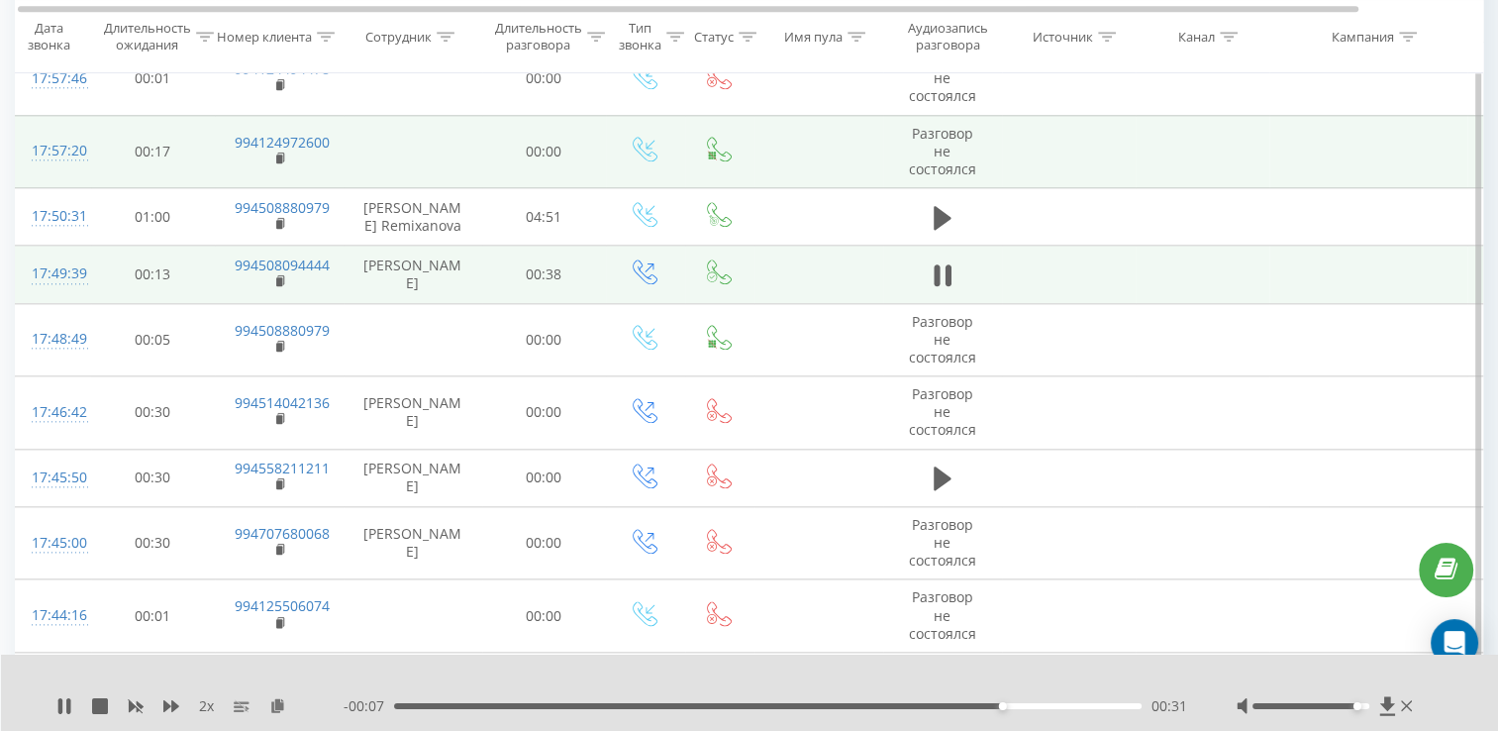
scroll to position [2406, 0]
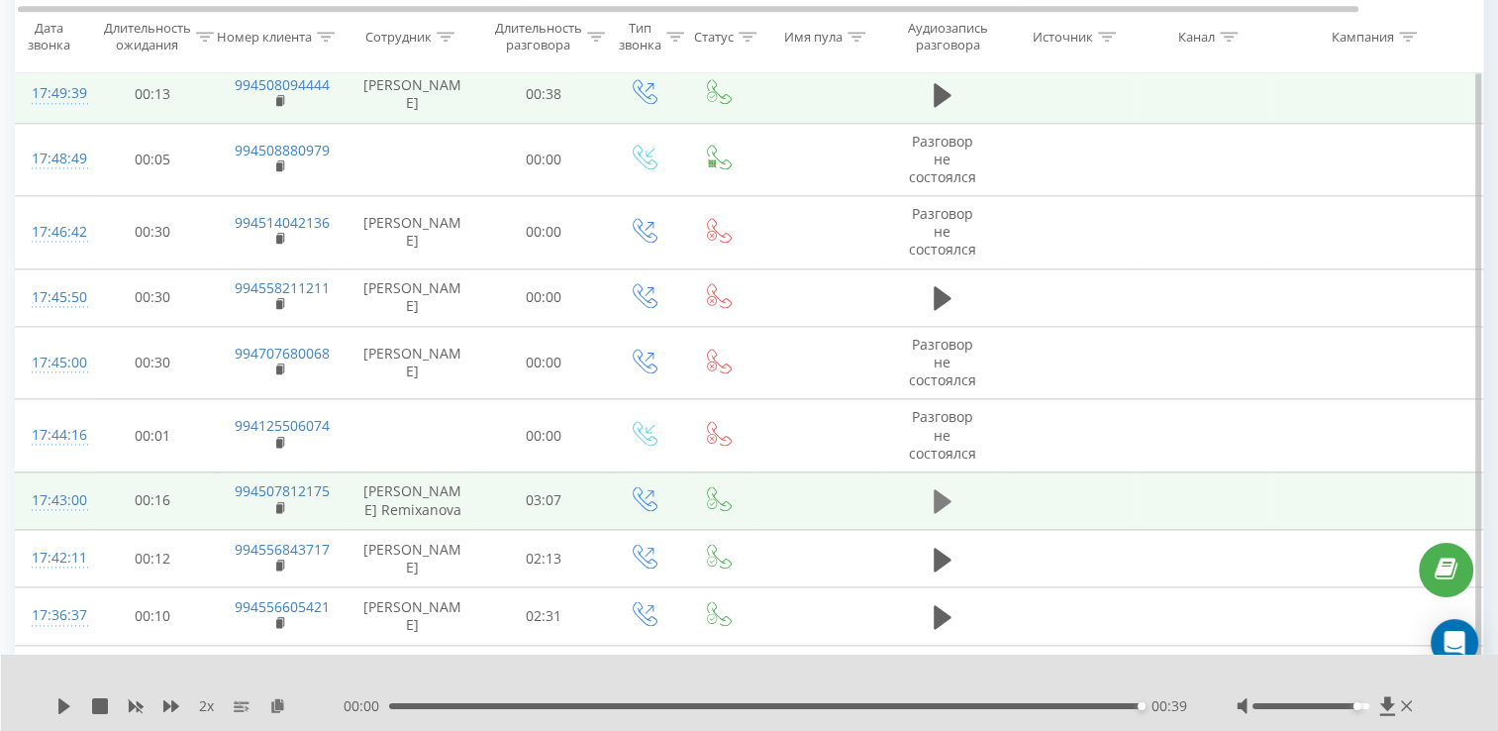
click at [940, 498] on icon at bounding box center [943, 501] width 18 height 24
drag, startPoint x: 453, startPoint y: 702, endPoint x: 445, endPoint y: 707, distance: 10.2
click at [452, 702] on div "00:00 03:07 03:07" at bounding box center [766, 706] width 844 height 20
click at [445, 707] on div "03:07" at bounding box center [765, 706] width 752 height 6
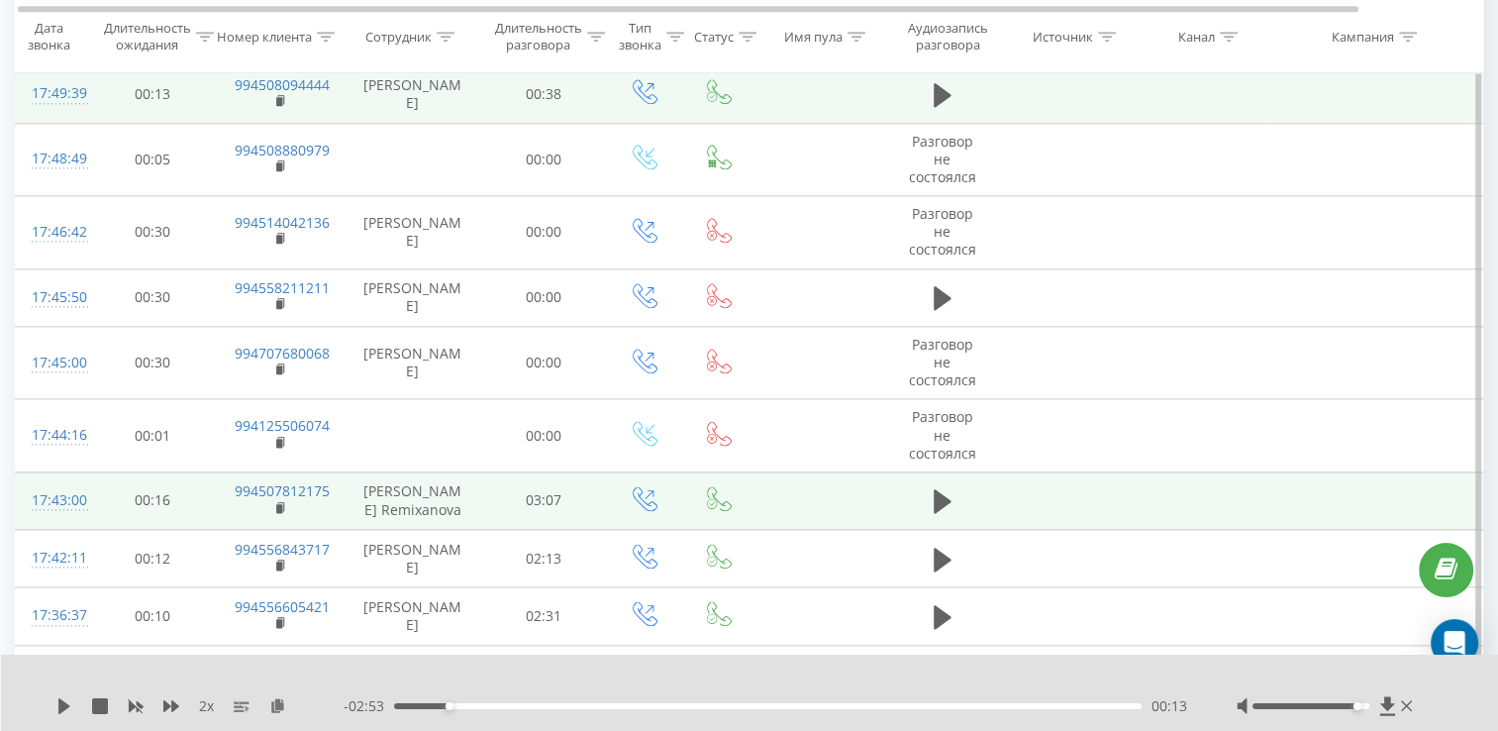
click at [58, 697] on div "2 x" at bounding box center [199, 706] width 287 height 20
click at [57, 703] on icon at bounding box center [64, 706] width 16 height 16
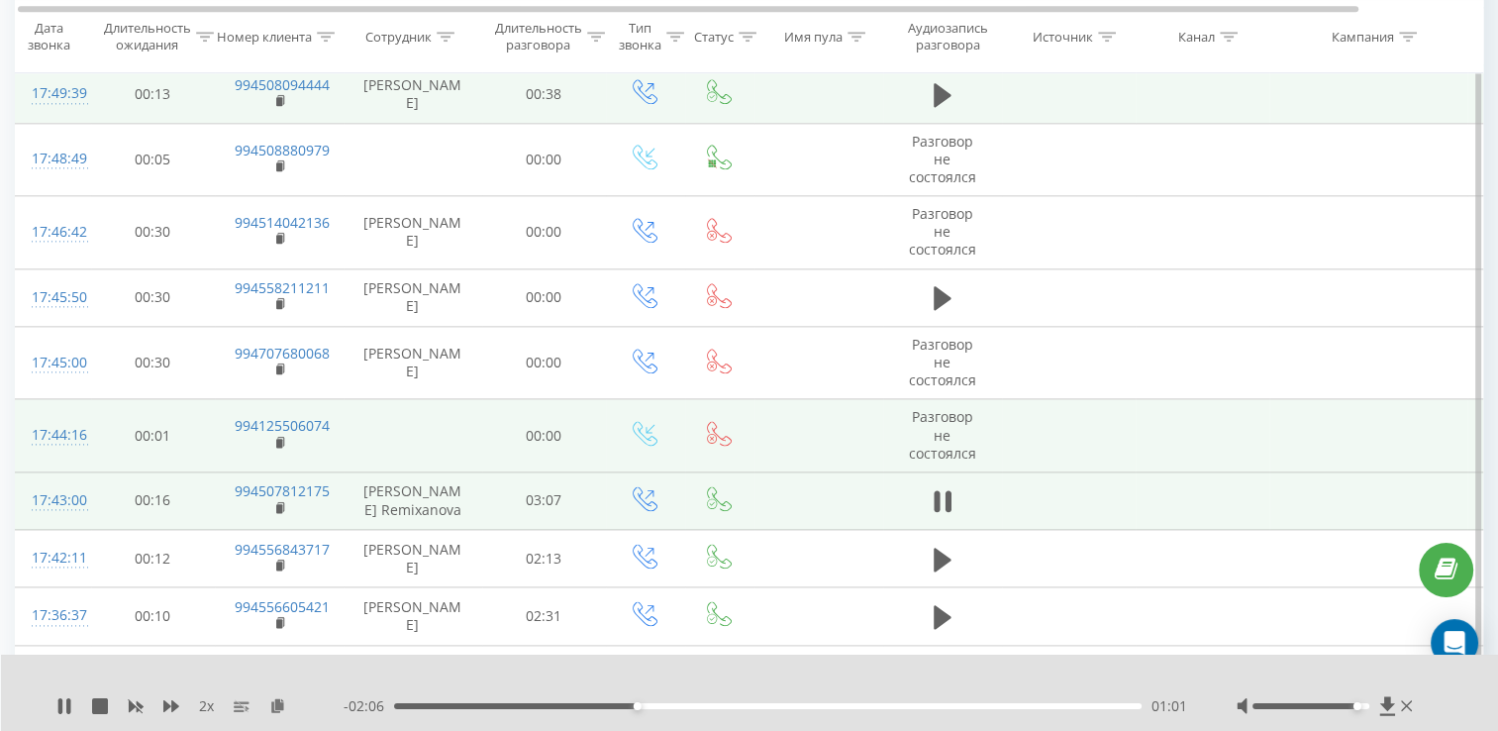
click at [1279, 418] on td at bounding box center [1368, 435] width 198 height 73
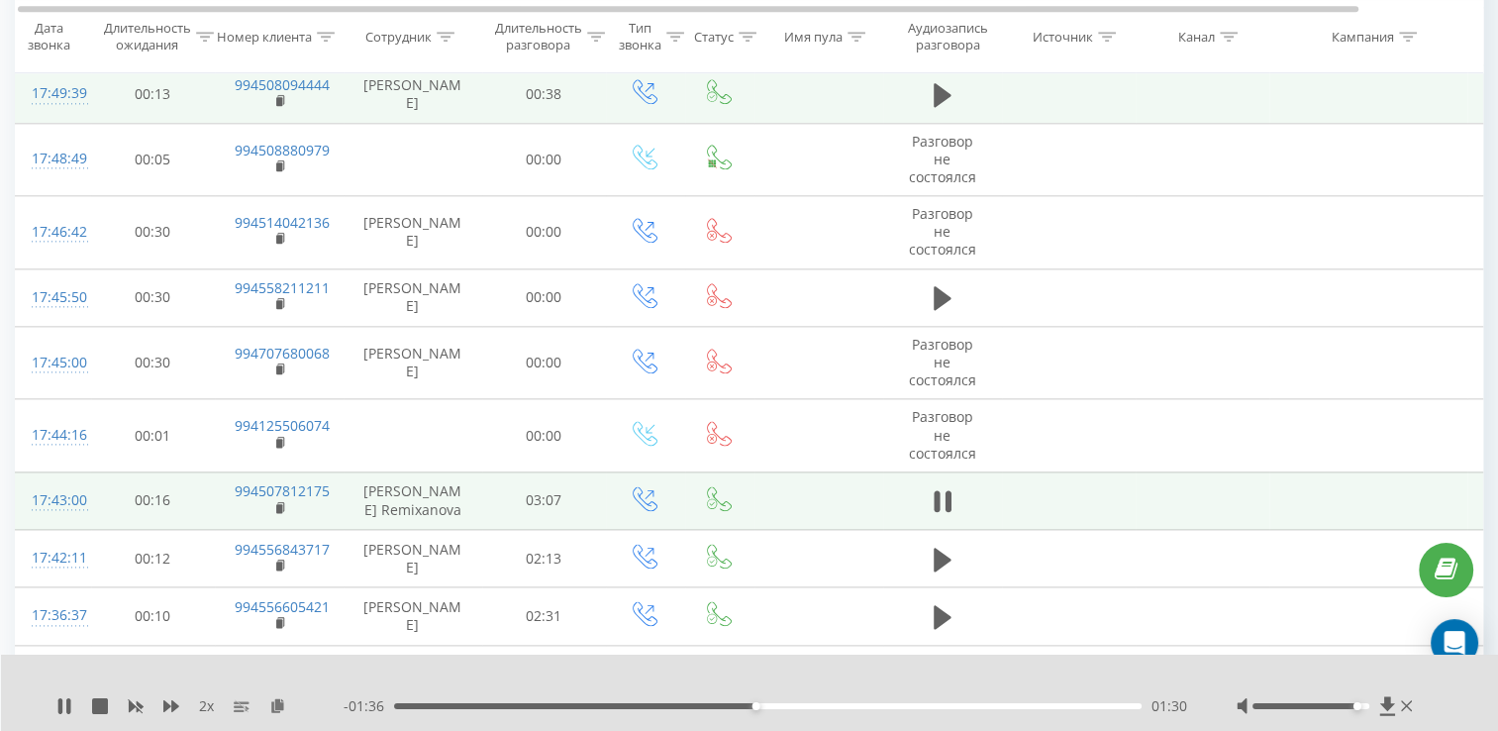
click at [959, 495] on td at bounding box center [942, 499] width 119 height 57
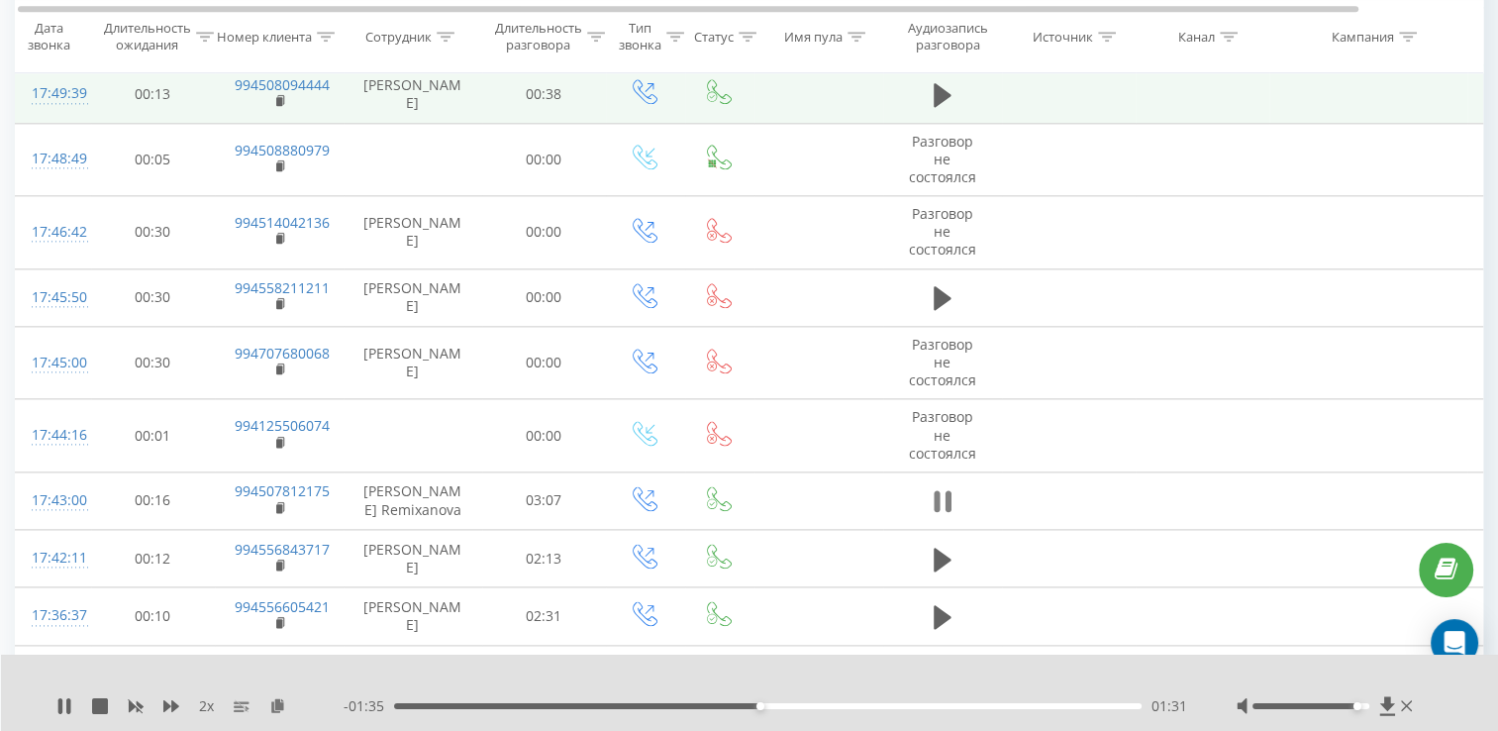
click at [943, 497] on icon at bounding box center [943, 501] width 18 height 28
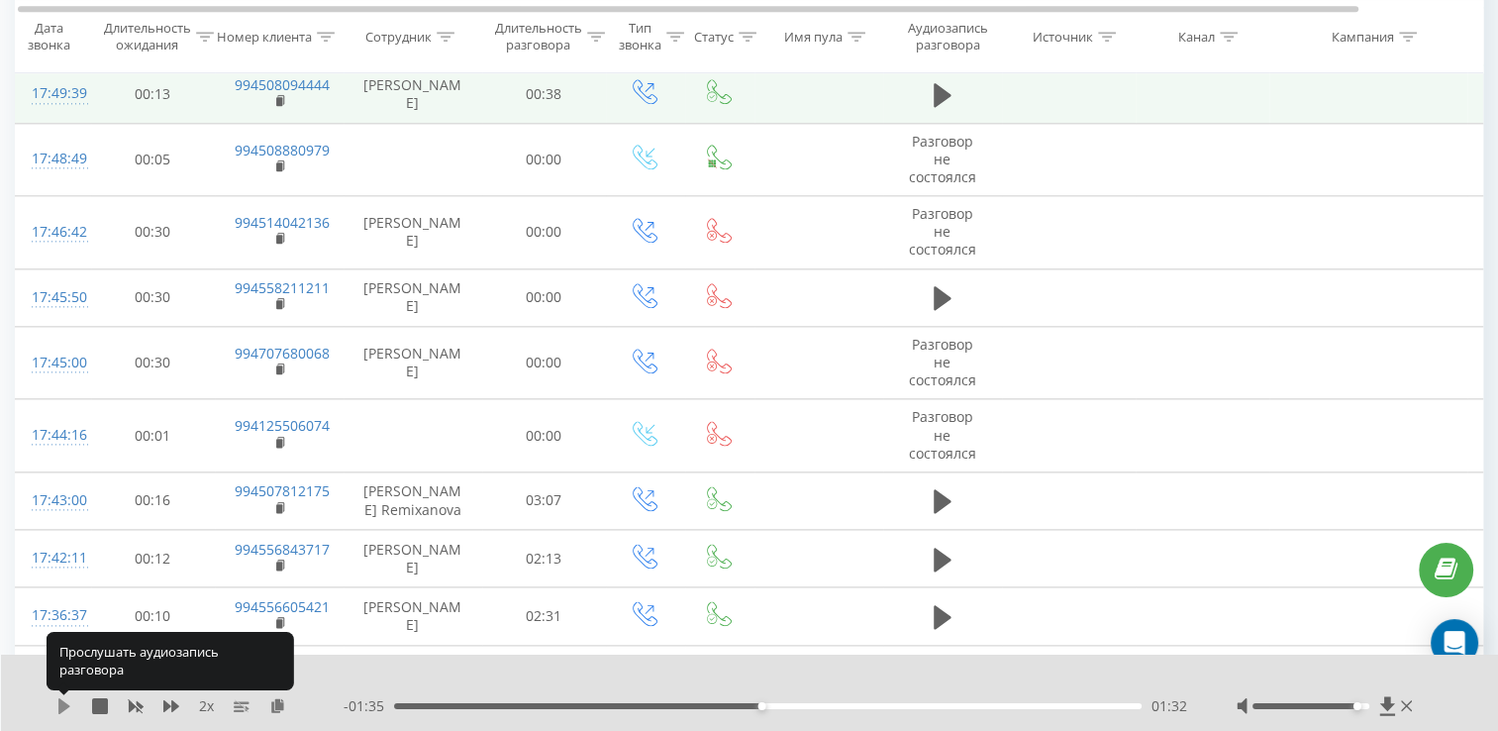
click at [63, 706] on icon at bounding box center [64, 706] width 12 height 16
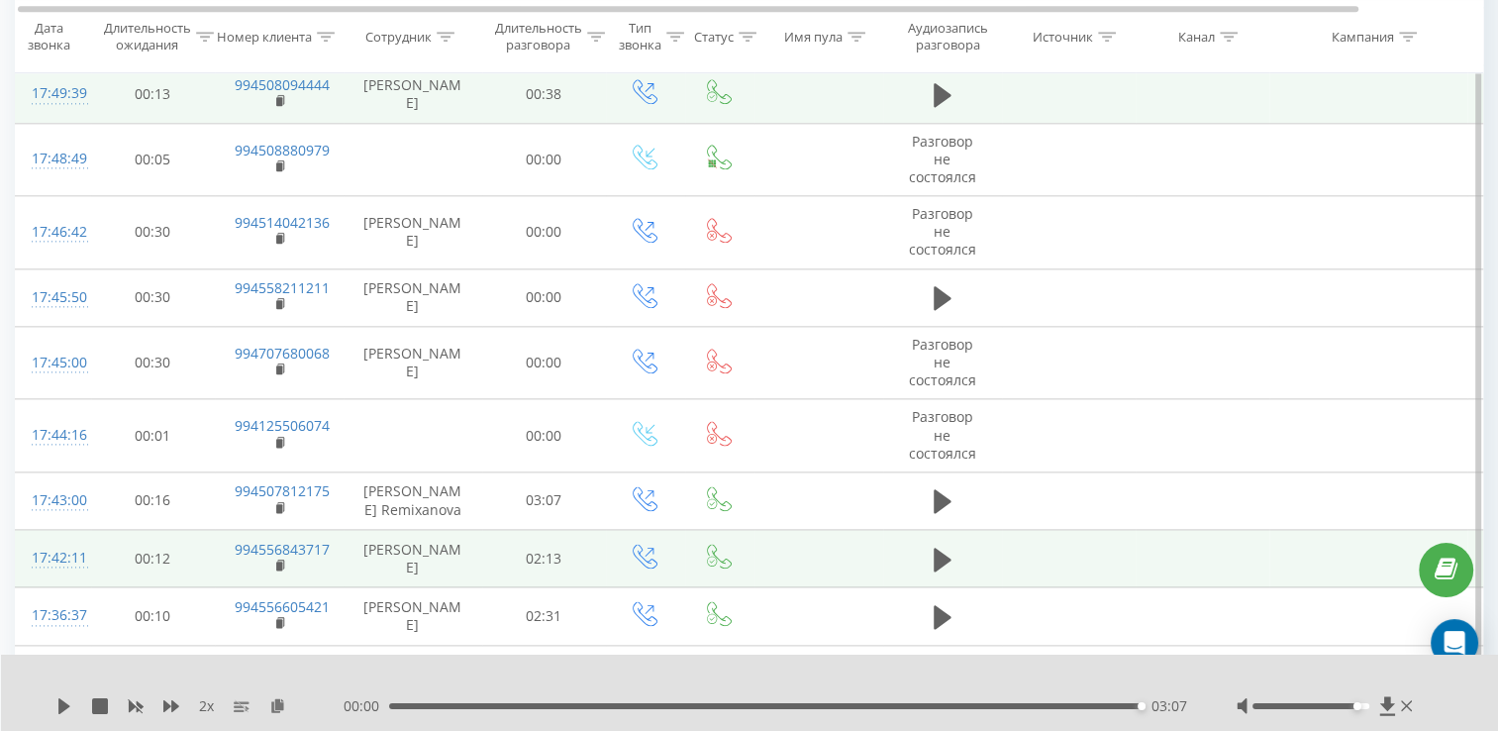
click at [953, 572] on td at bounding box center [942, 558] width 119 height 57
click at [936, 553] on icon at bounding box center [943, 559] width 18 height 24
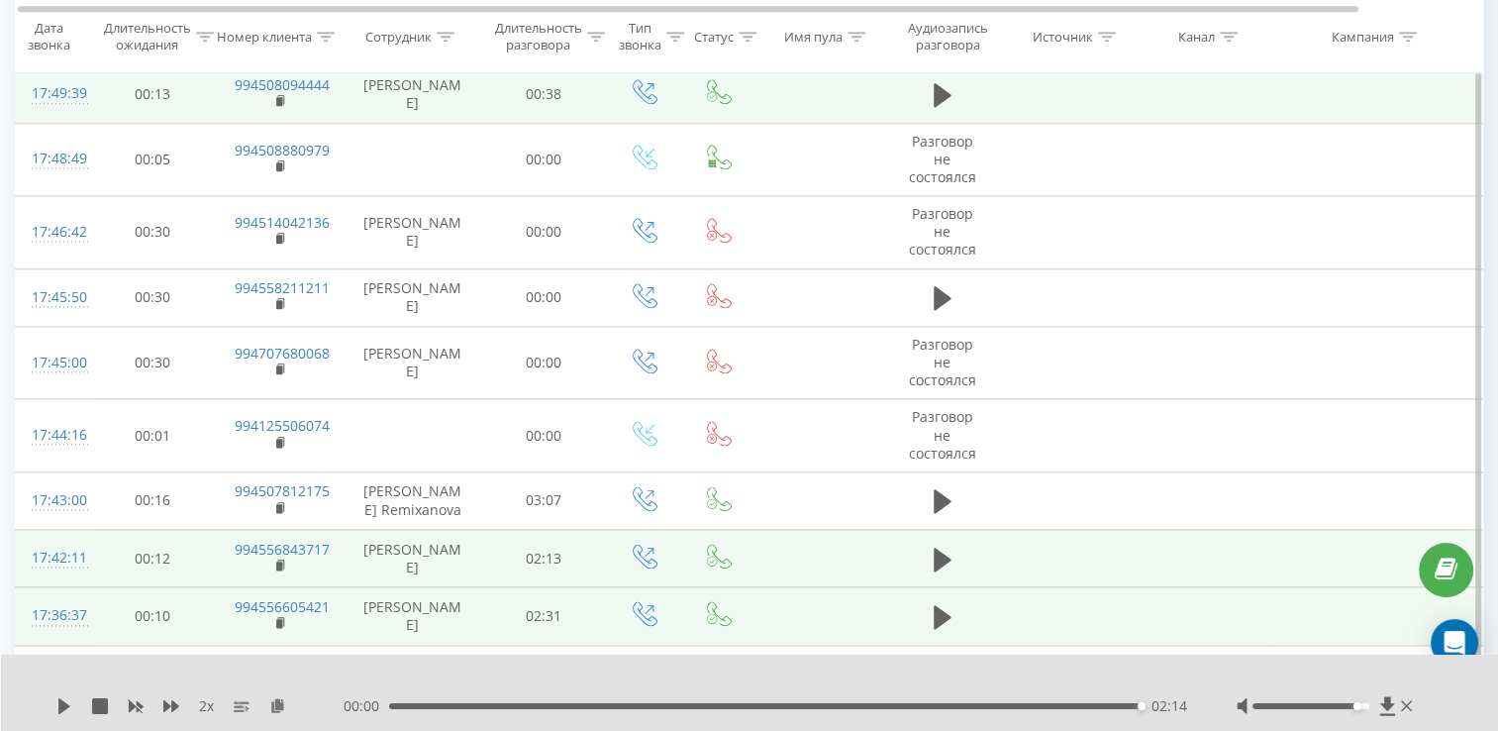
scroll to position [2505, 0]
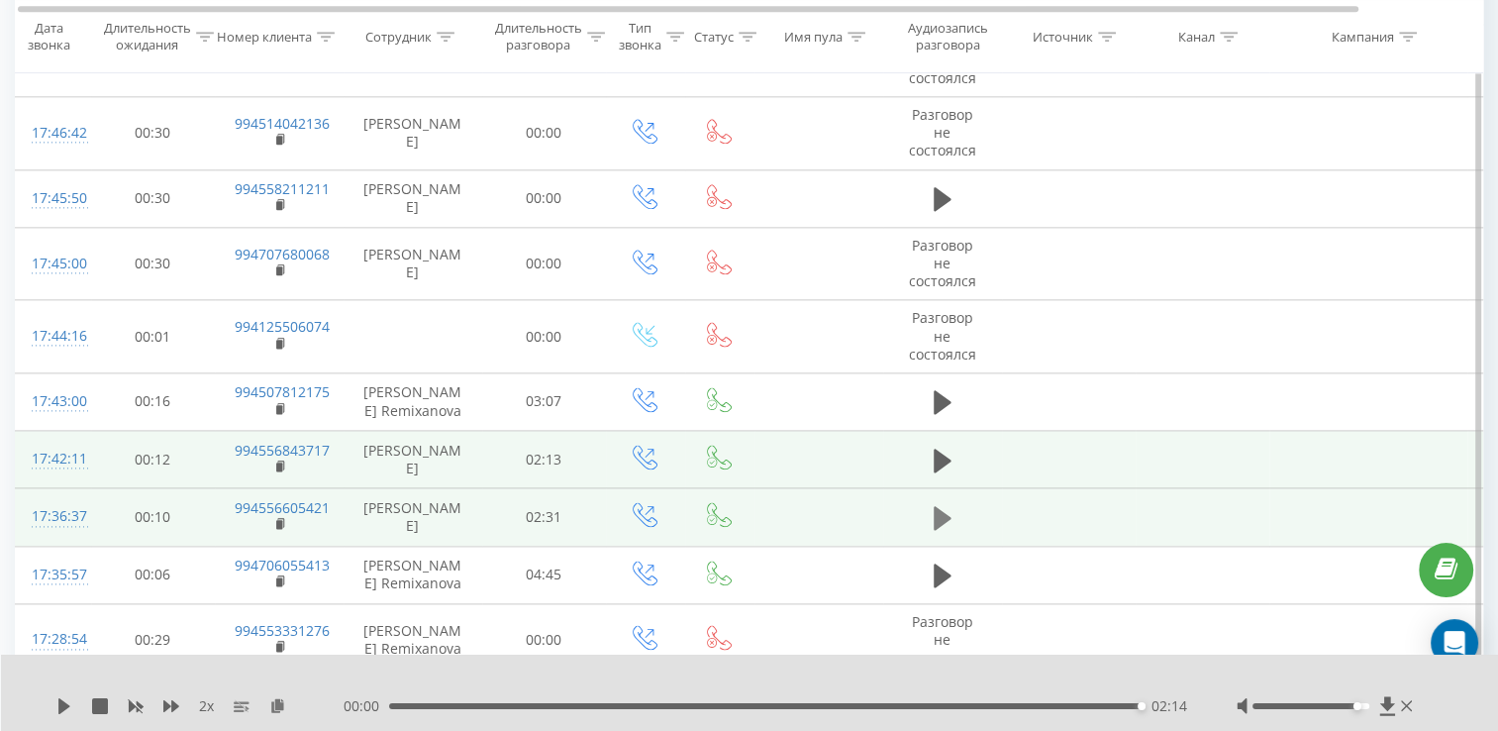
click at [935, 507] on icon at bounding box center [943, 518] width 18 height 24
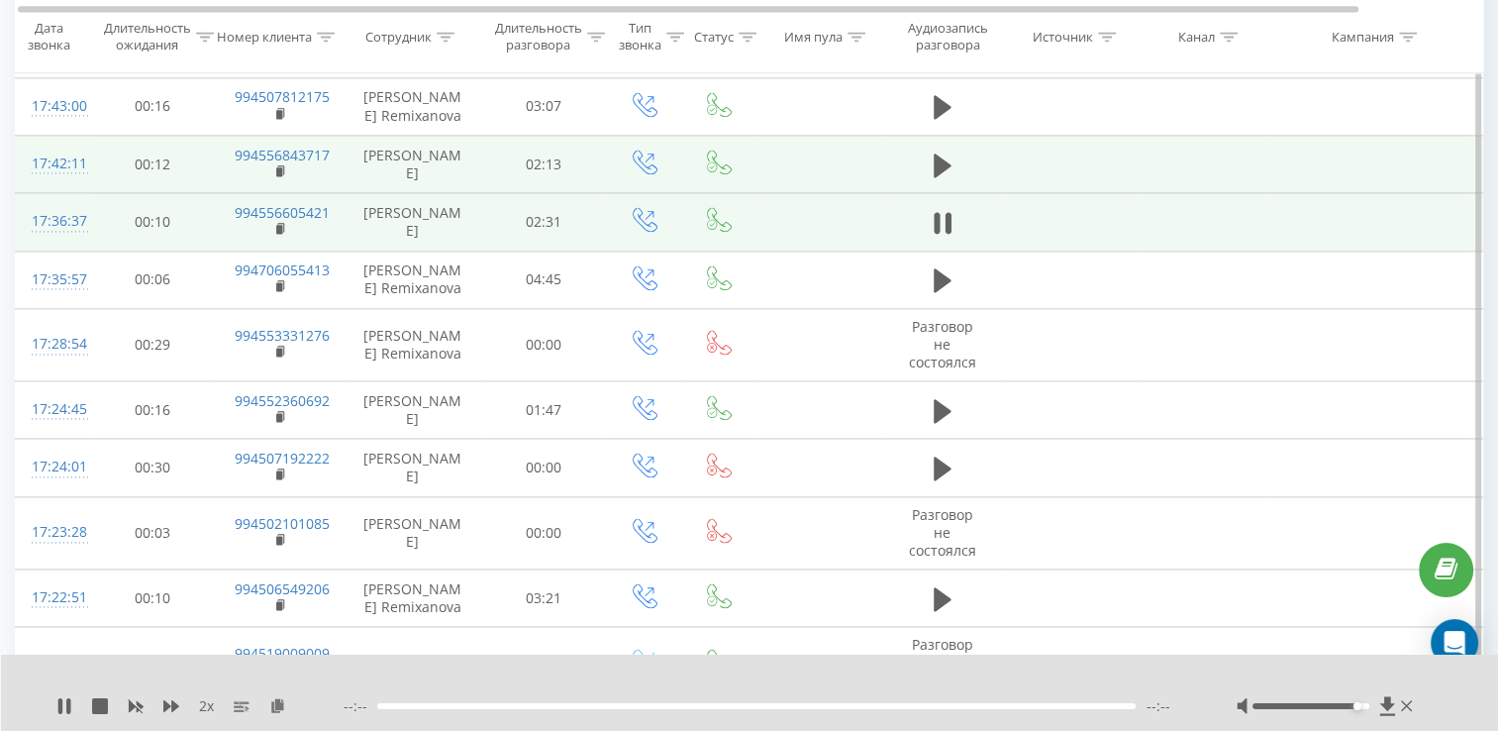
scroll to position [2802, 0]
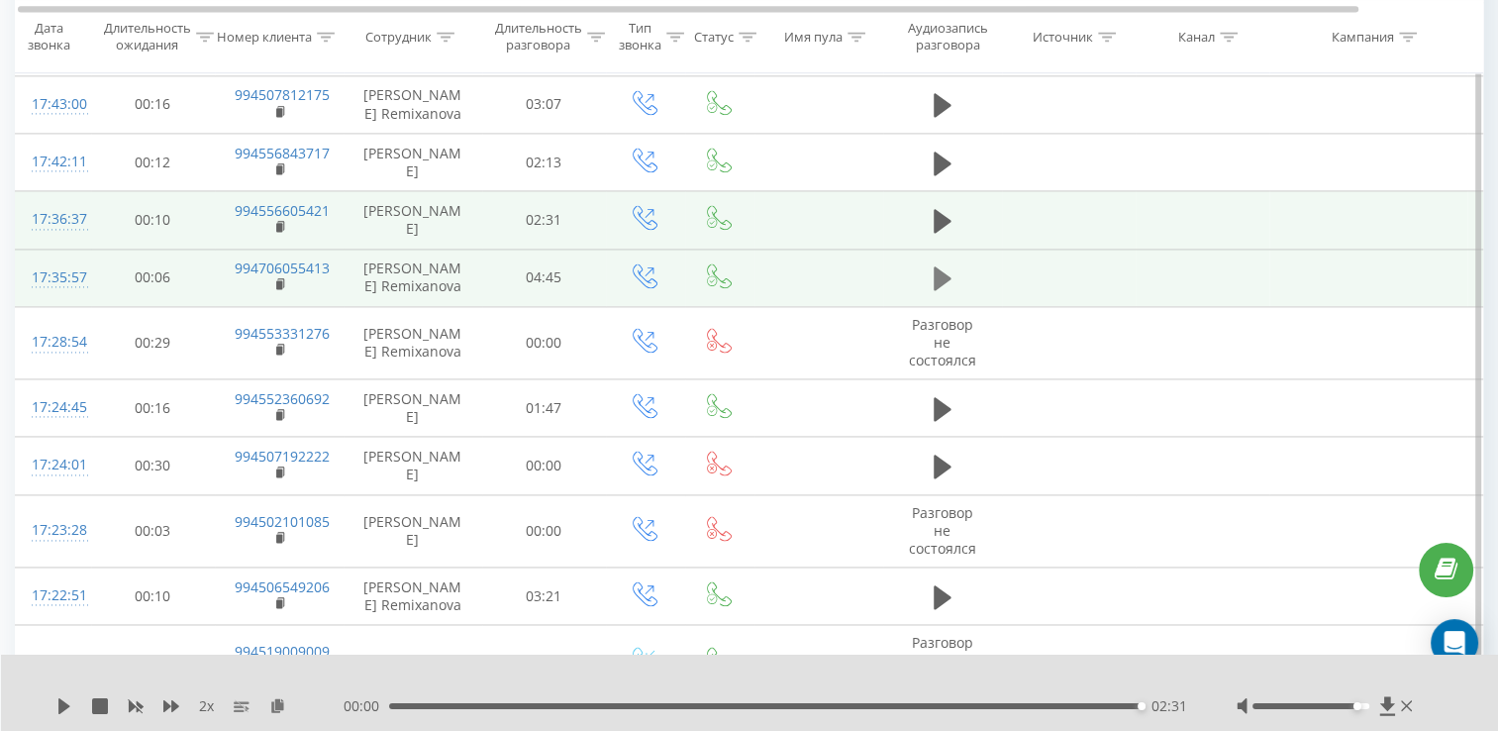
click at [953, 273] on button at bounding box center [943, 278] width 30 height 30
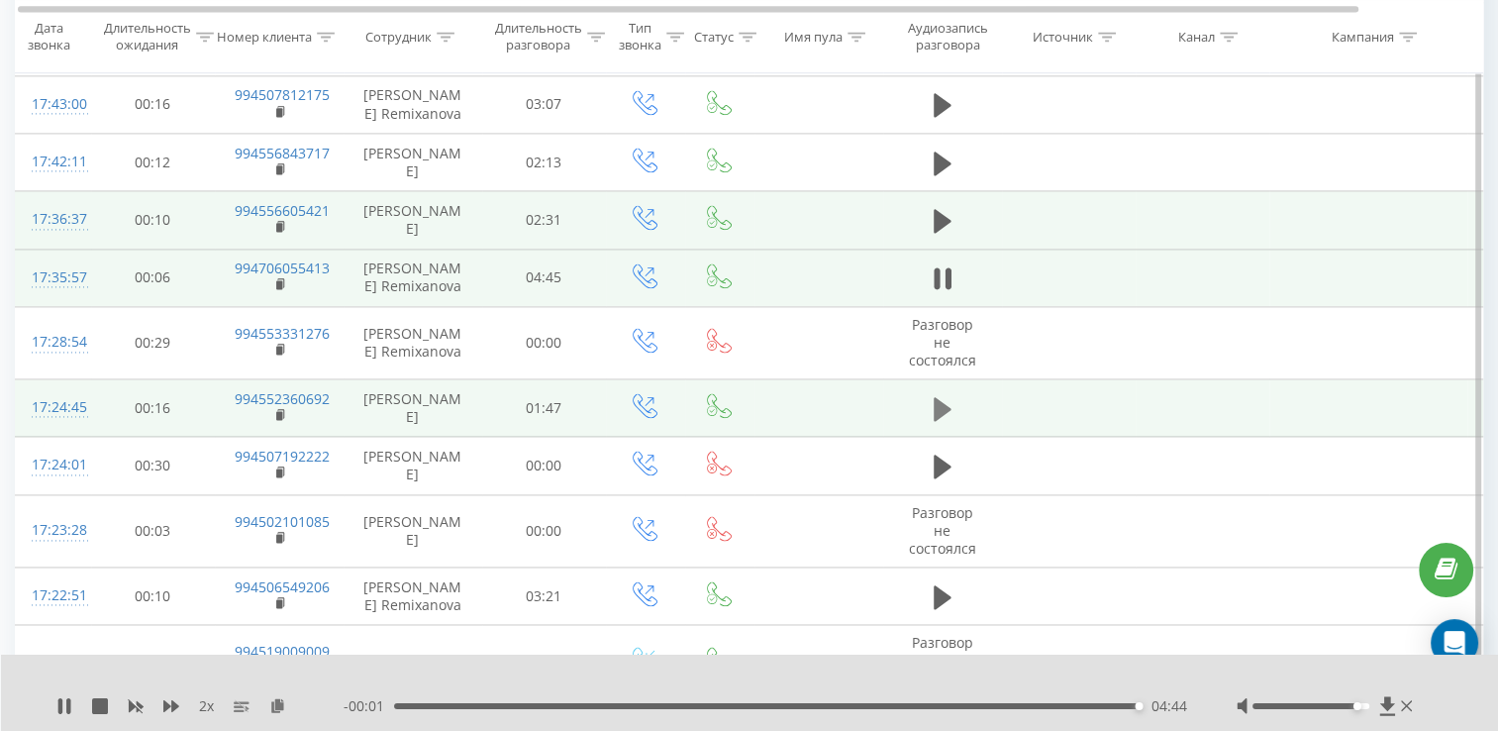
click at [952, 401] on button at bounding box center [943, 409] width 30 height 30
